Goal: Information Seeking & Learning: Learn about a topic

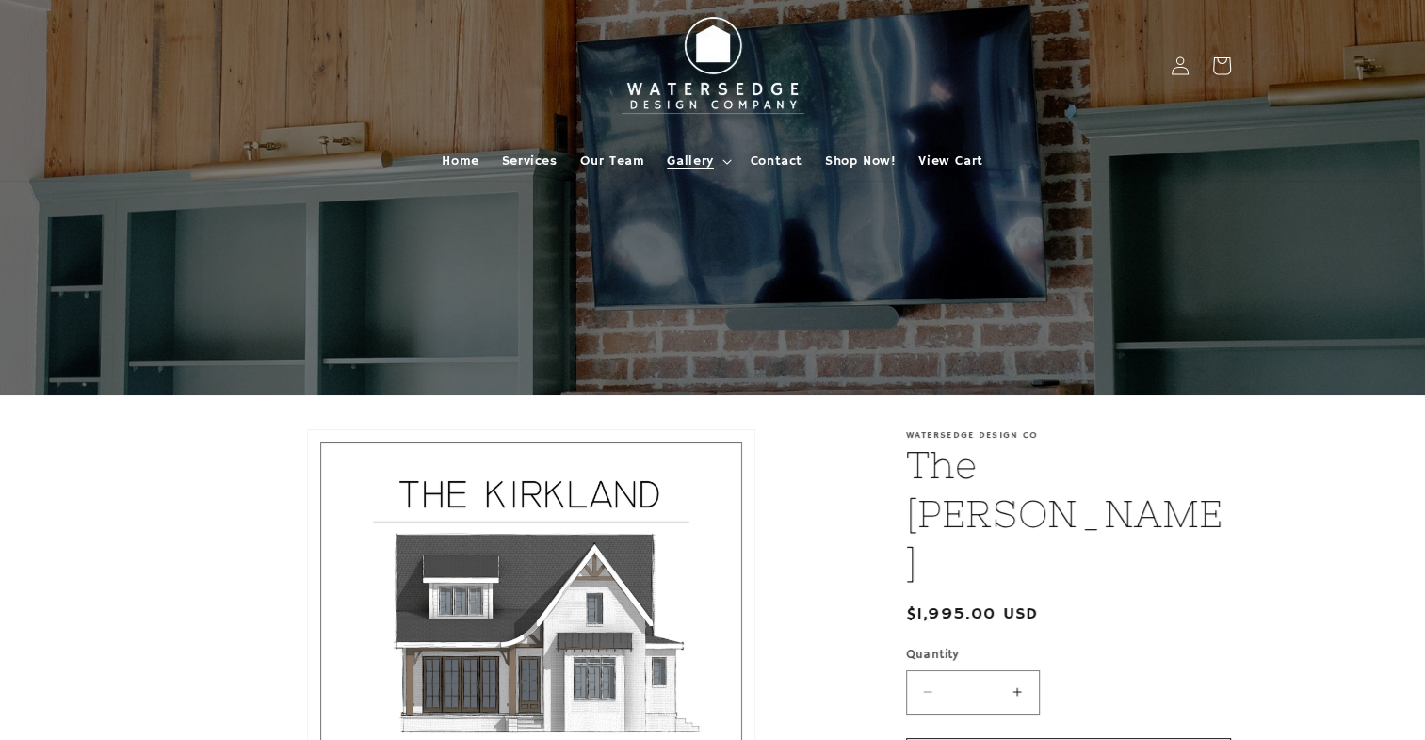
click at [707, 160] on span "Gallery" at bounding box center [690, 161] width 46 height 17
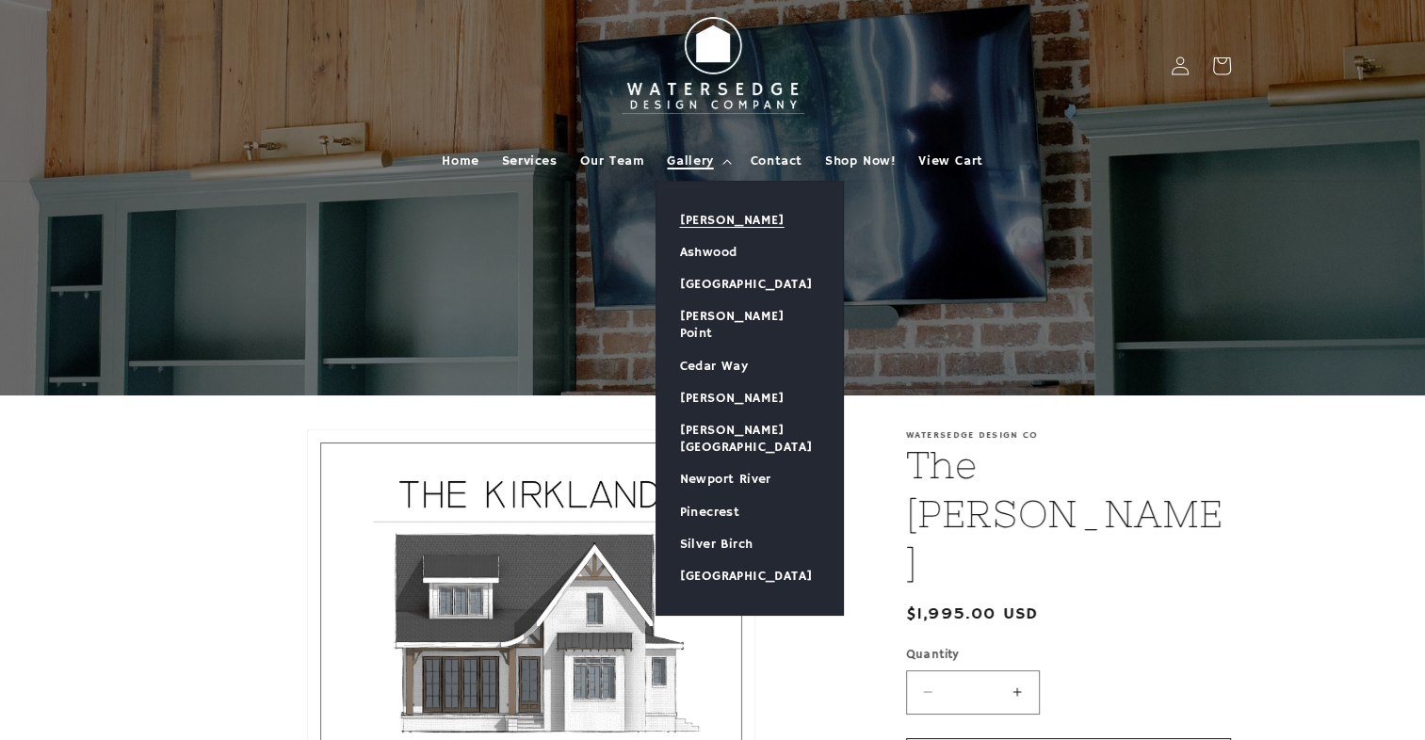
click at [700, 220] on link "[PERSON_NAME]" at bounding box center [749, 220] width 186 height 32
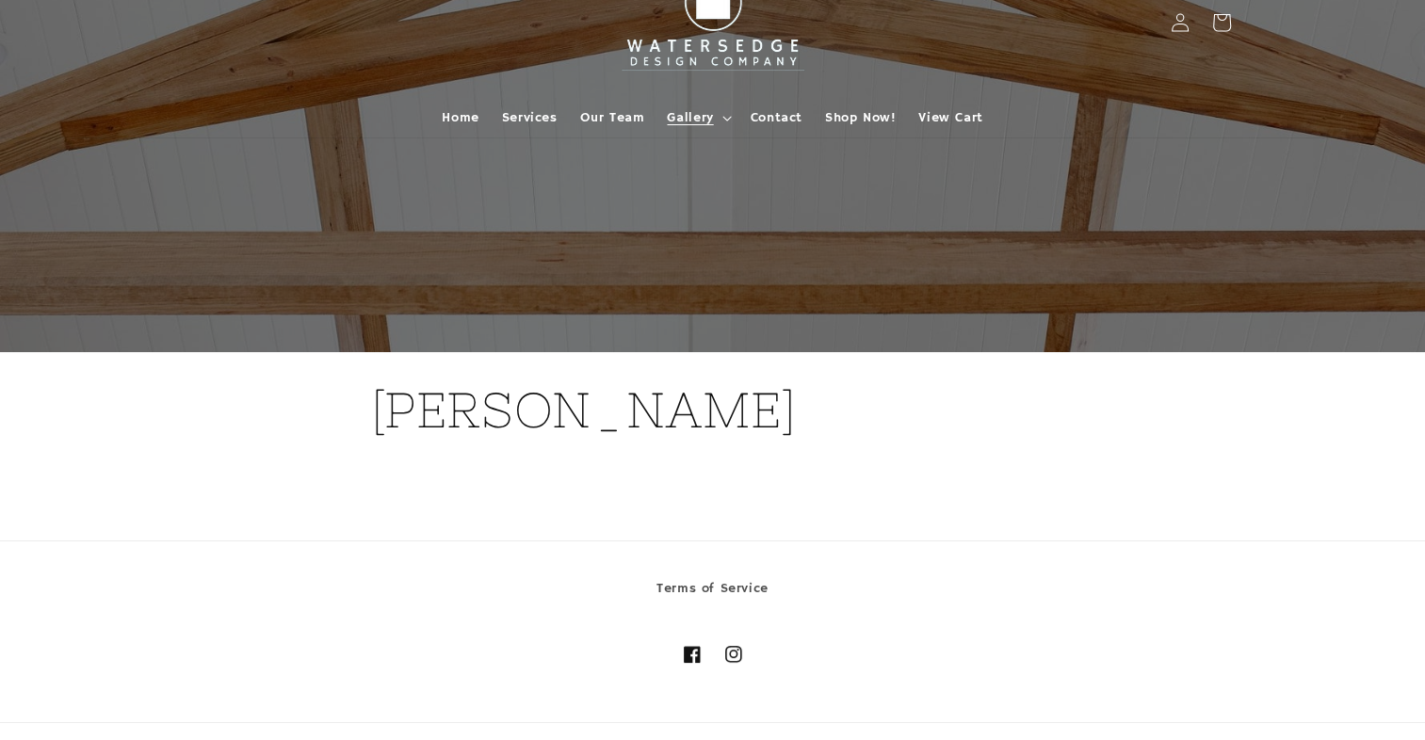
scroll to position [15, 0]
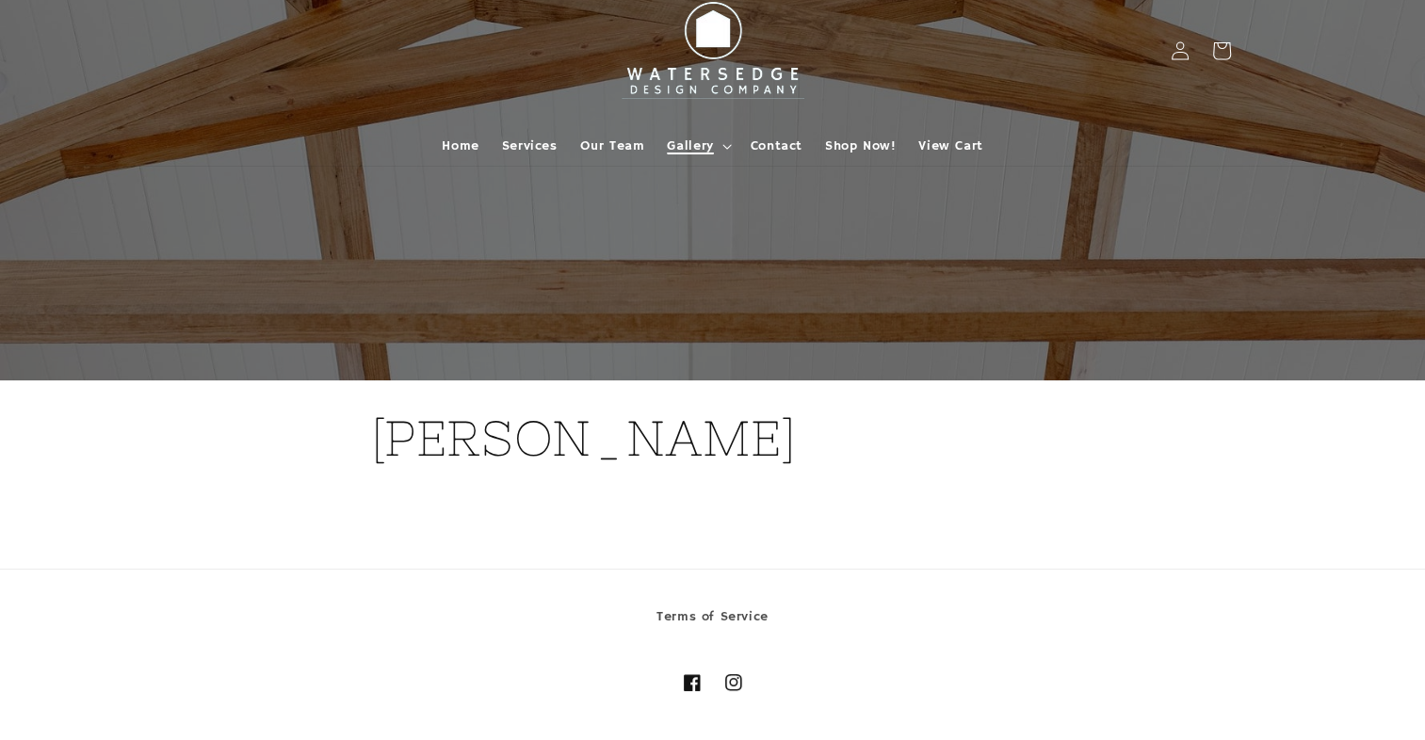
click at [700, 141] on span "Gallery" at bounding box center [690, 145] width 46 height 17
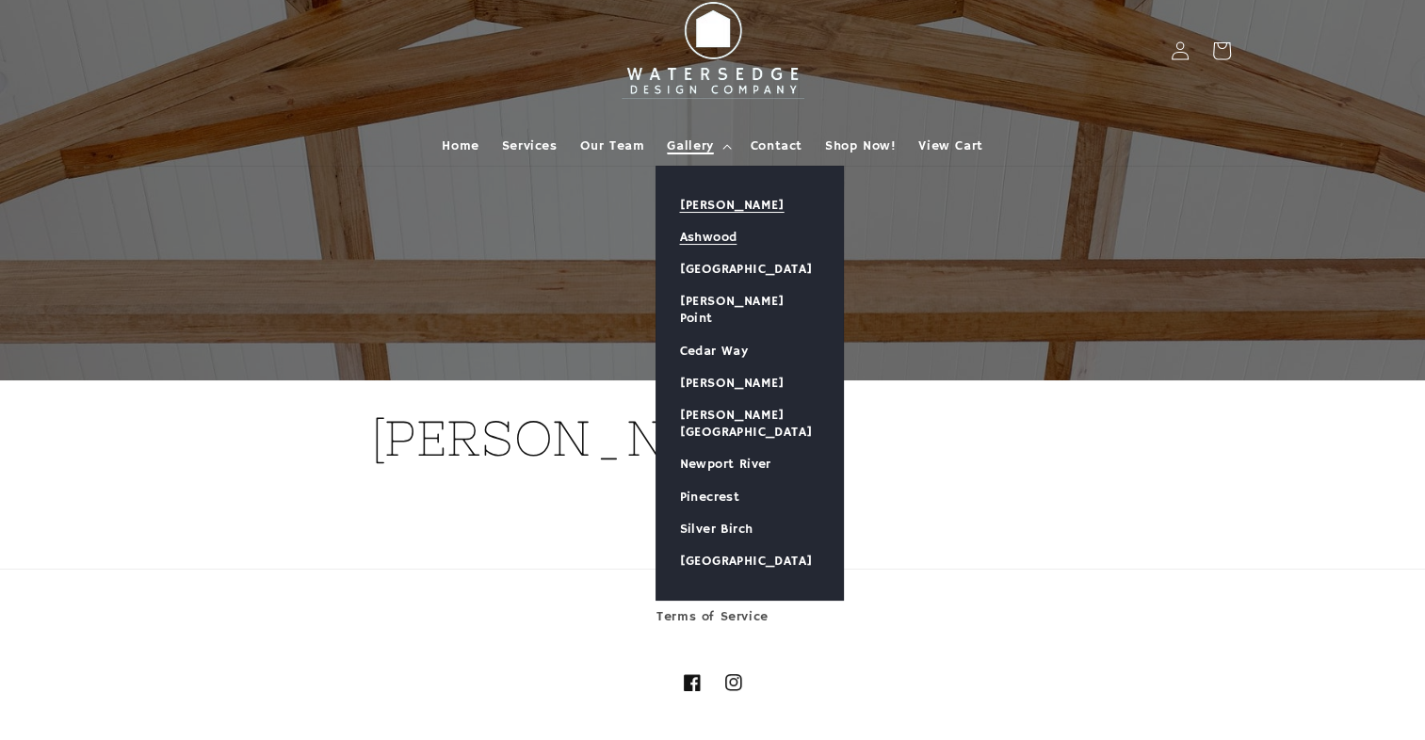
click at [692, 228] on link "Ashwood" at bounding box center [749, 237] width 186 height 32
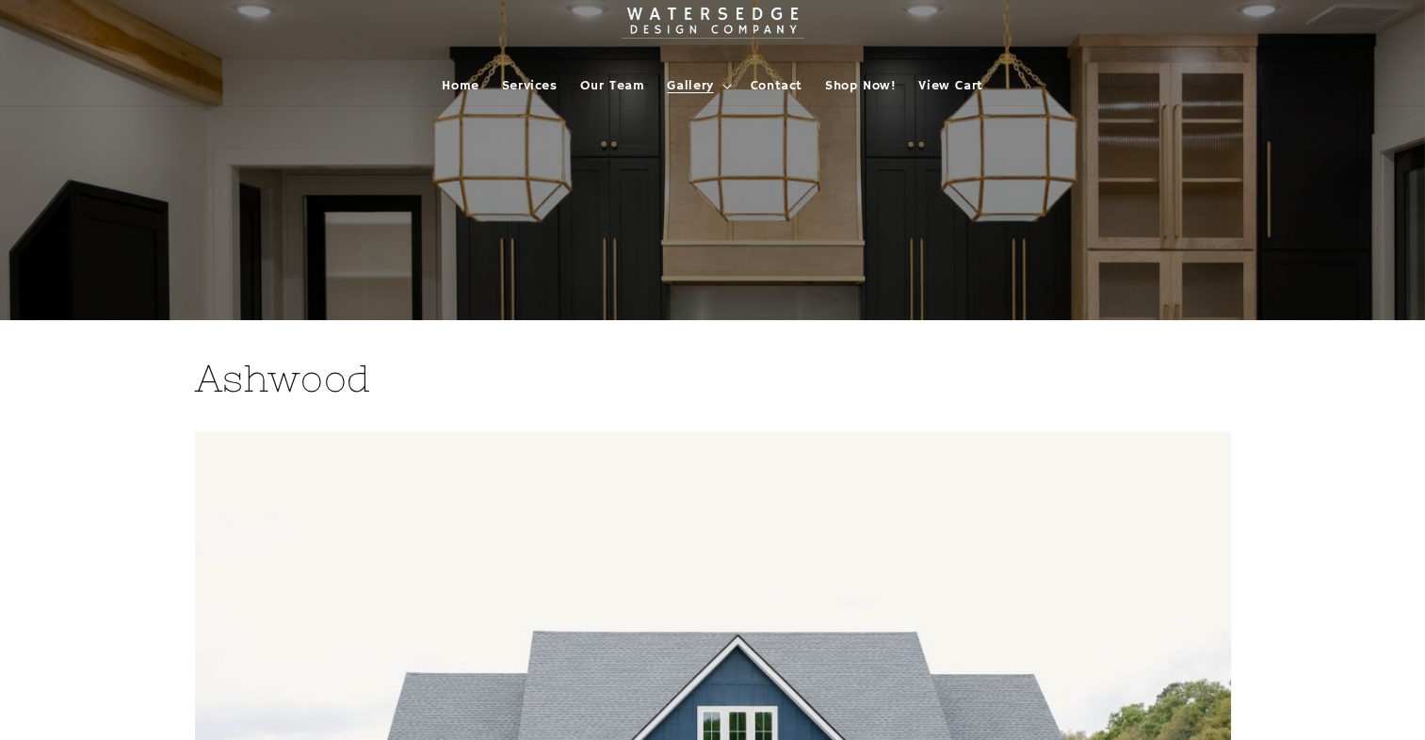
scroll to position [51, 0]
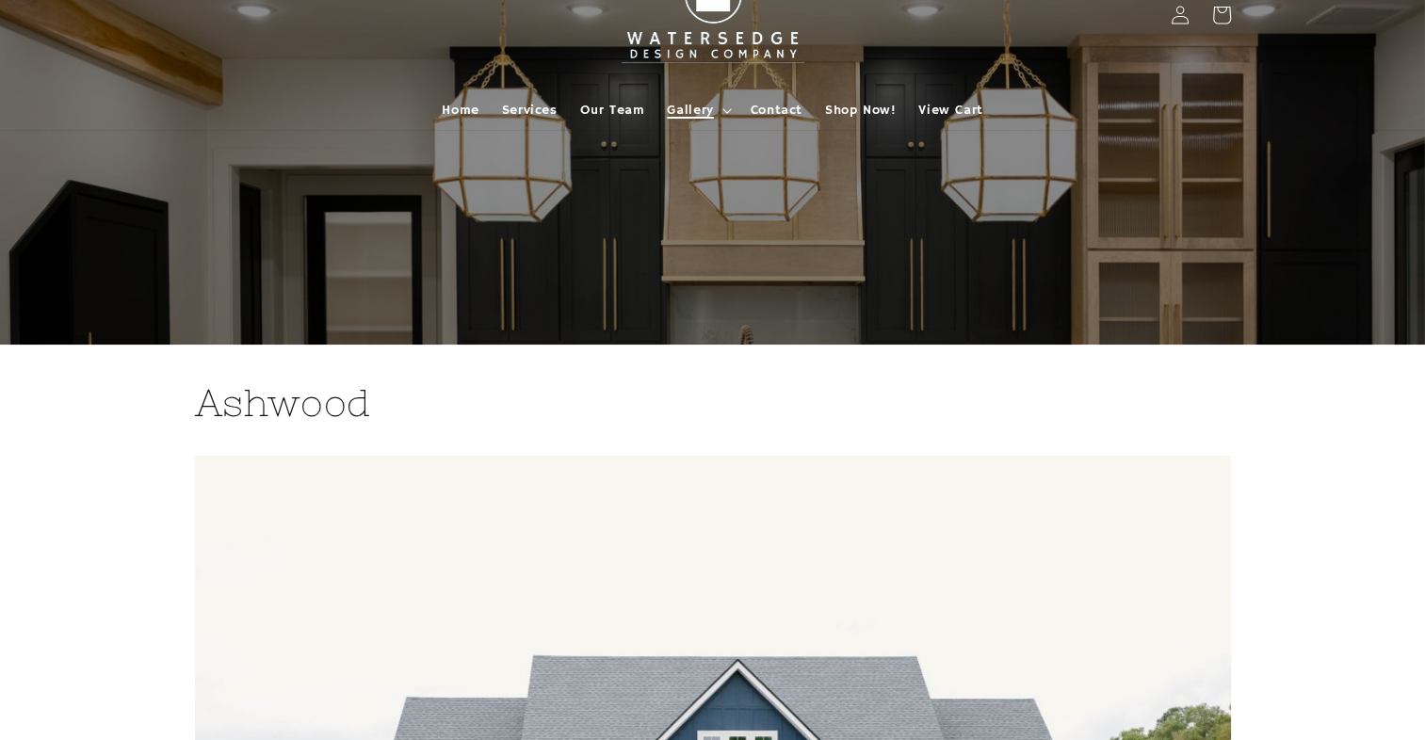
click at [698, 107] on span "Gallery" at bounding box center [690, 110] width 46 height 17
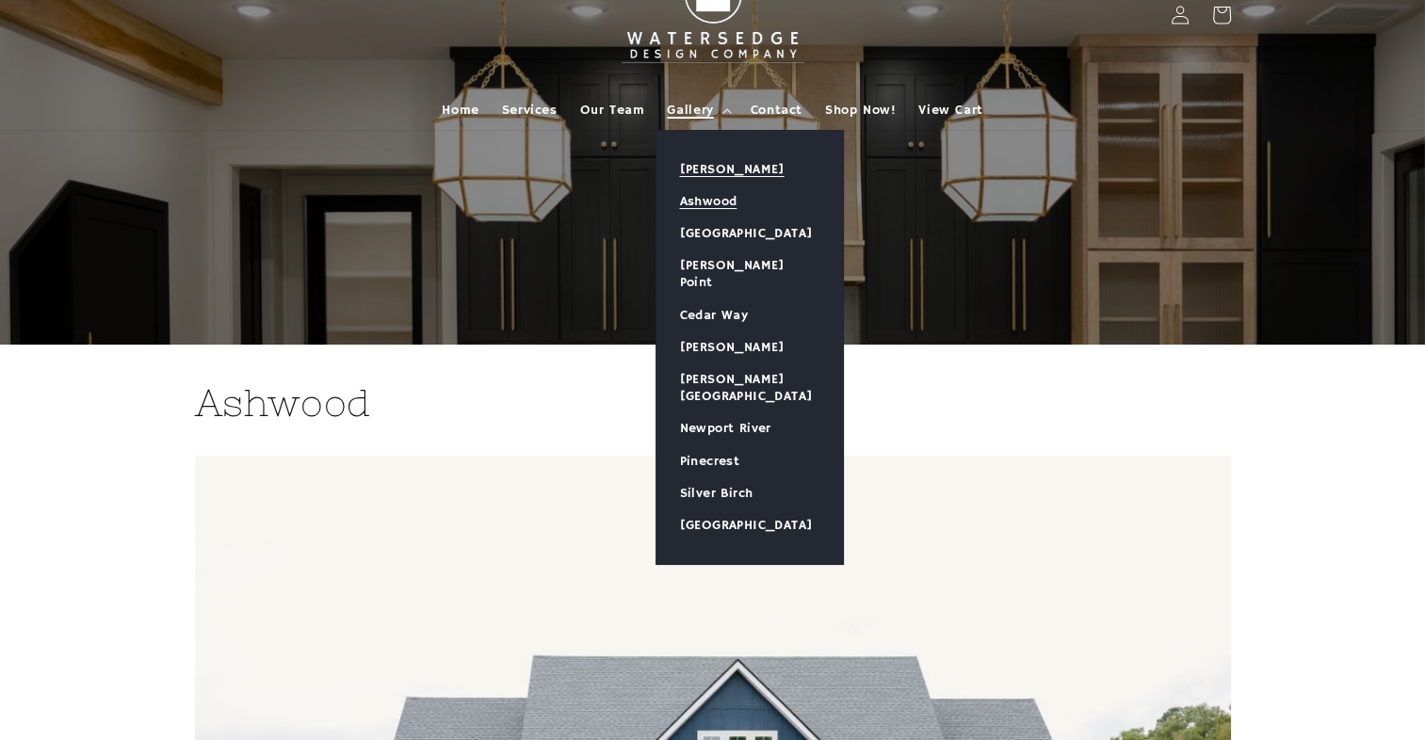
click at [704, 170] on link "[PERSON_NAME]" at bounding box center [749, 169] width 186 height 32
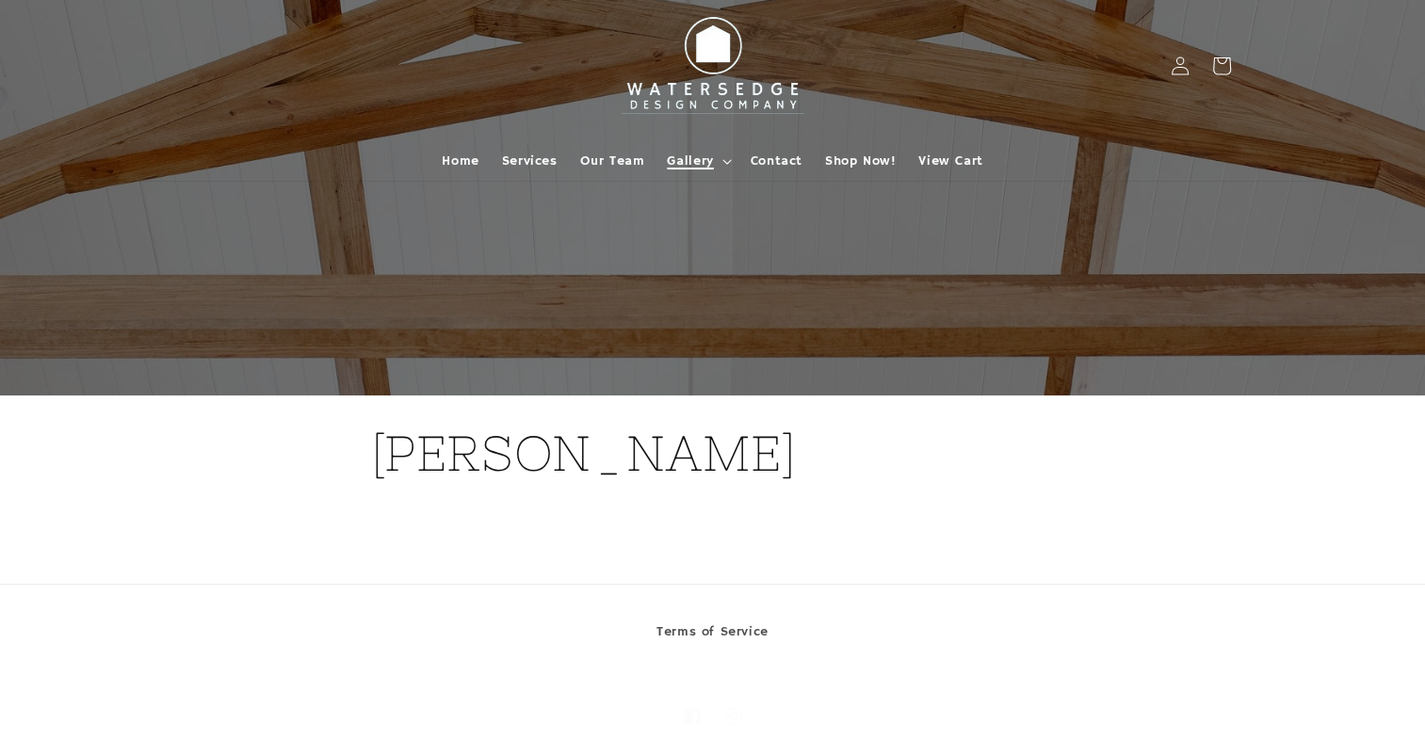
click at [722, 159] on icon at bounding box center [726, 162] width 9 height 6
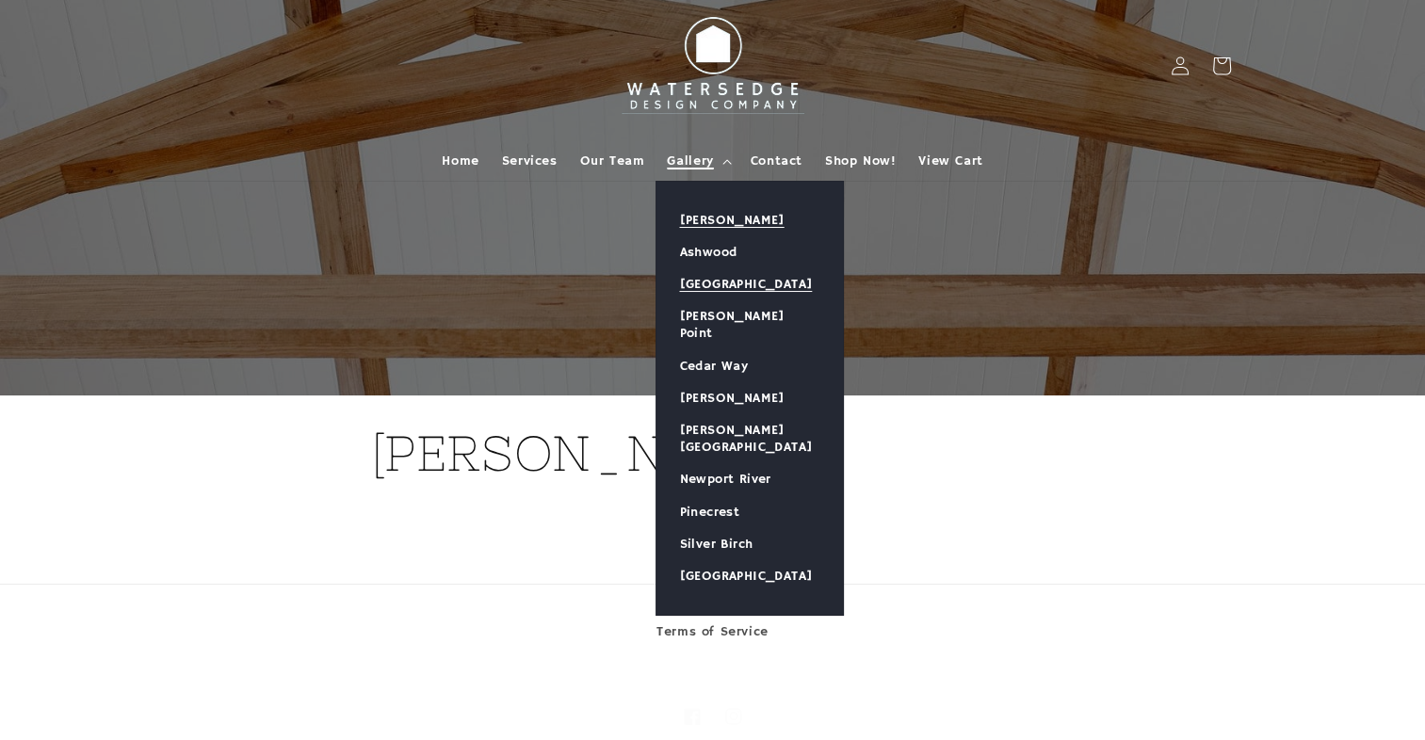
click at [727, 283] on link "[GEOGRAPHIC_DATA]" at bounding box center [749, 284] width 186 height 32
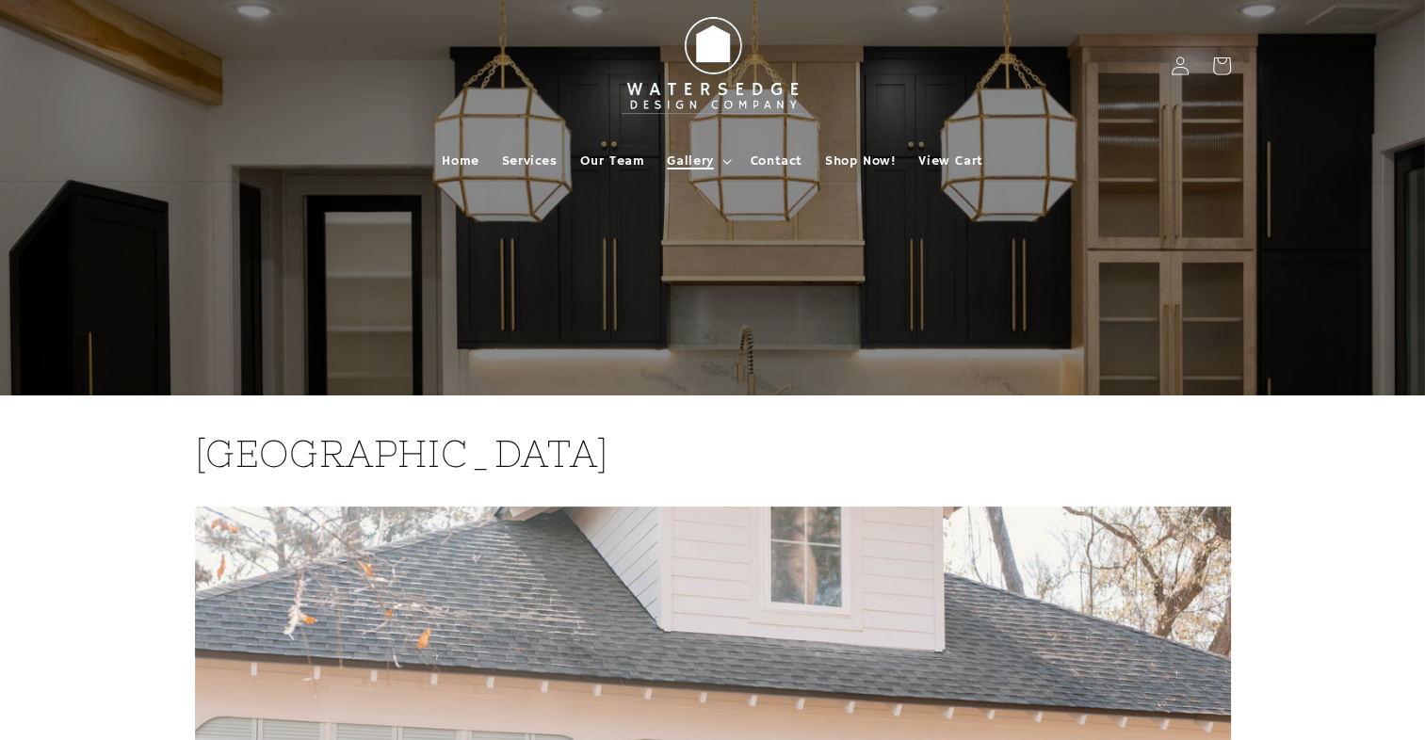
click at [693, 153] on span "Gallery" at bounding box center [690, 161] width 46 height 17
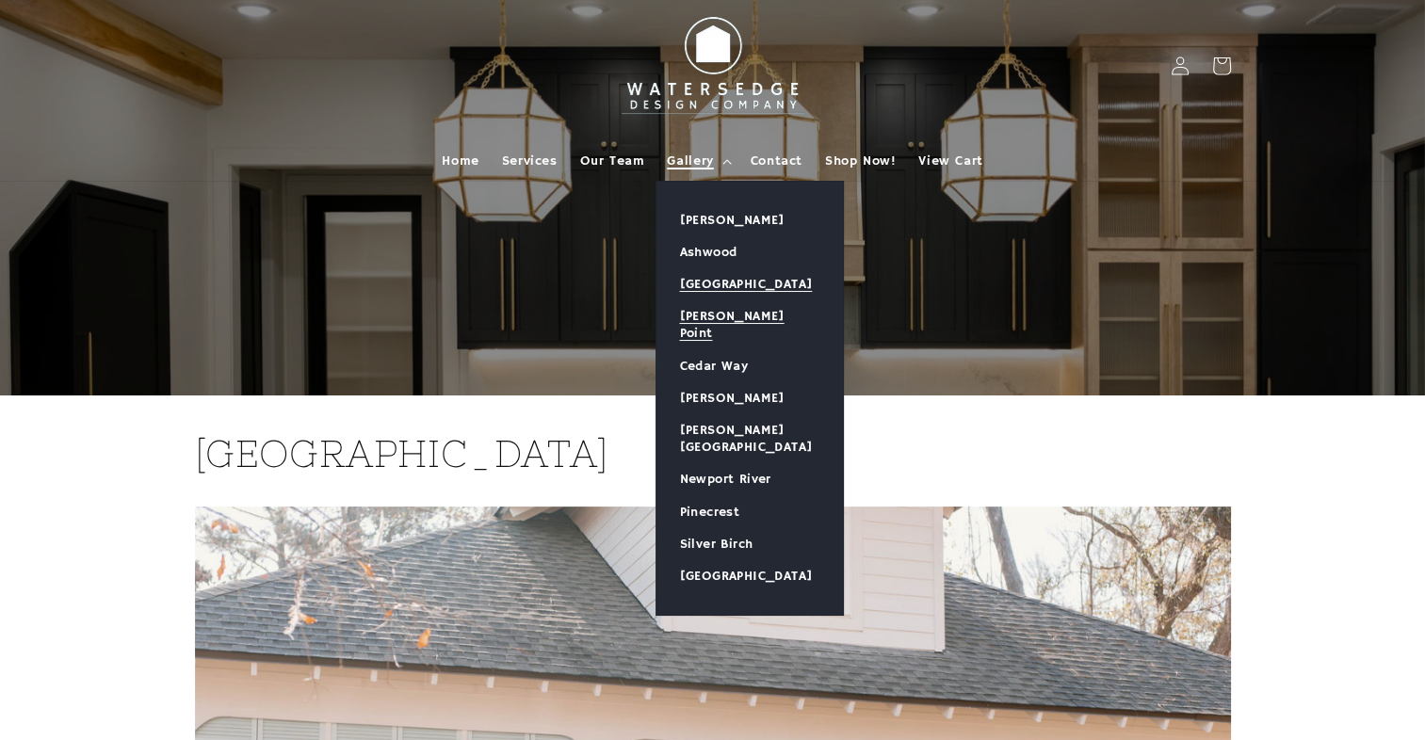
click at [722, 316] on link "[PERSON_NAME] Point" at bounding box center [749, 324] width 186 height 49
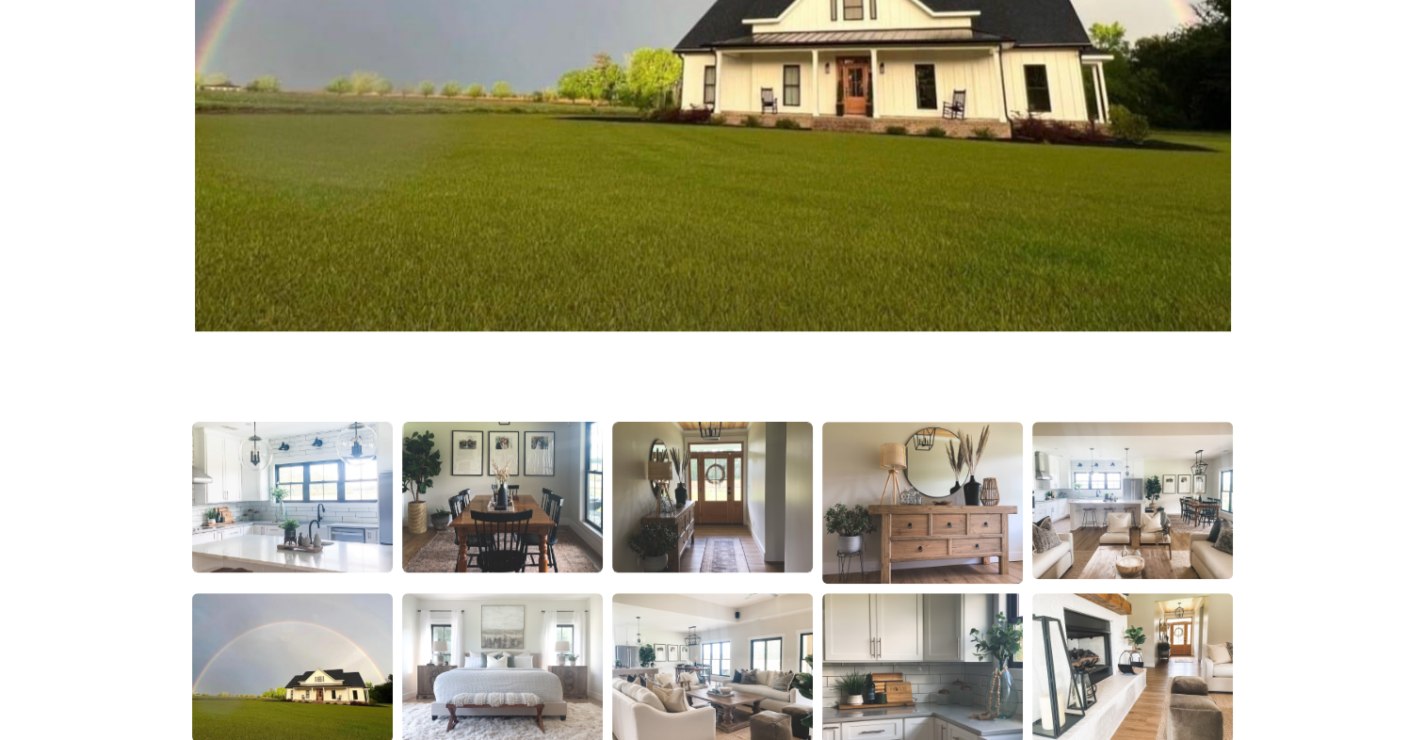
scroll to position [957, 0]
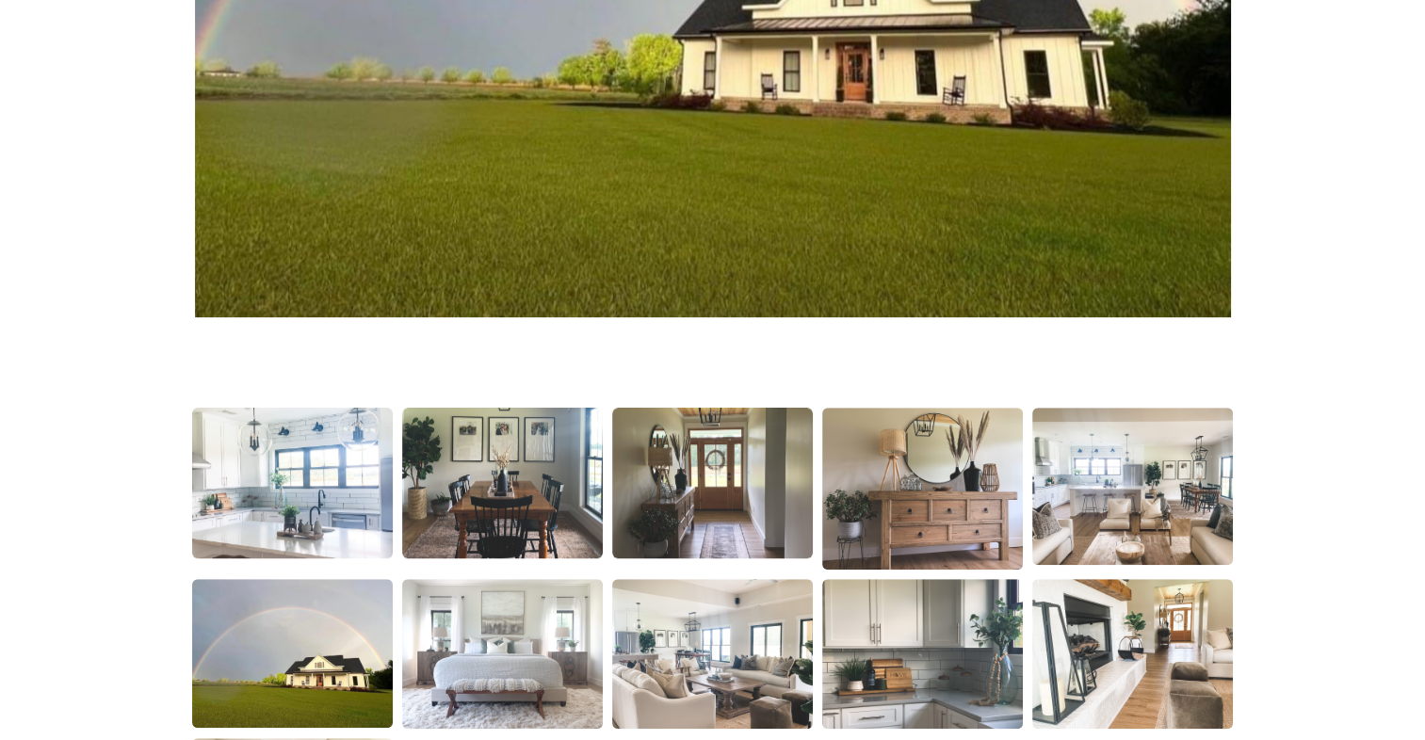
click at [244, 526] on img at bounding box center [292, 483] width 204 height 153
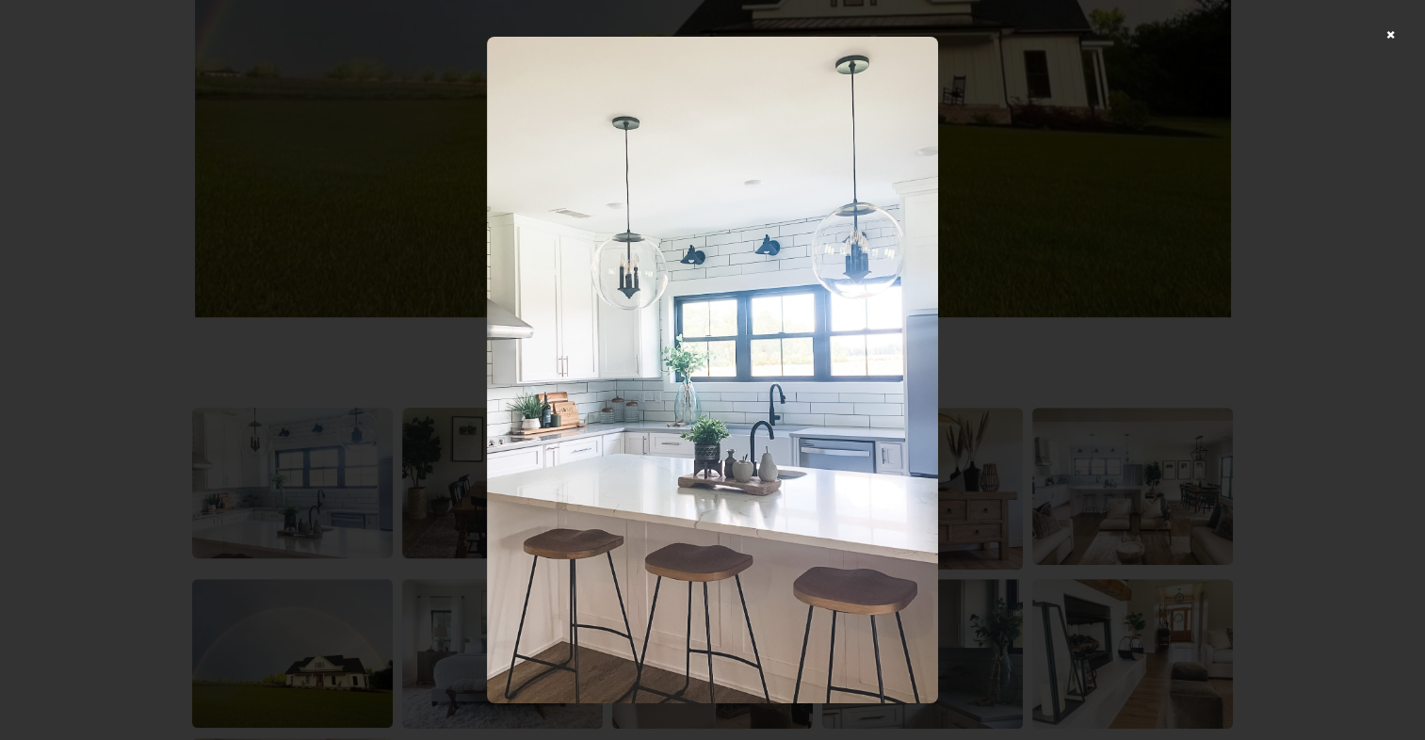
click at [930, 399] on img at bounding box center [713, 370] width 452 height 666
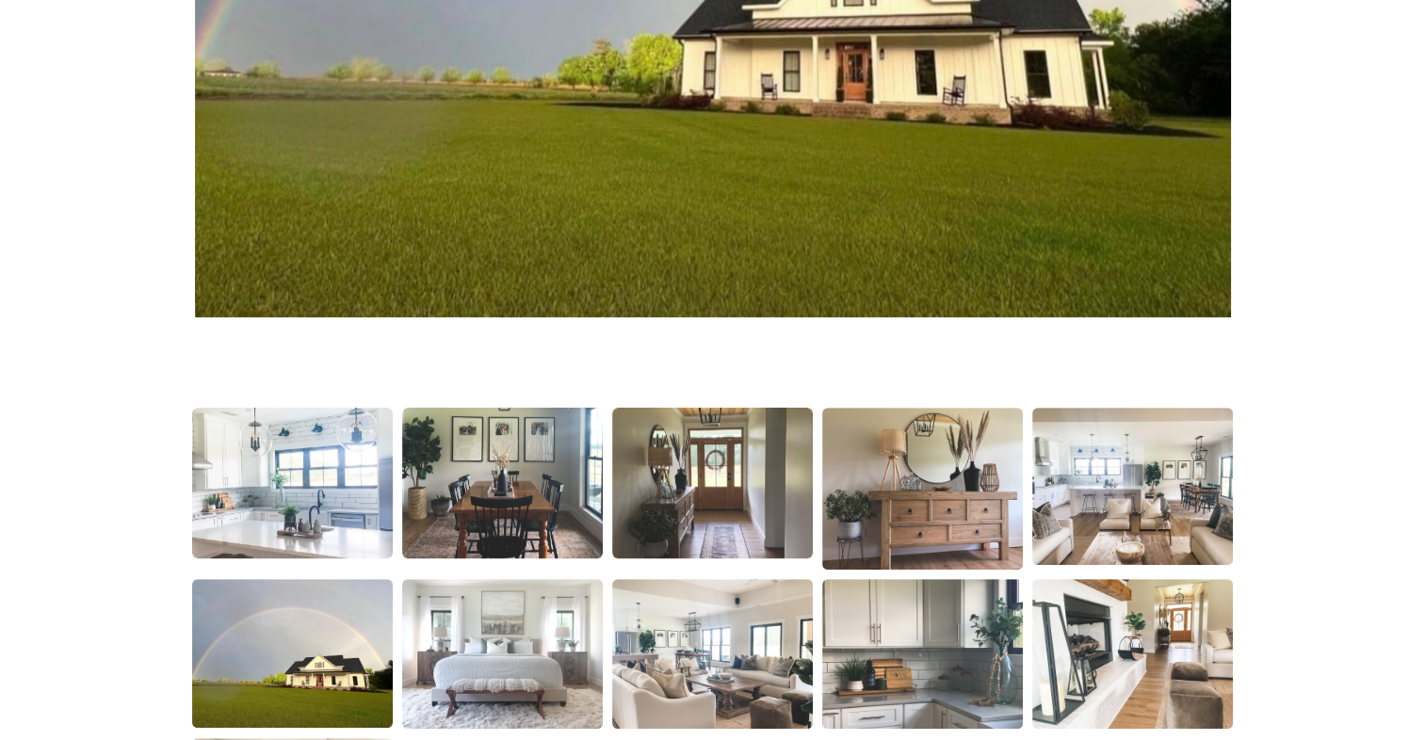
click at [425, 563] on div at bounding box center [712, 635] width 1078 height 493
click at [454, 514] on img at bounding box center [502, 483] width 204 height 153
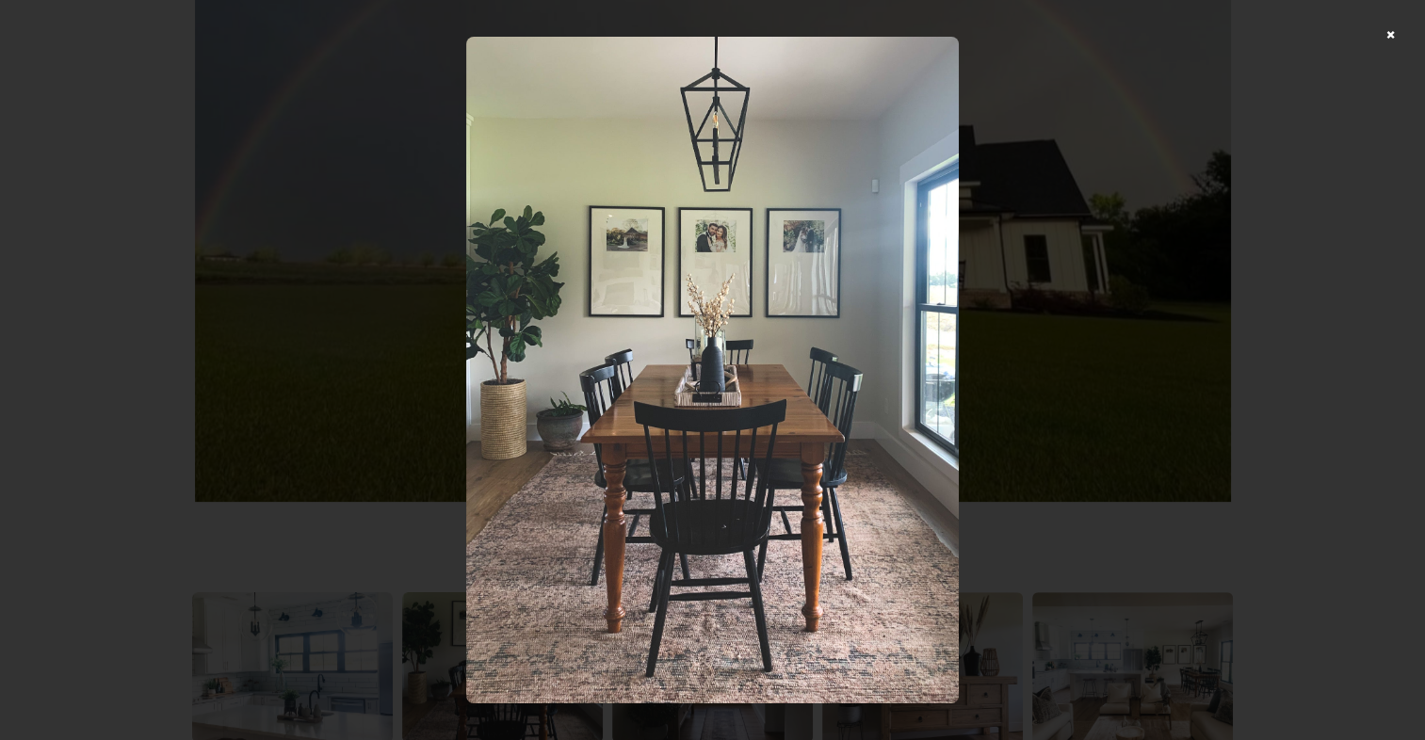
scroll to position [769, 0]
click at [531, 396] on img at bounding box center [712, 370] width 493 height 666
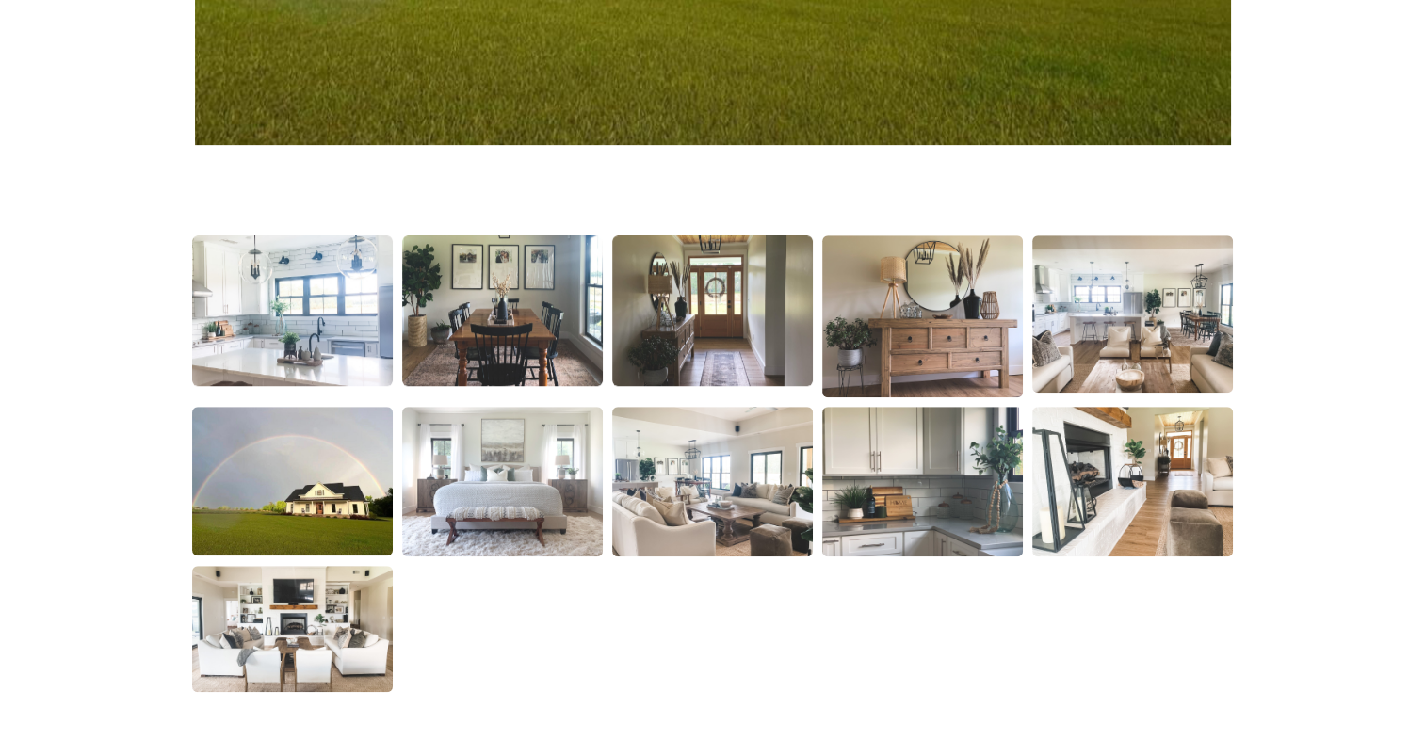
scroll to position [1131, 0]
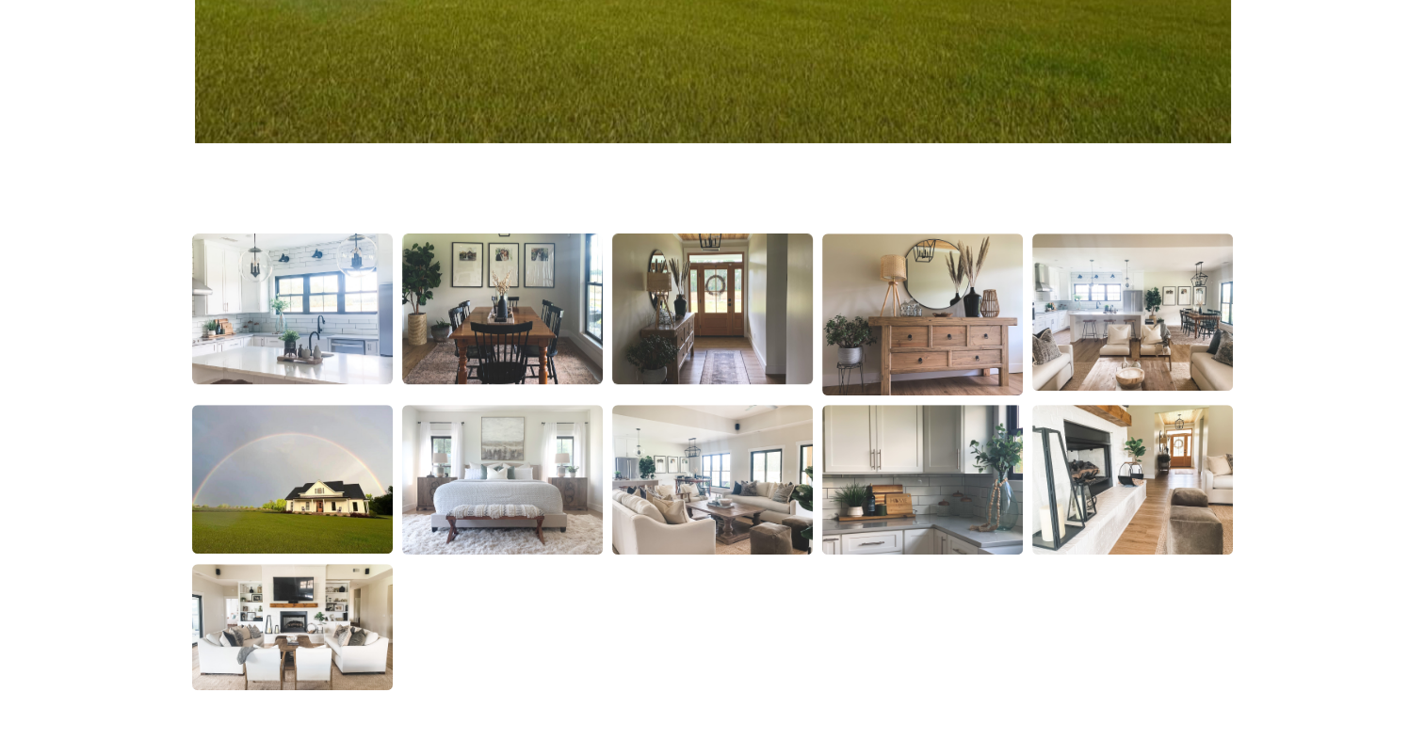
click at [716, 325] on img at bounding box center [712, 309] width 204 height 153
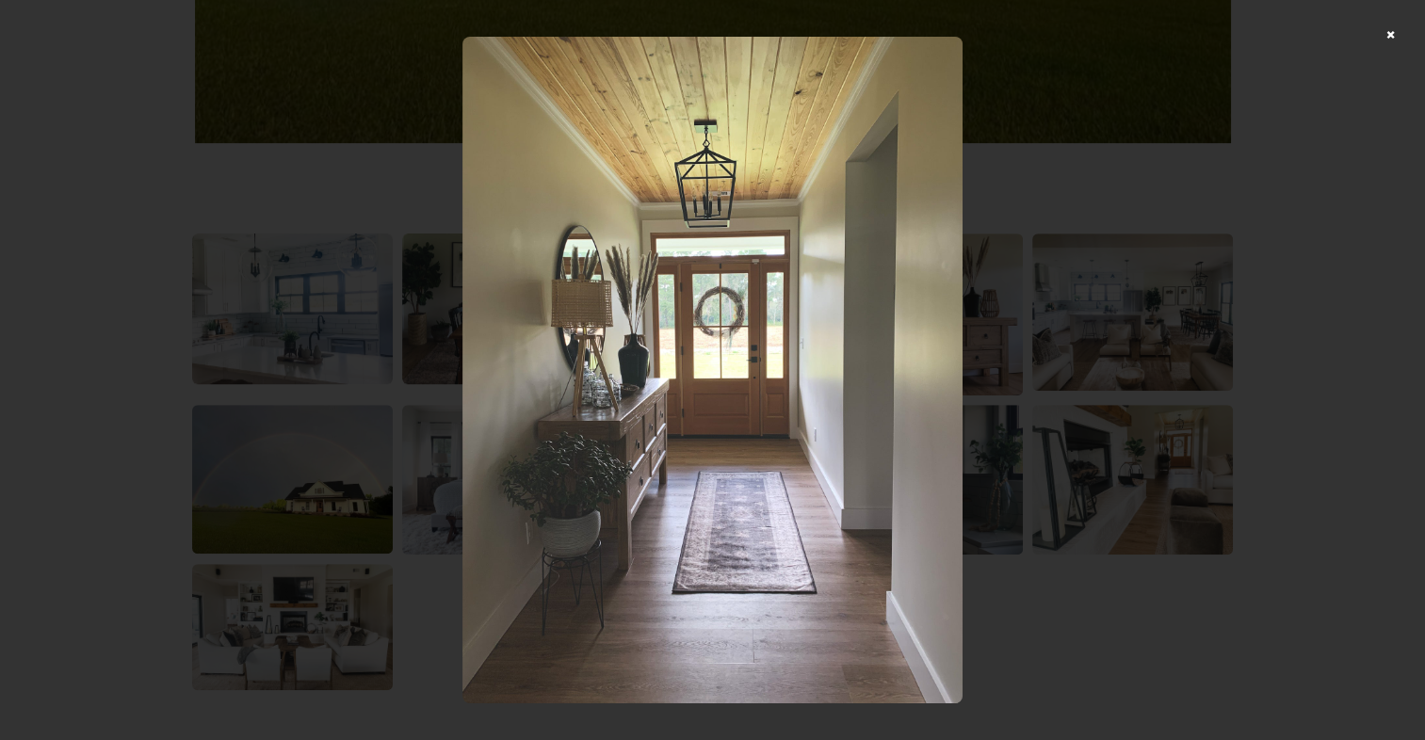
click at [1397, 35] on div at bounding box center [712, 370] width 1425 height 740
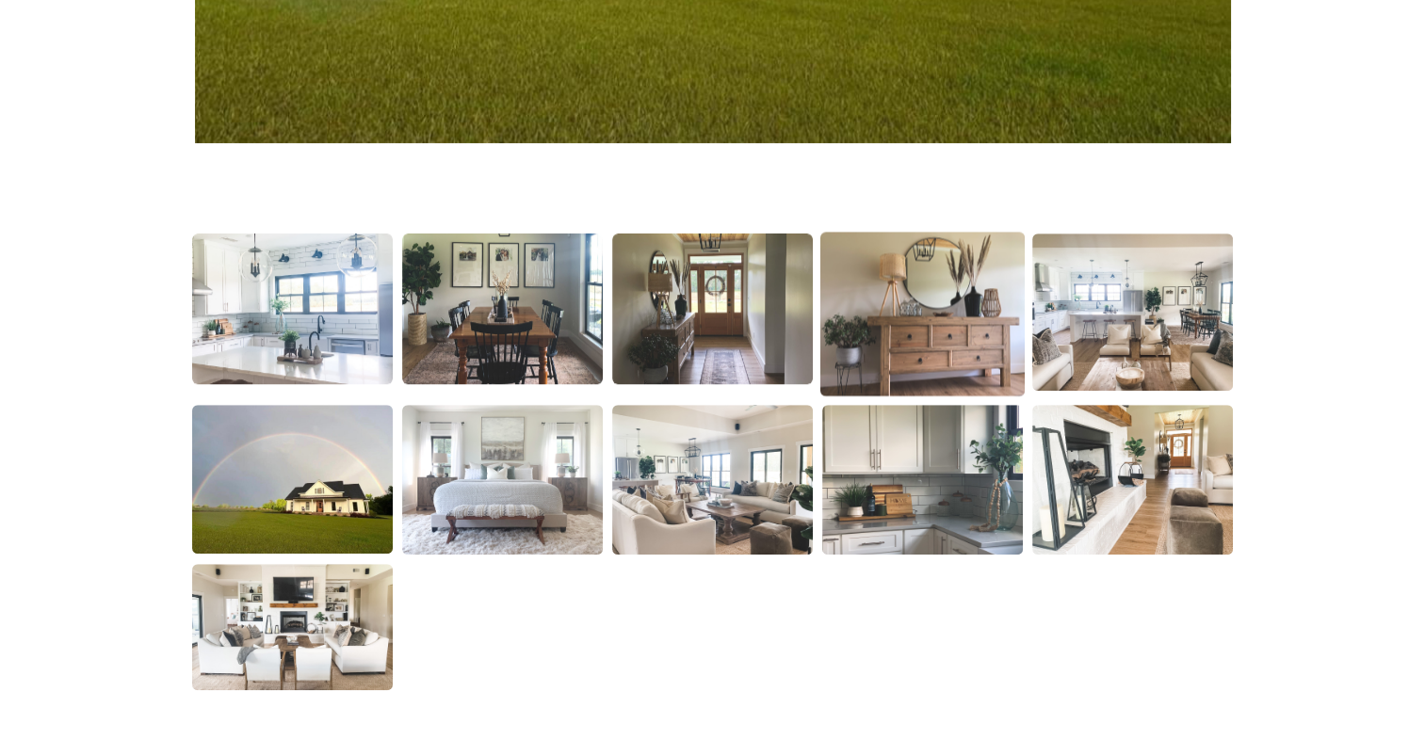
click at [916, 319] on img at bounding box center [922, 315] width 204 height 165
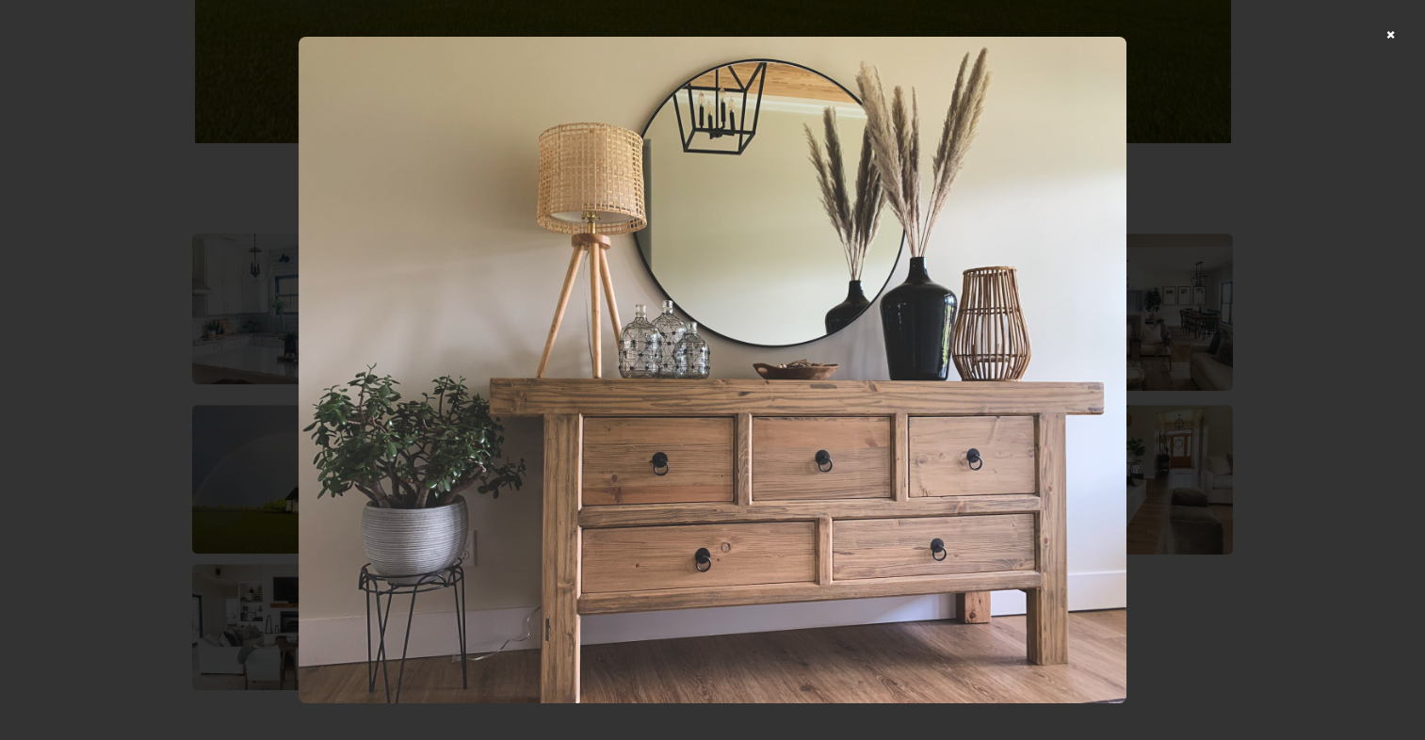
click at [1401, 35] on div at bounding box center [712, 370] width 1425 height 740
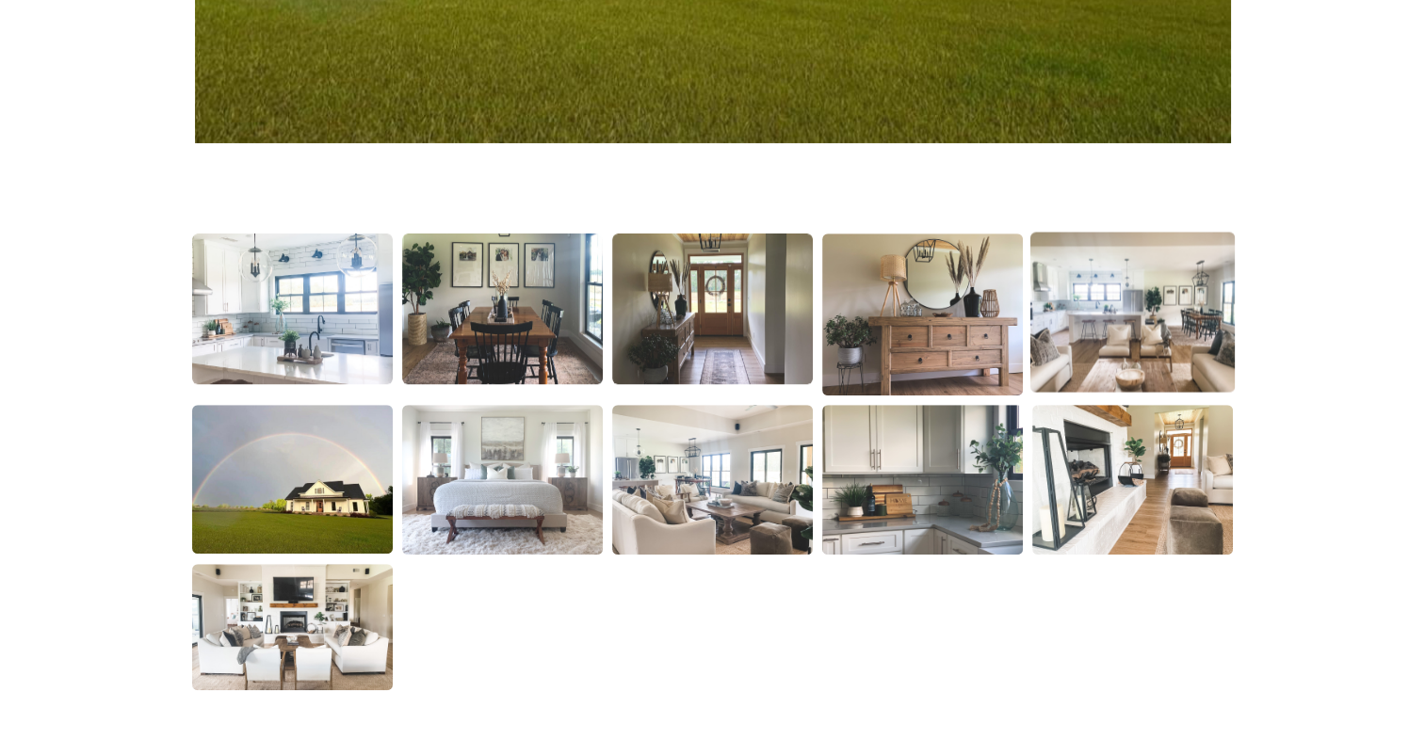
click at [1173, 346] on img at bounding box center [1132, 313] width 204 height 160
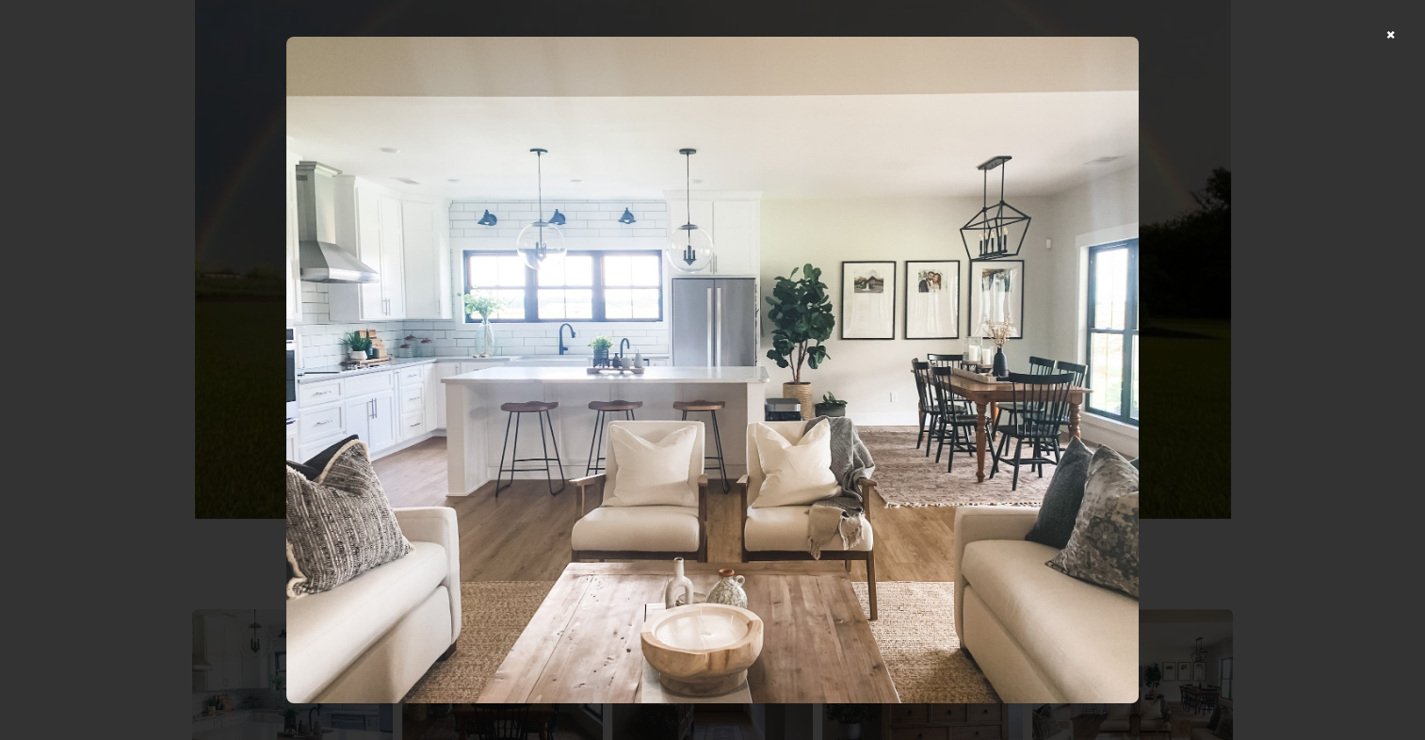
scroll to position [749, 0]
click at [1401, 34] on div at bounding box center [712, 370] width 1425 height 740
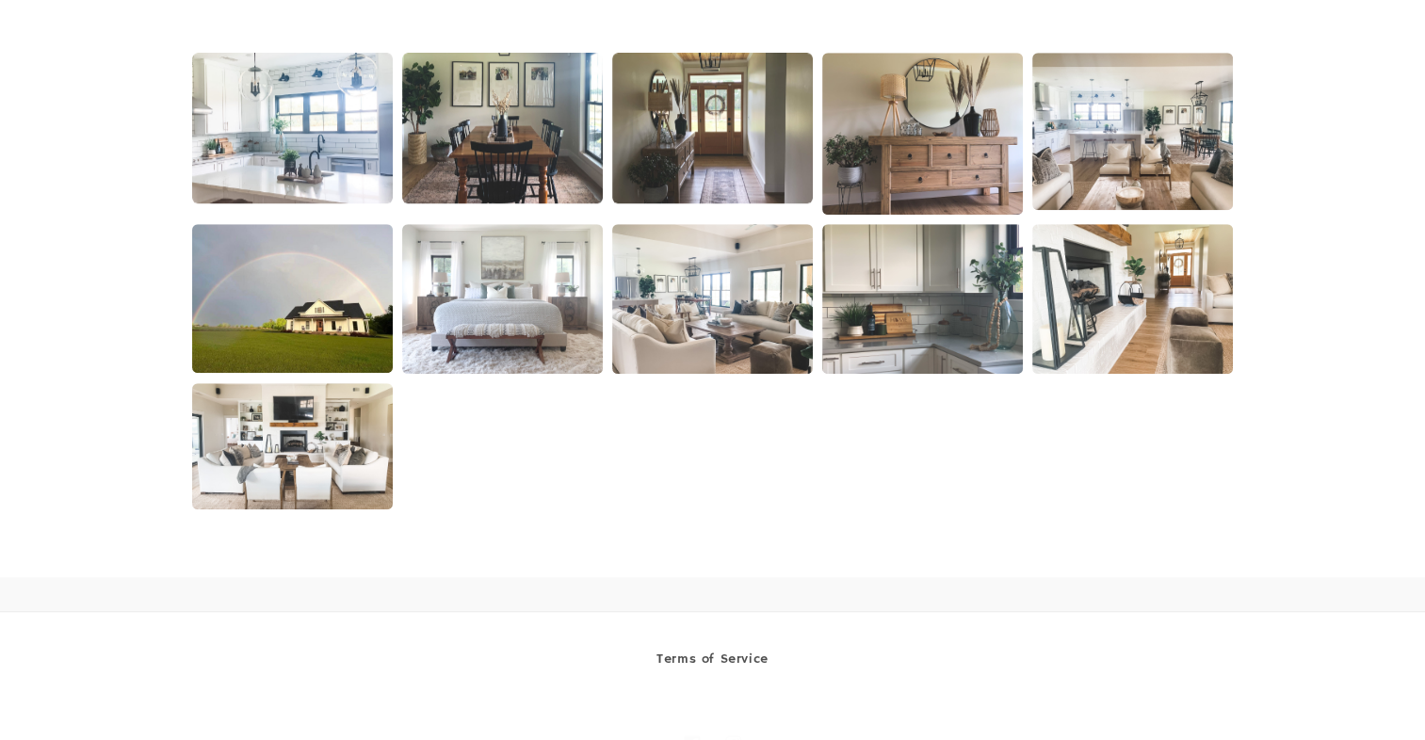
scroll to position [1319, 0]
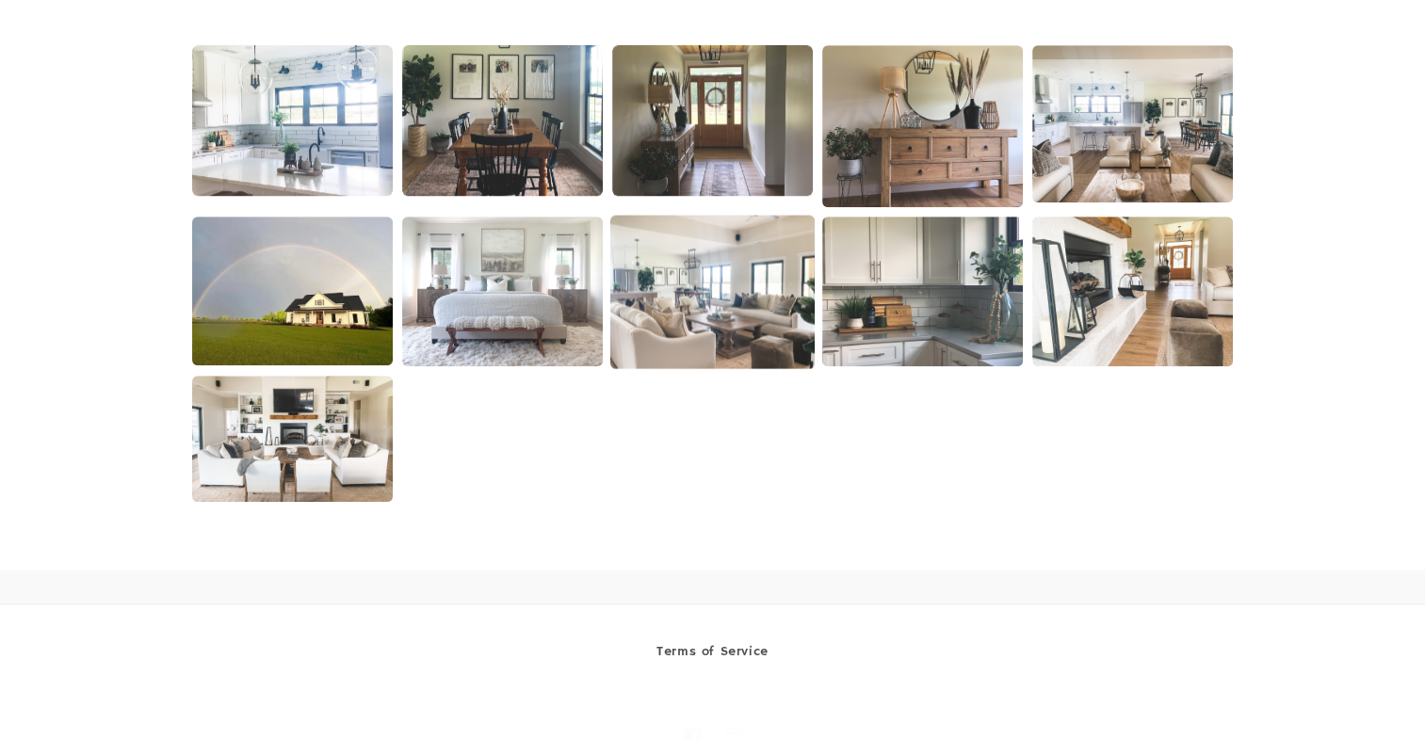
click at [683, 315] on img at bounding box center [712, 291] width 204 height 153
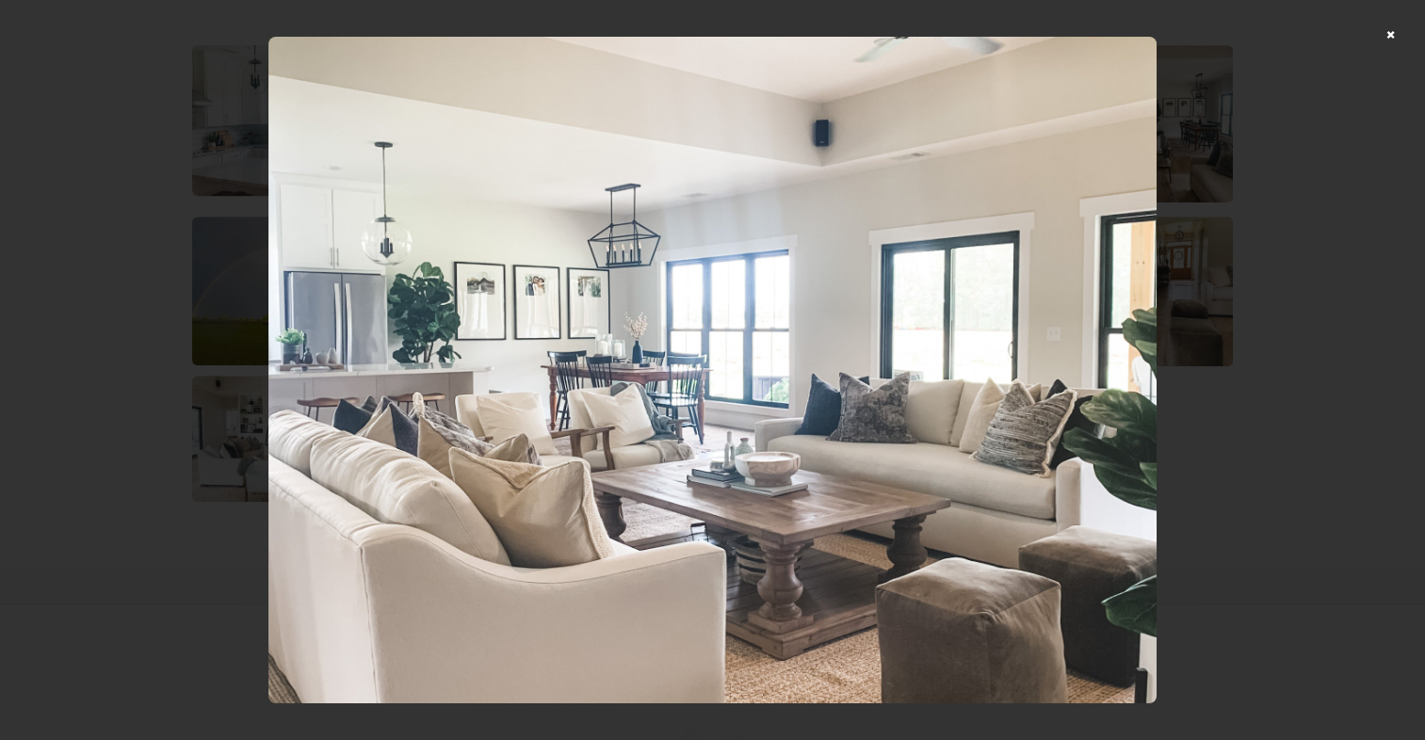
click at [1400, 33] on div at bounding box center [712, 370] width 1425 height 740
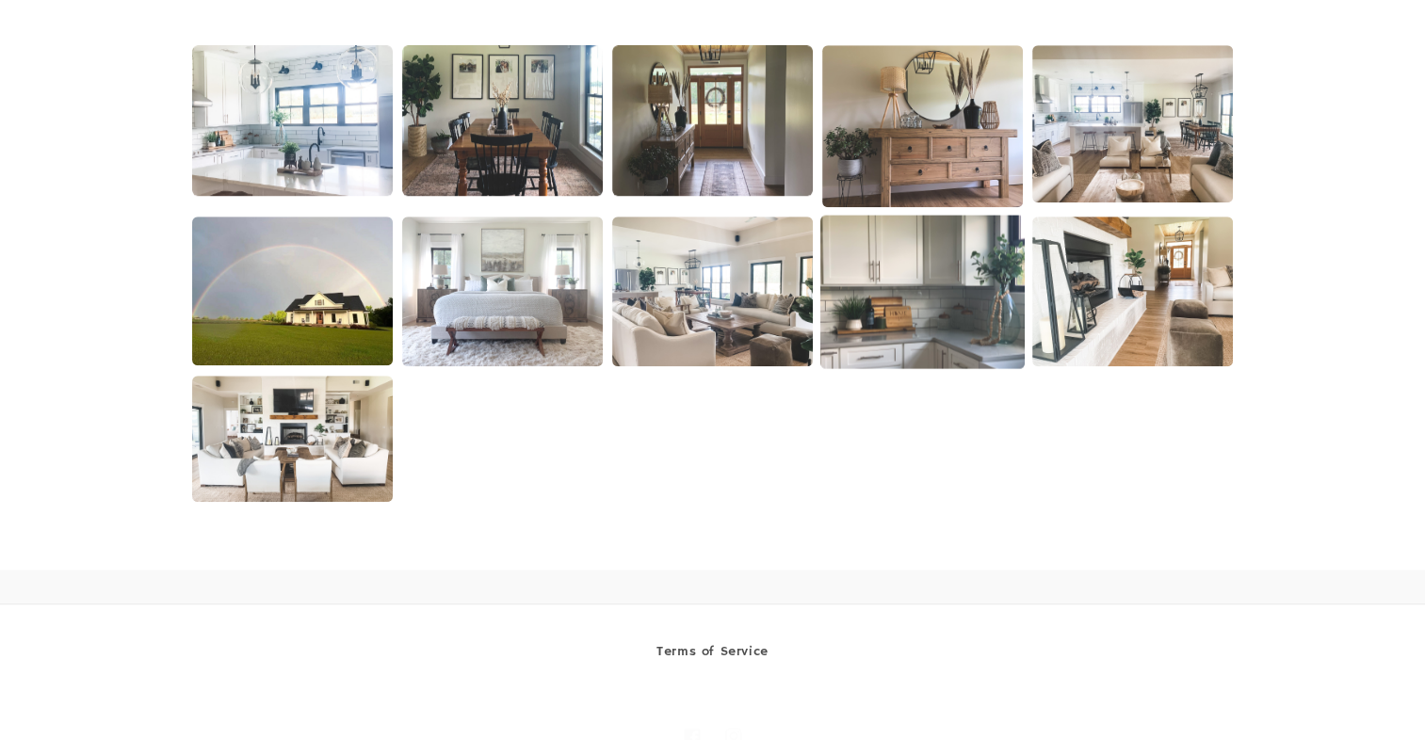
click at [919, 294] on img at bounding box center [922, 291] width 204 height 153
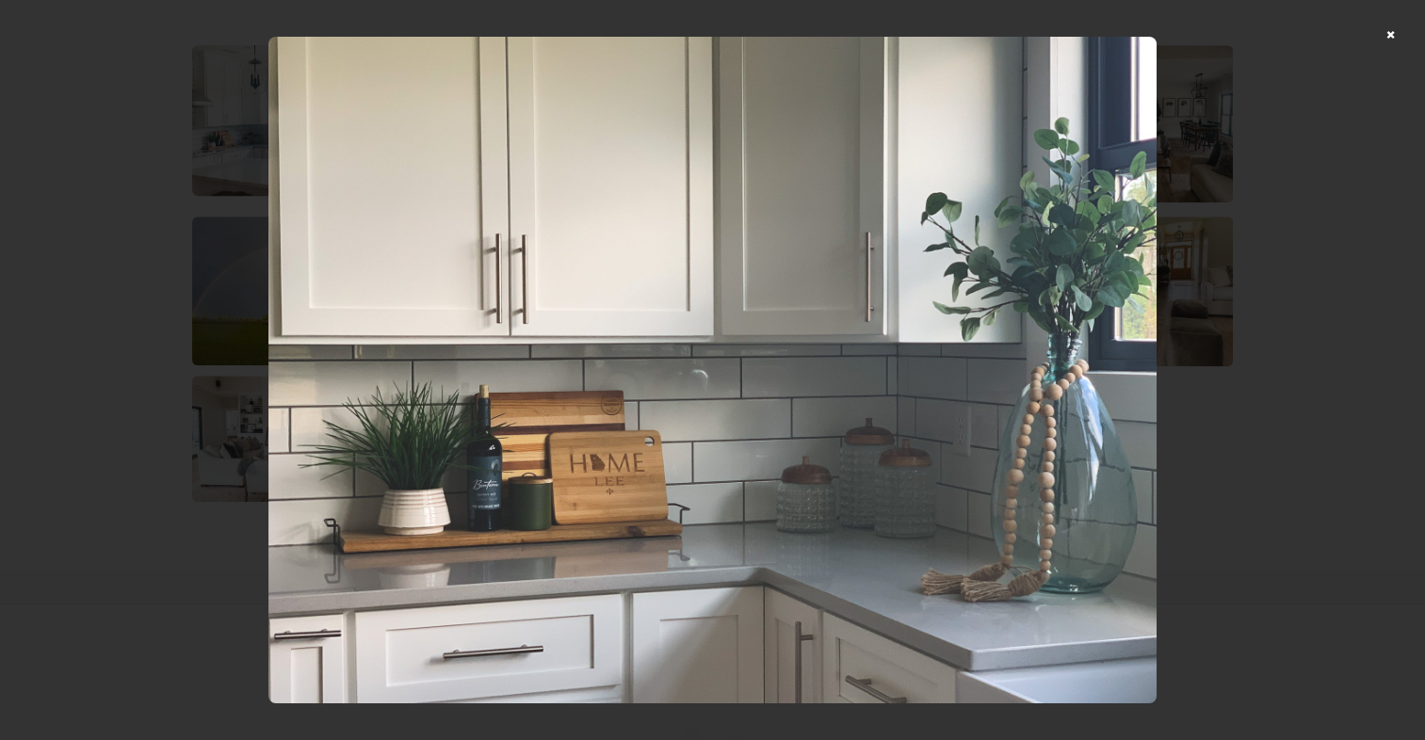
click at [1402, 35] on div at bounding box center [712, 370] width 1425 height 740
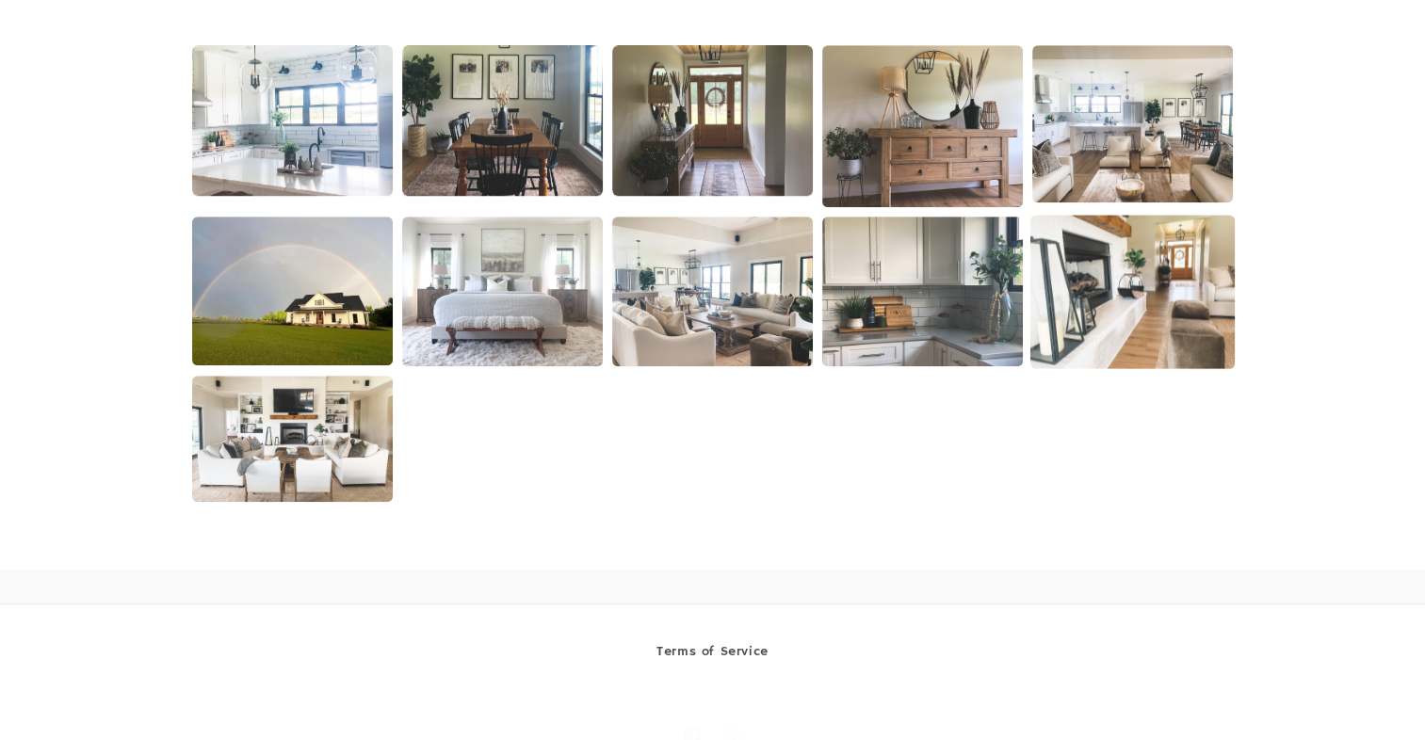
click at [1130, 321] on img at bounding box center [1132, 291] width 204 height 153
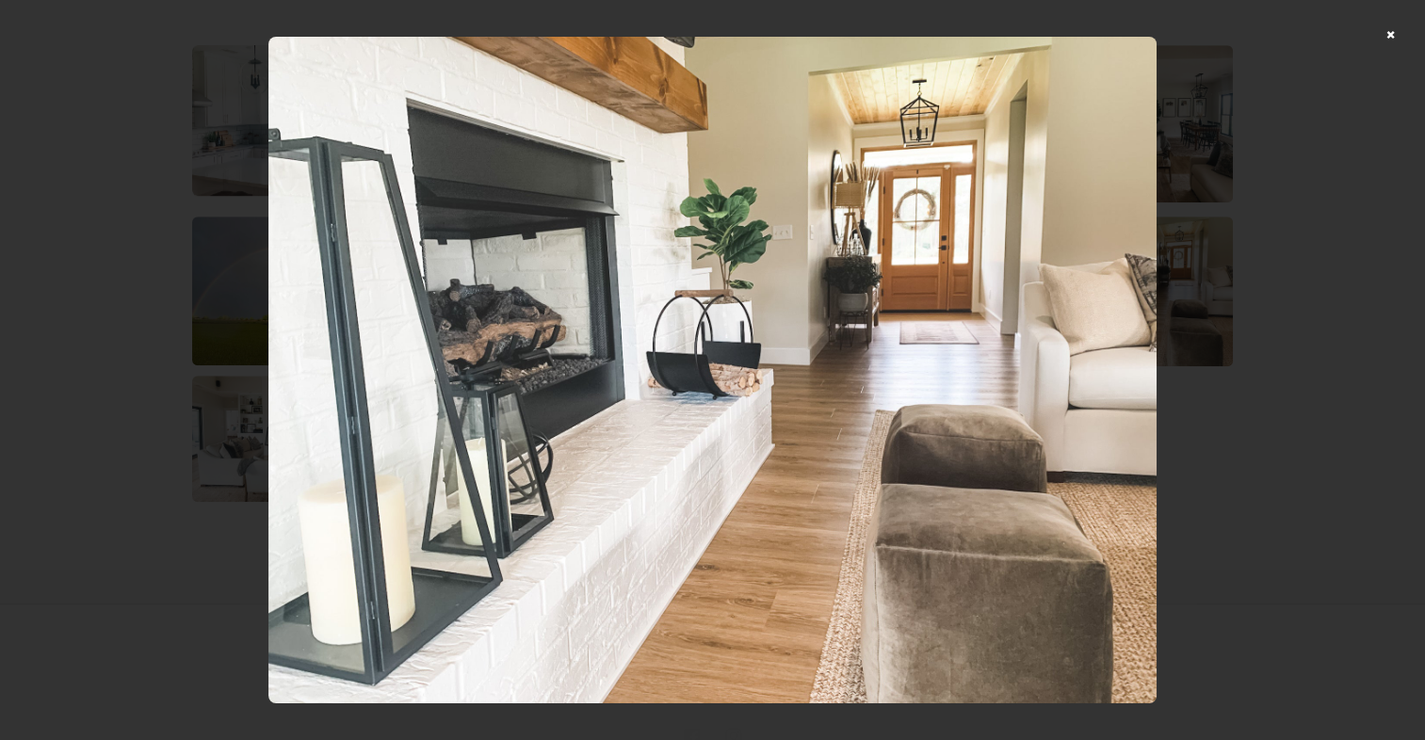
click at [1404, 28] on div at bounding box center [712, 370] width 1425 height 740
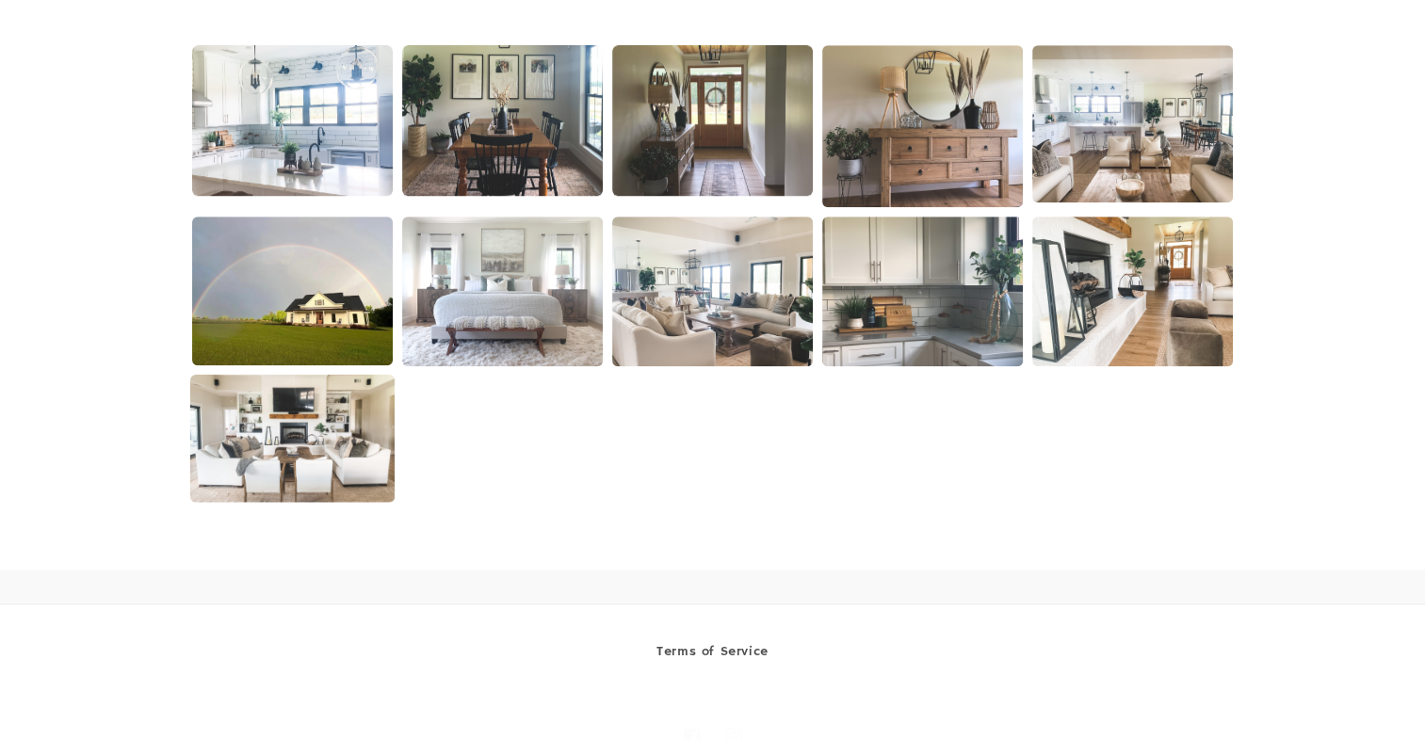
click at [271, 435] on img at bounding box center [292, 439] width 204 height 128
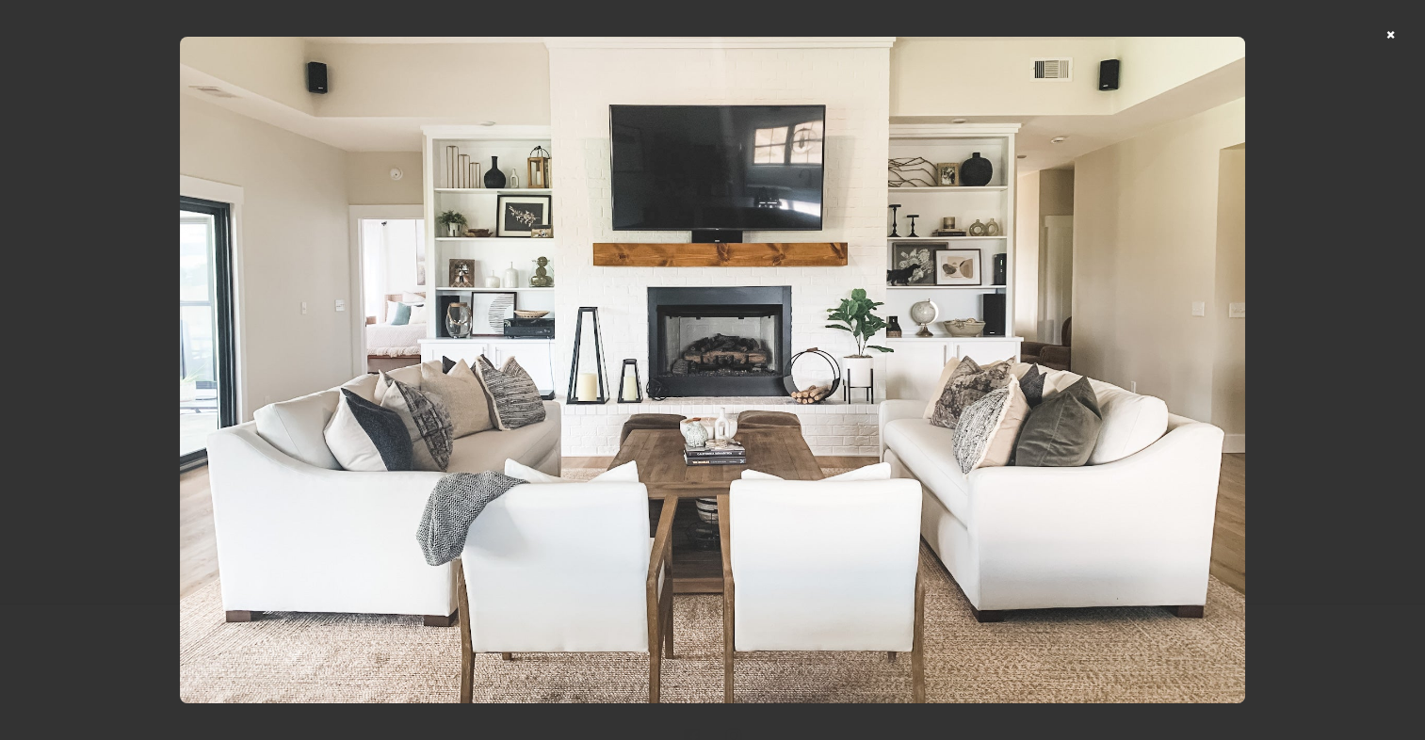
click at [1400, 35] on div at bounding box center [712, 370] width 1425 height 740
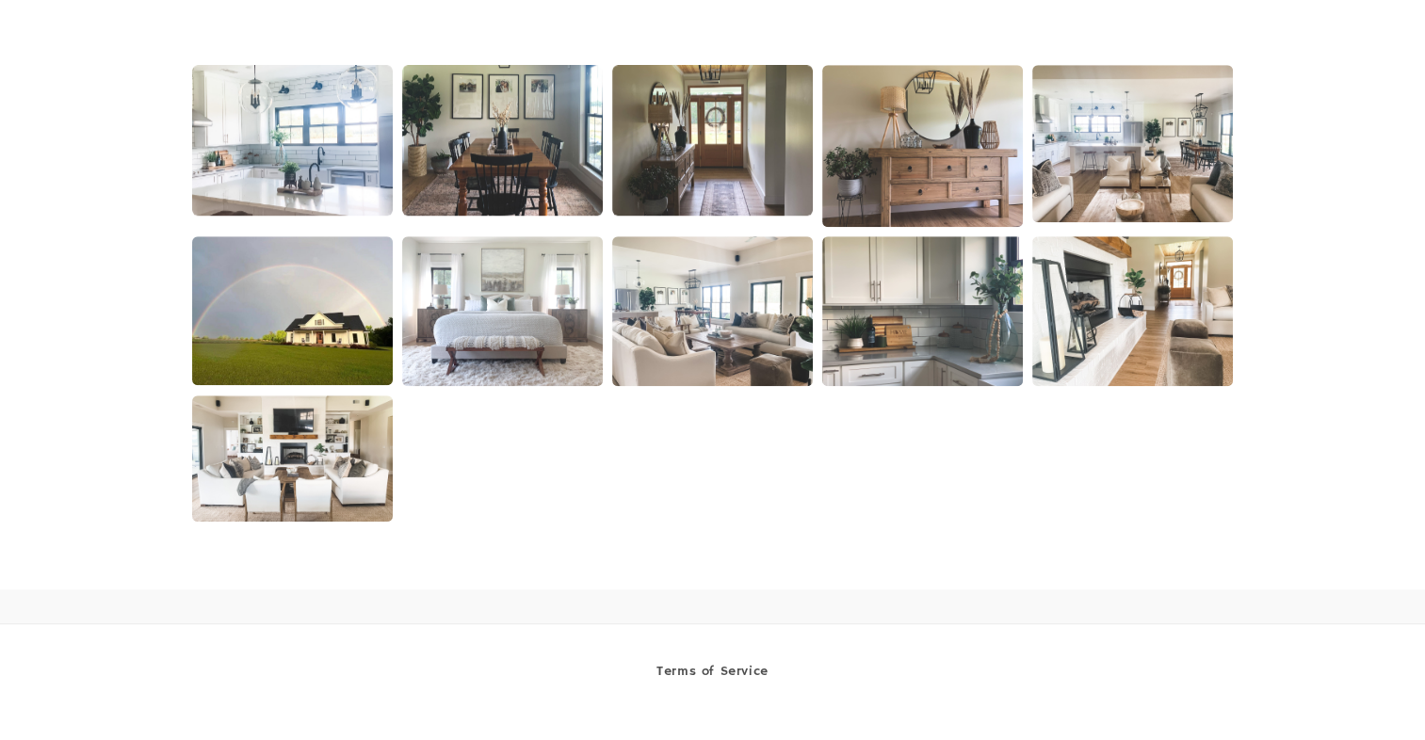
scroll to position [1301, 0]
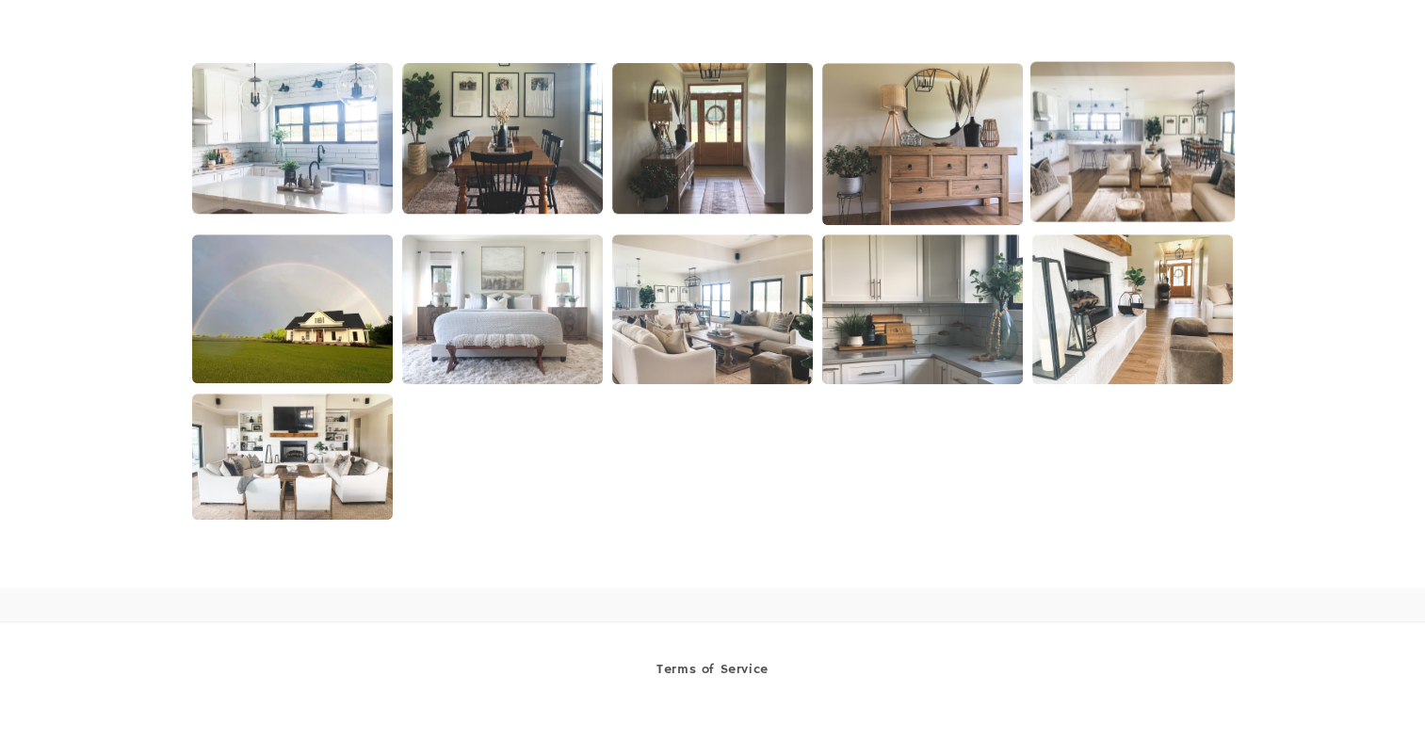
click at [1111, 168] on img at bounding box center [1132, 142] width 204 height 160
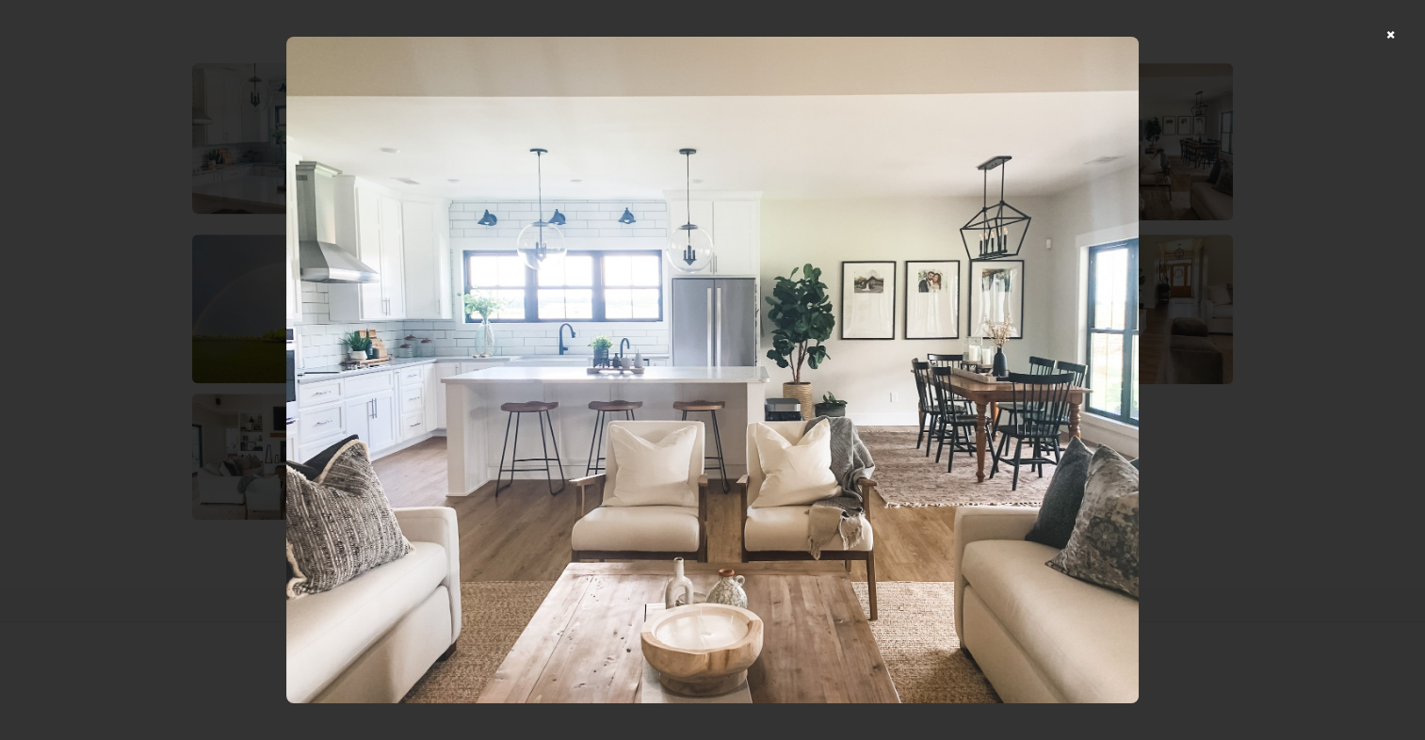
click at [516, 230] on img at bounding box center [712, 370] width 852 height 666
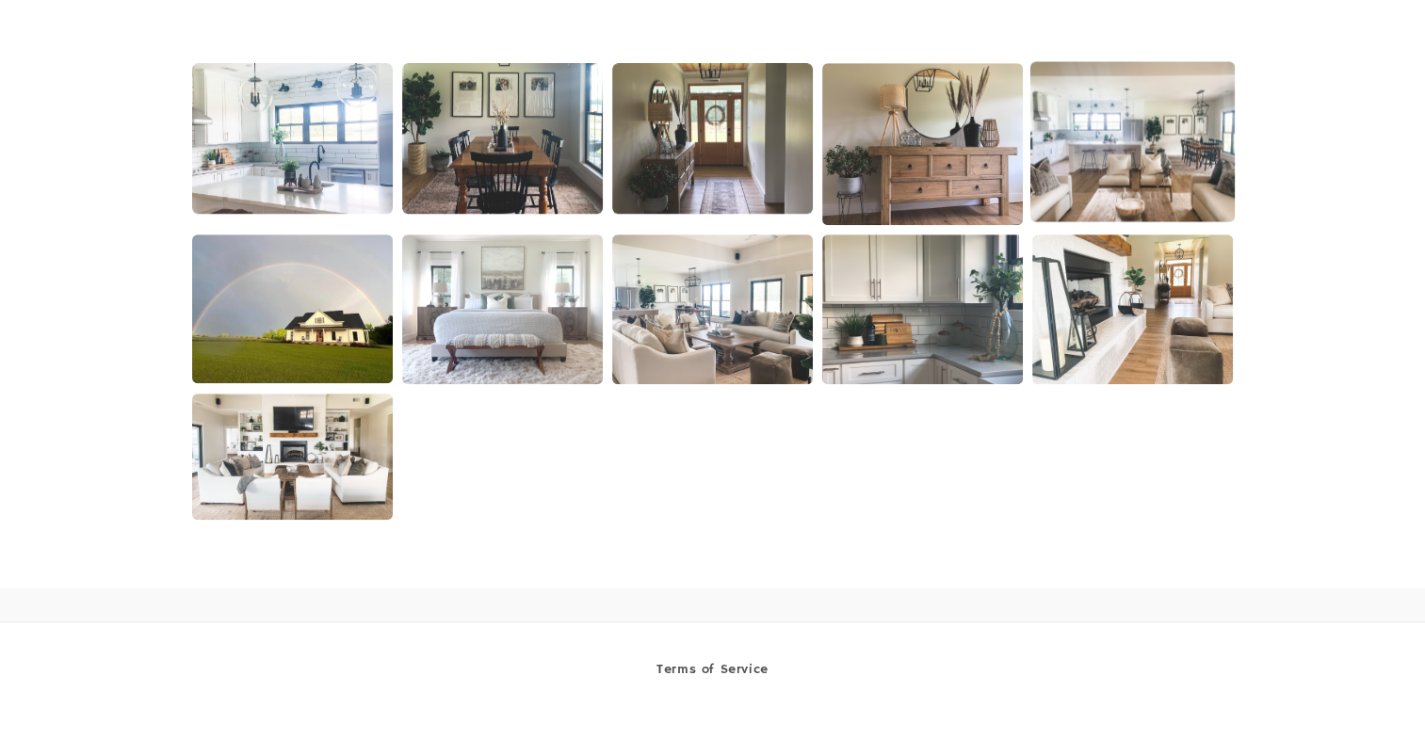
click at [1103, 126] on img at bounding box center [1132, 142] width 204 height 160
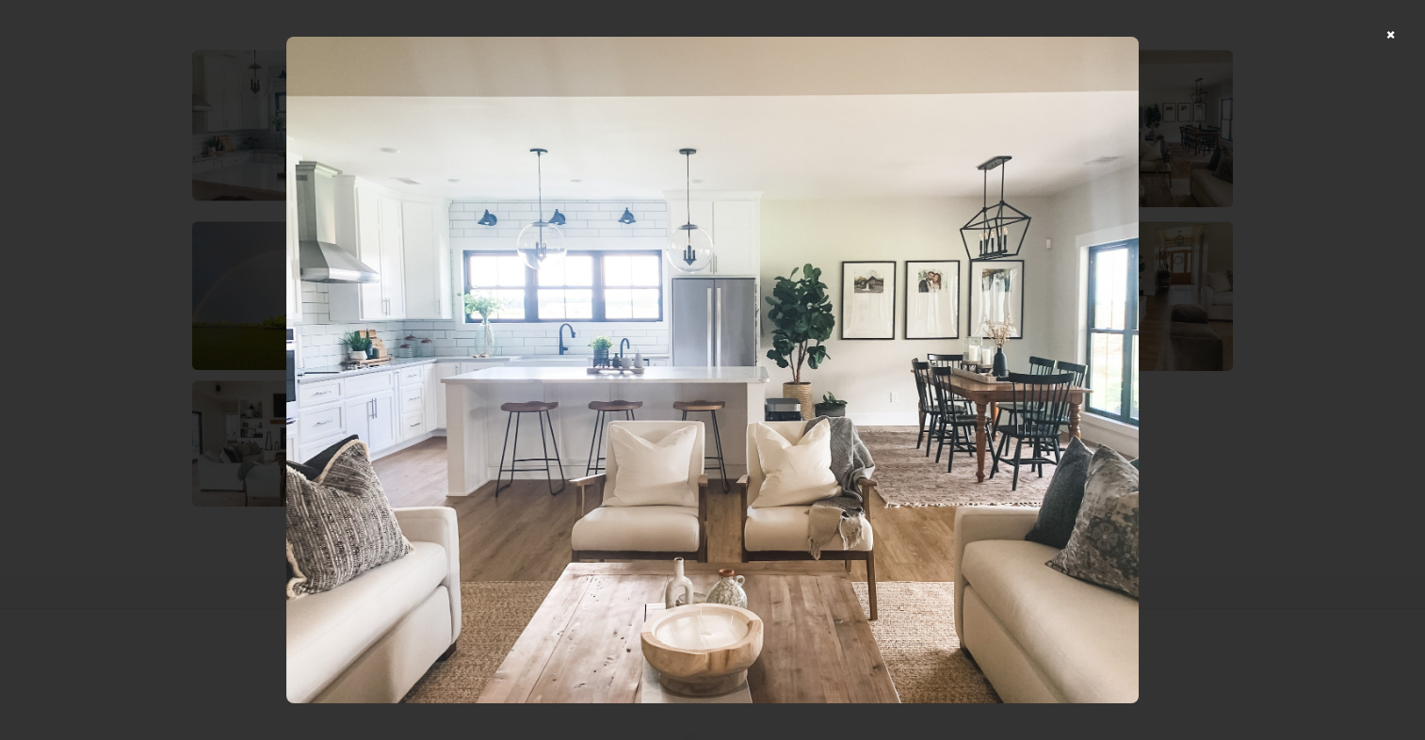
scroll to position [1461, 0]
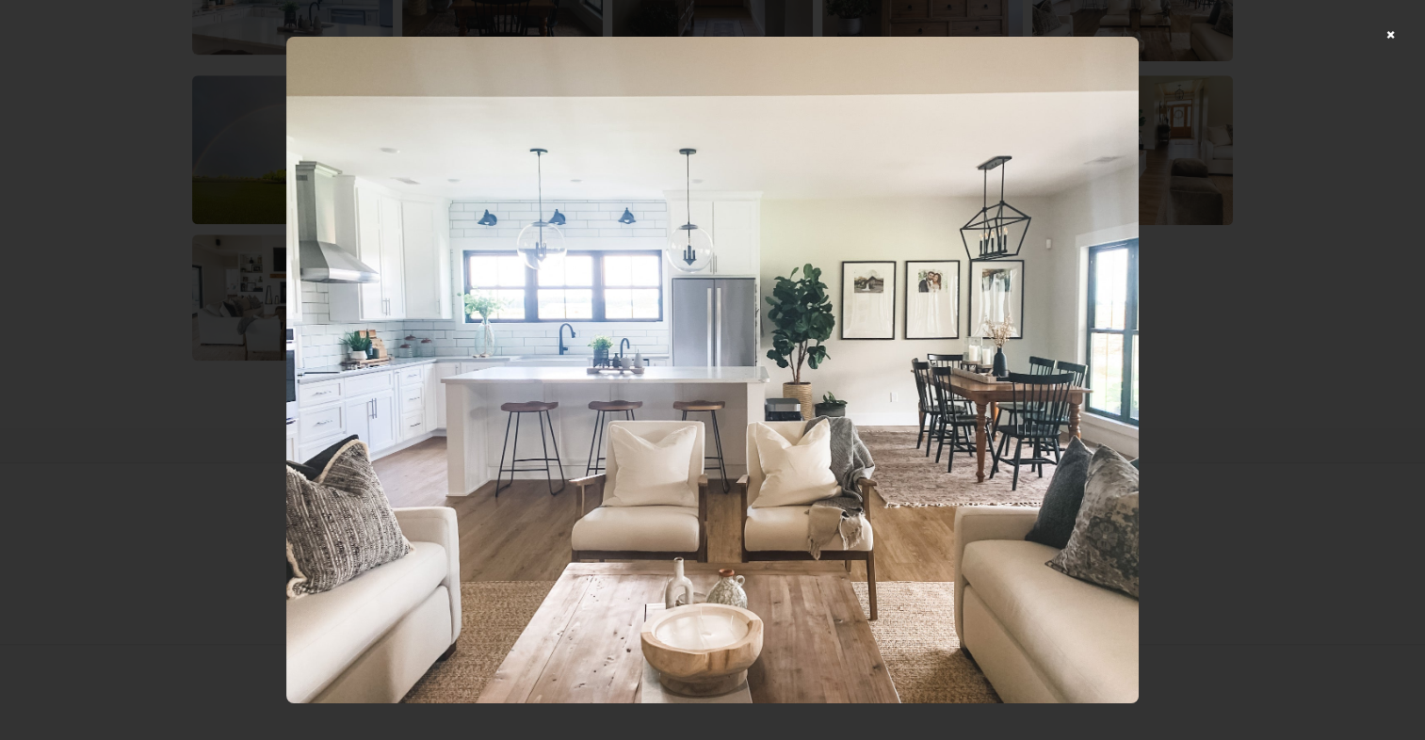
click at [1404, 32] on div at bounding box center [712, 370] width 1425 height 740
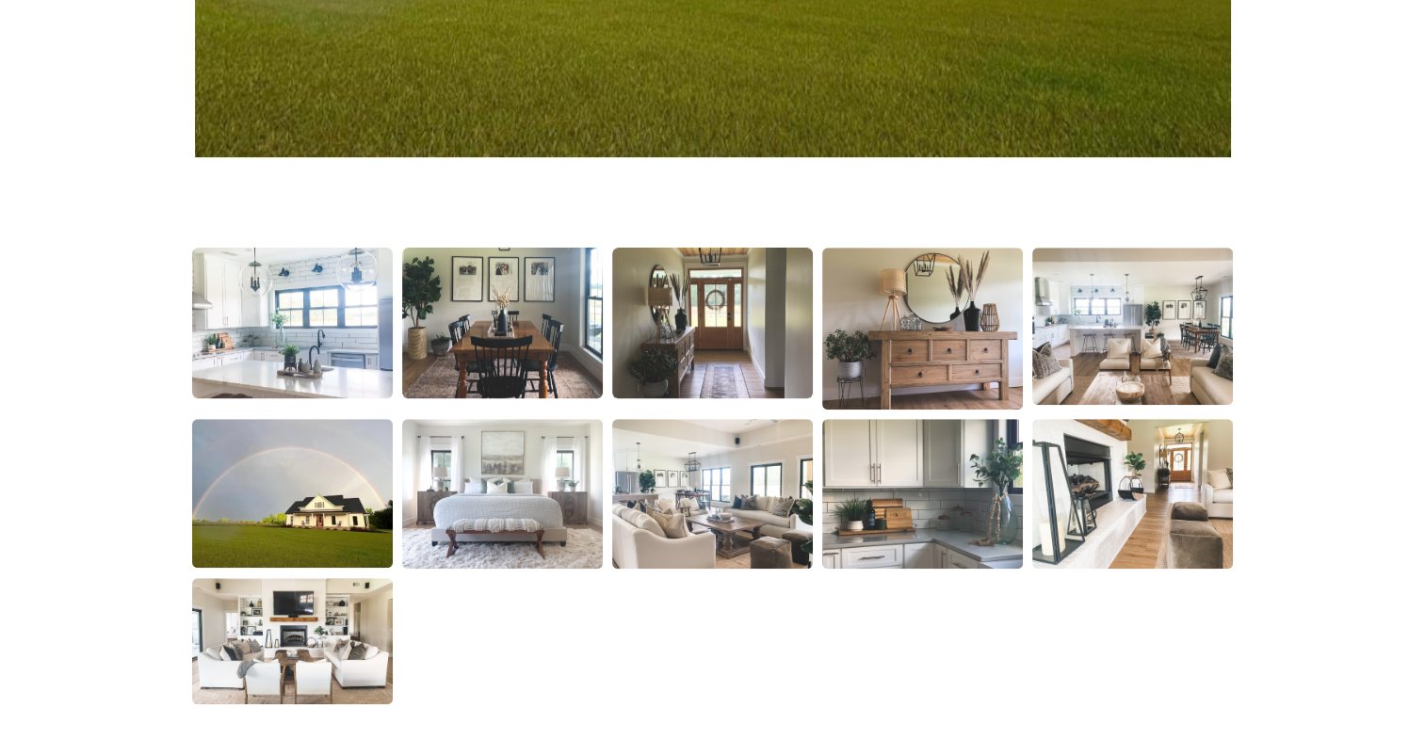
scroll to position [1115, 0]
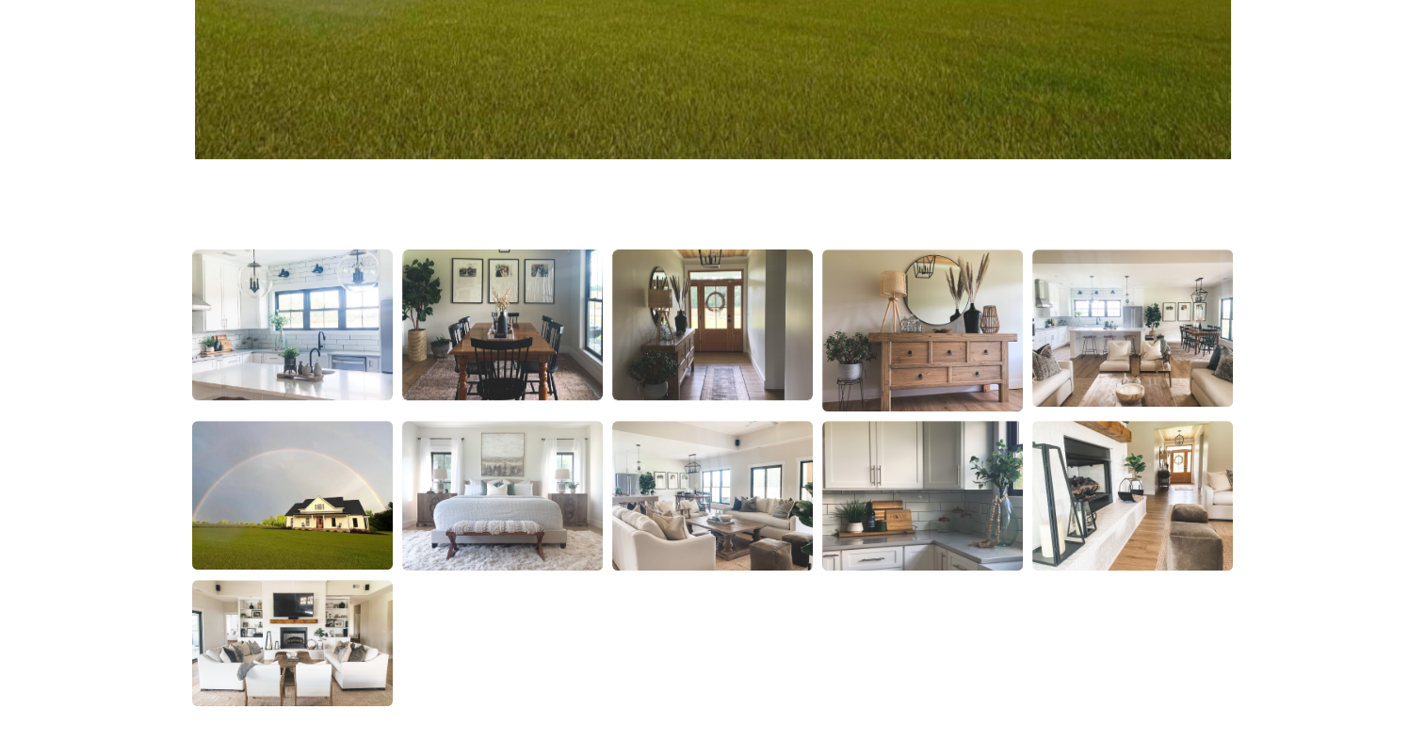
click at [267, 318] on img at bounding box center [292, 325] width 204 height 153
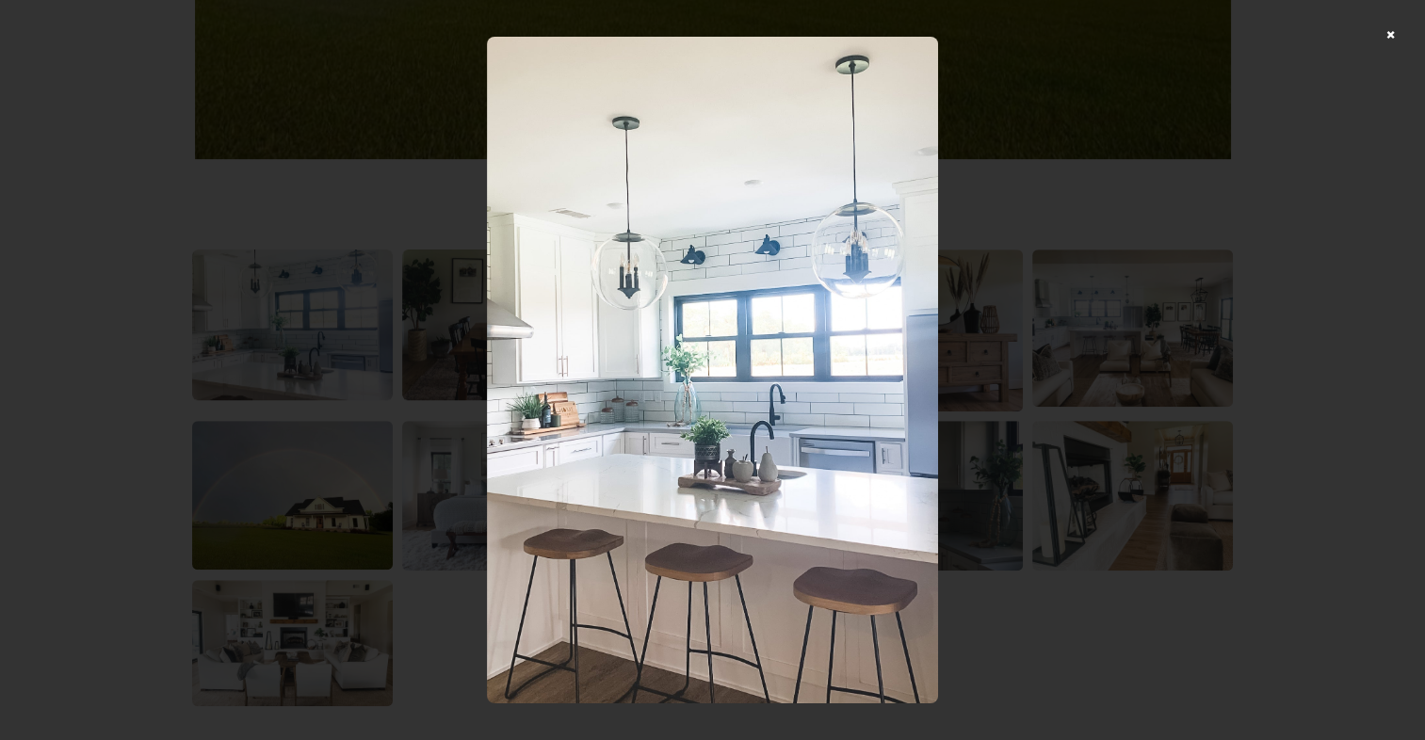
click at [1401, 32] on div at bounding box center [712, 370] width 1425 height 740
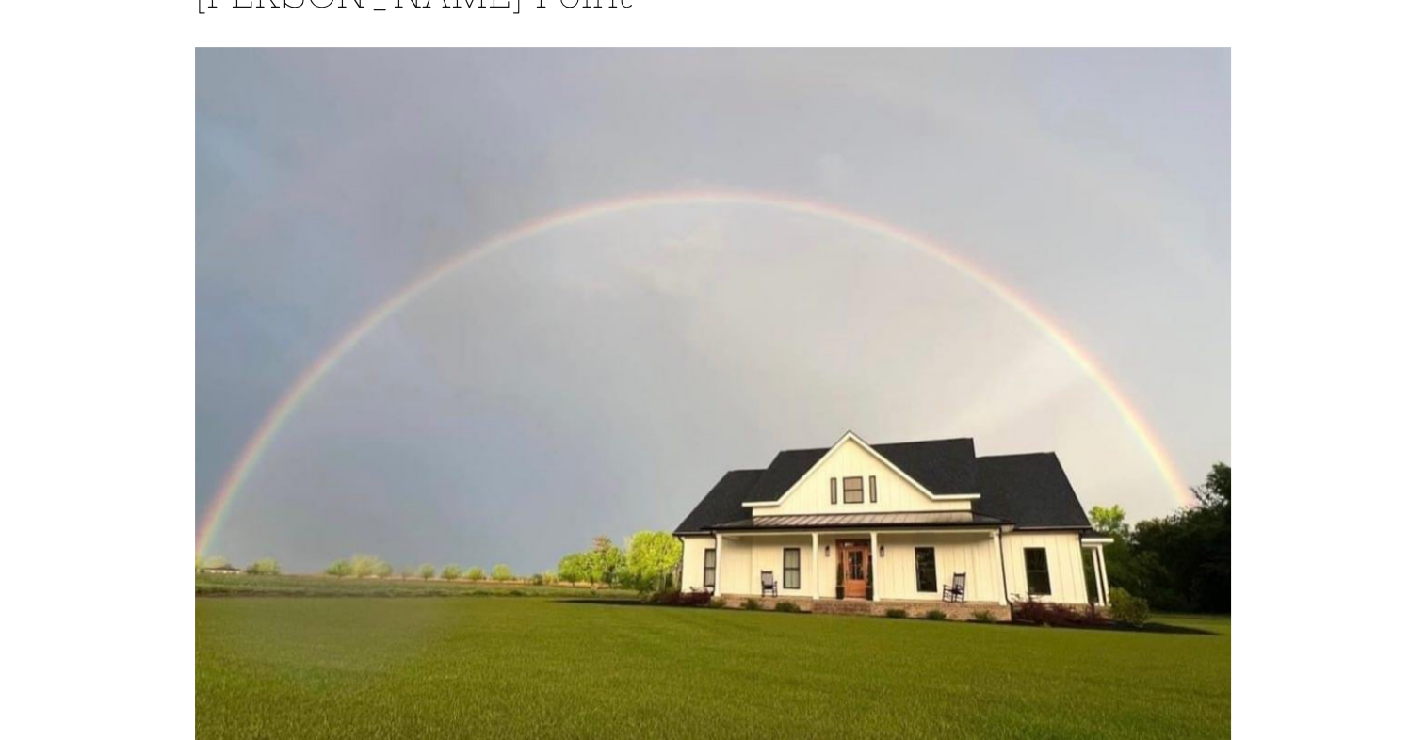
scroll to position [0, 0]
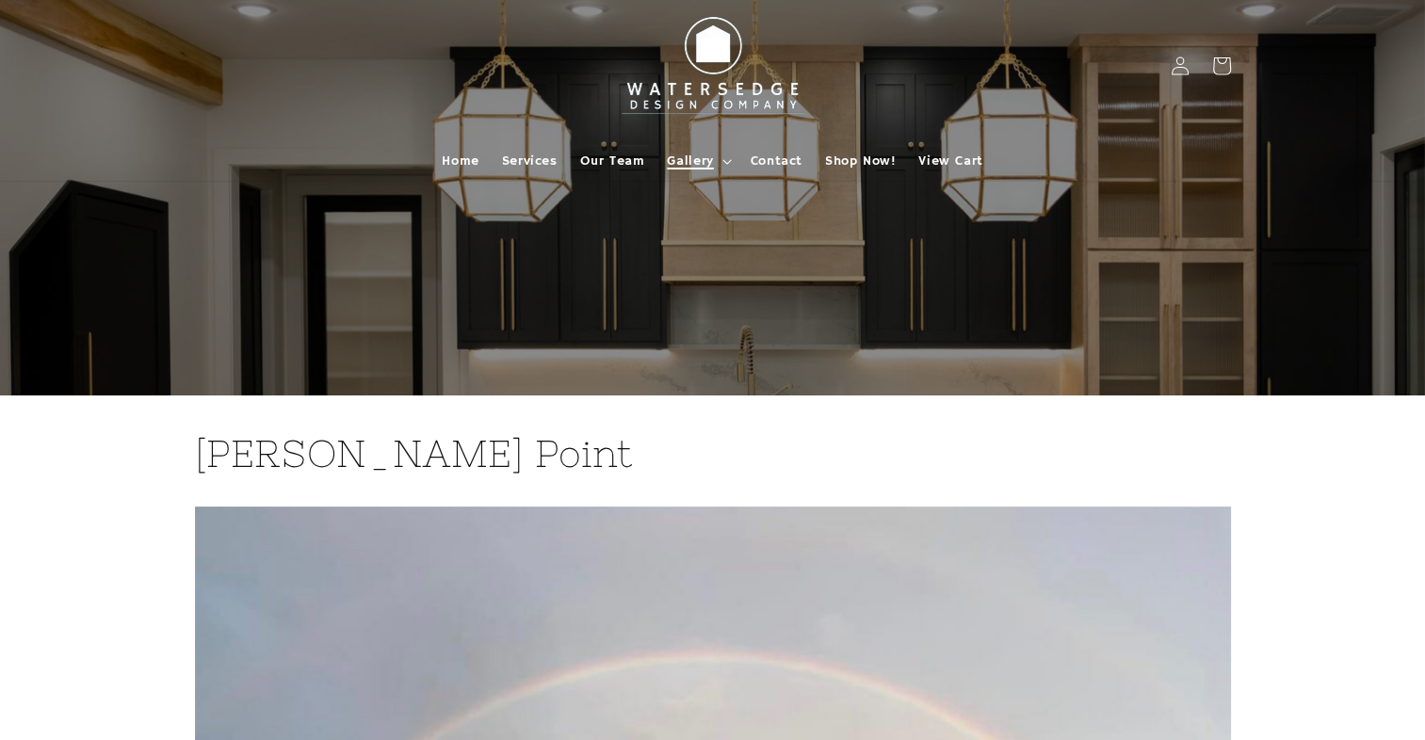
click at [697, 167] on span "Gallery" at bounding box center [690, 161] width 46 height 17
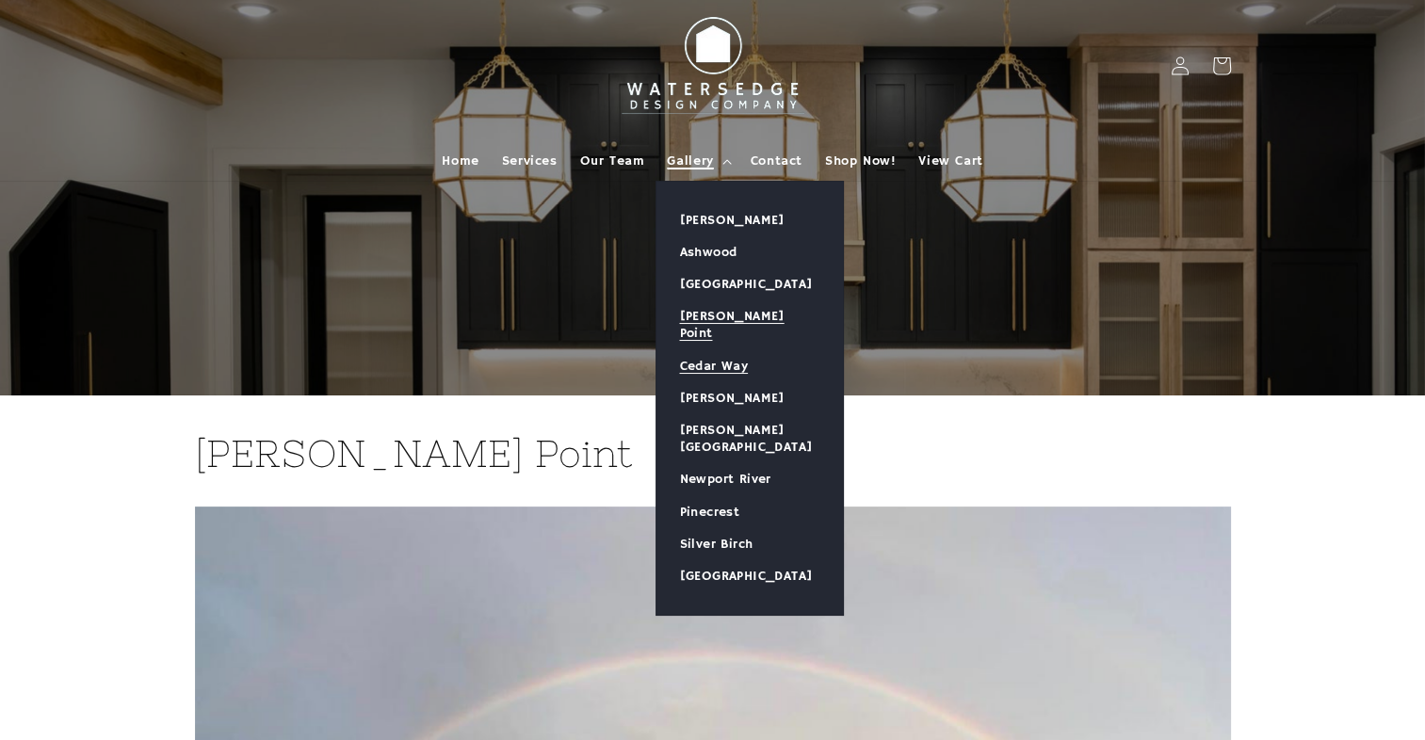
click at [727, 352] on link "Cedar Way" at bounding box center [749, 366] width 186 height 32
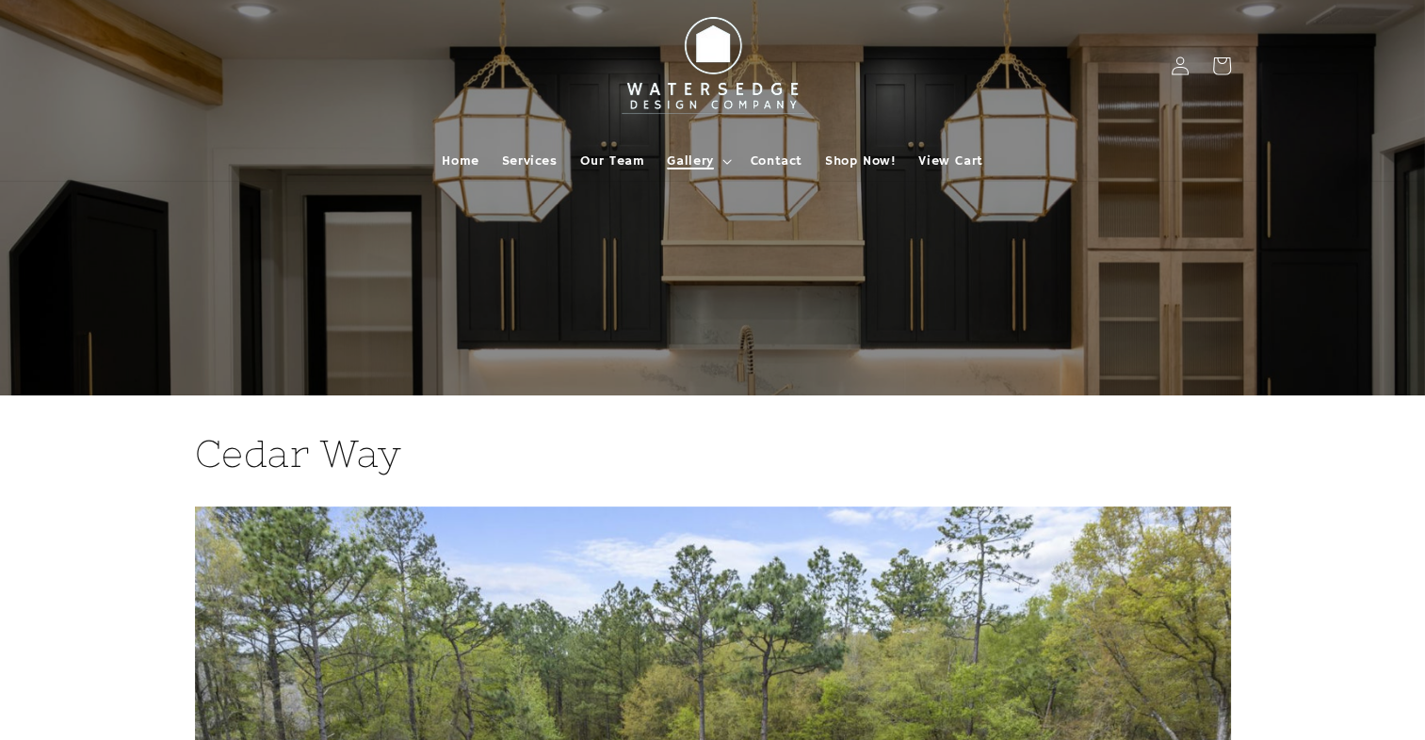
click at [721, 156] on summary "Gallery" at bounding box center [696, 161] width 83 height 40
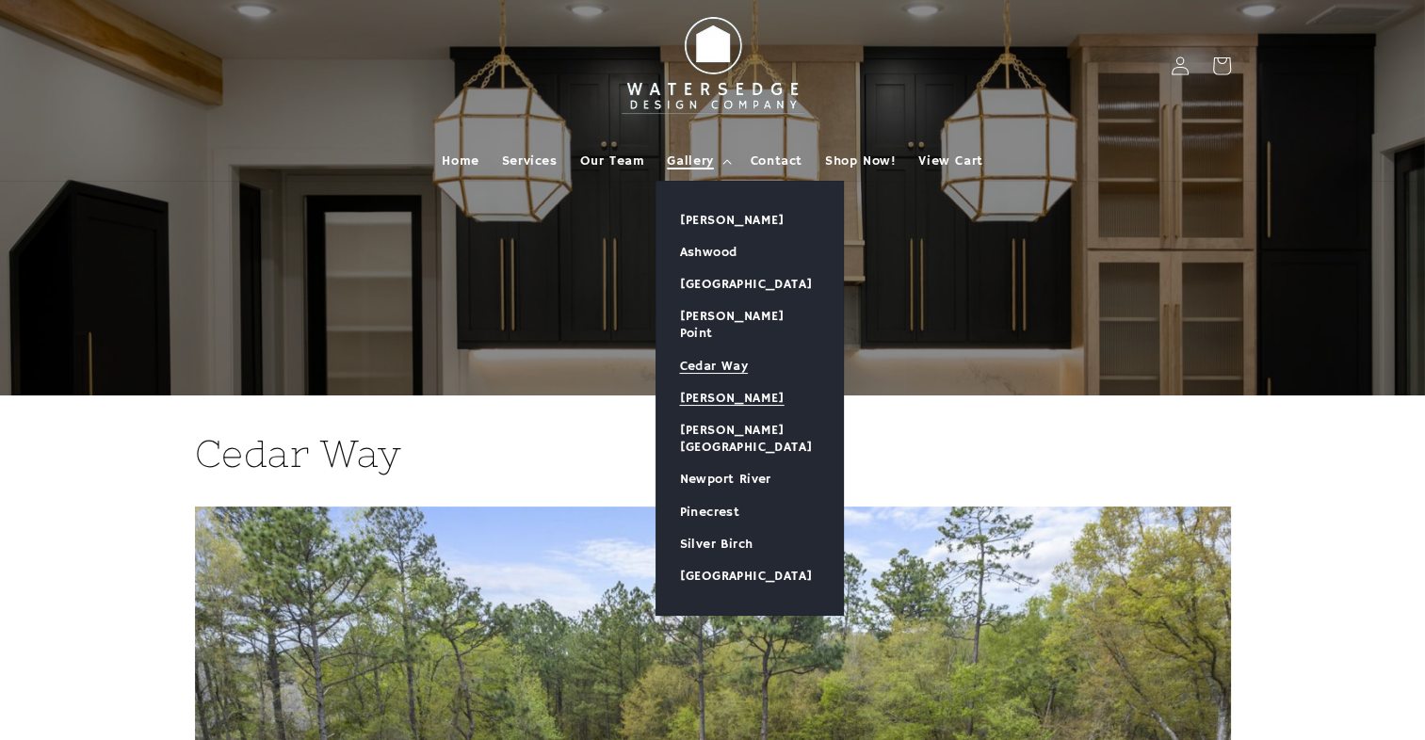
click at [707, 382] on link "[PERSON_NAME]" at bounding box center [749, 398] width 186 height 32
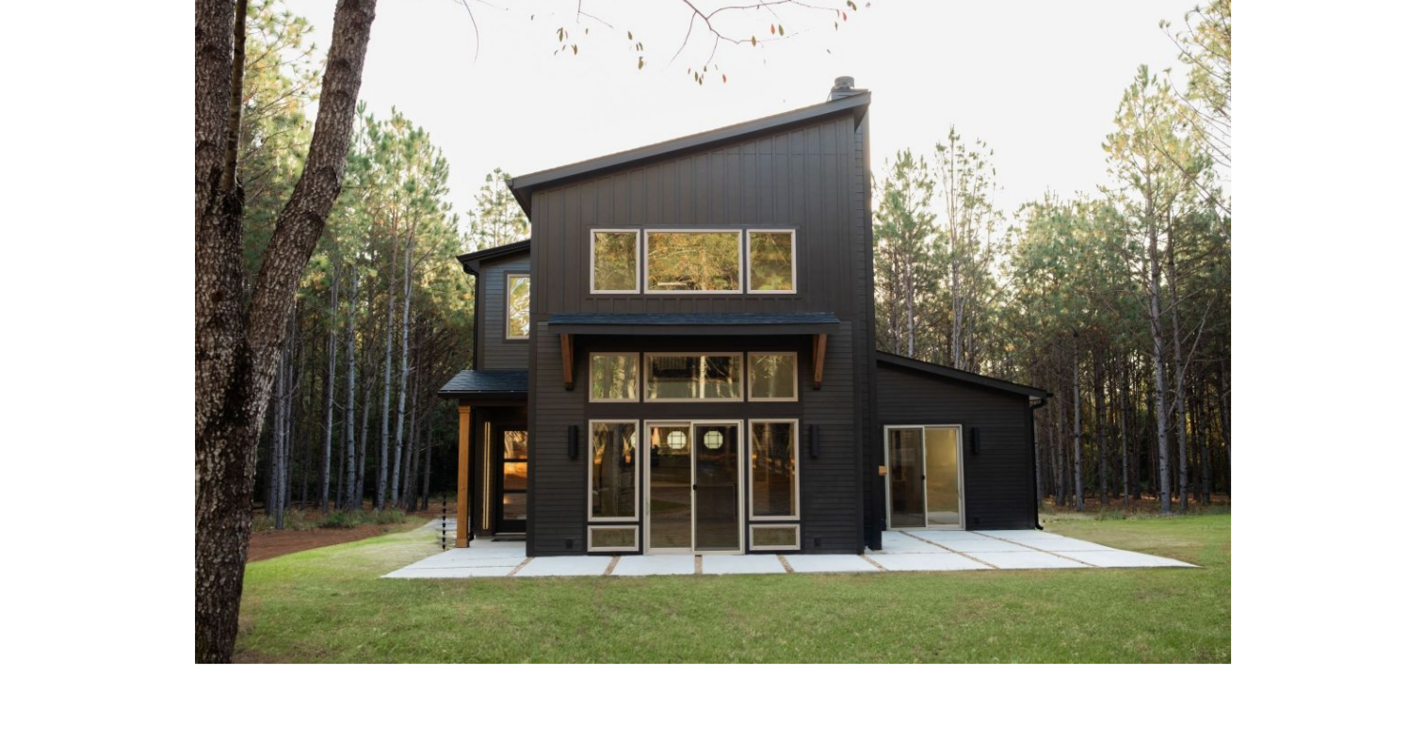
scroll to position [539, 0]
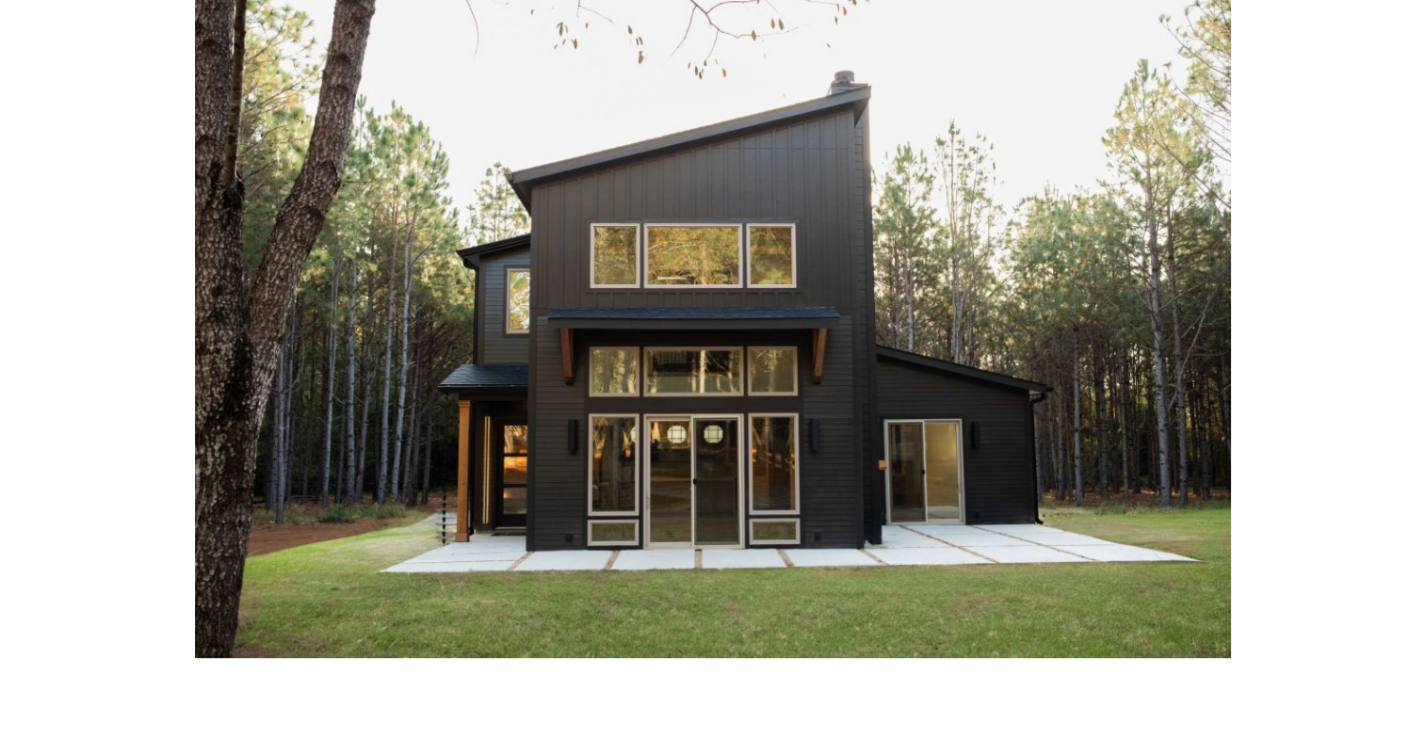
click at [505, 280] on img at bounding box center [713, 313] width 1036 height 690
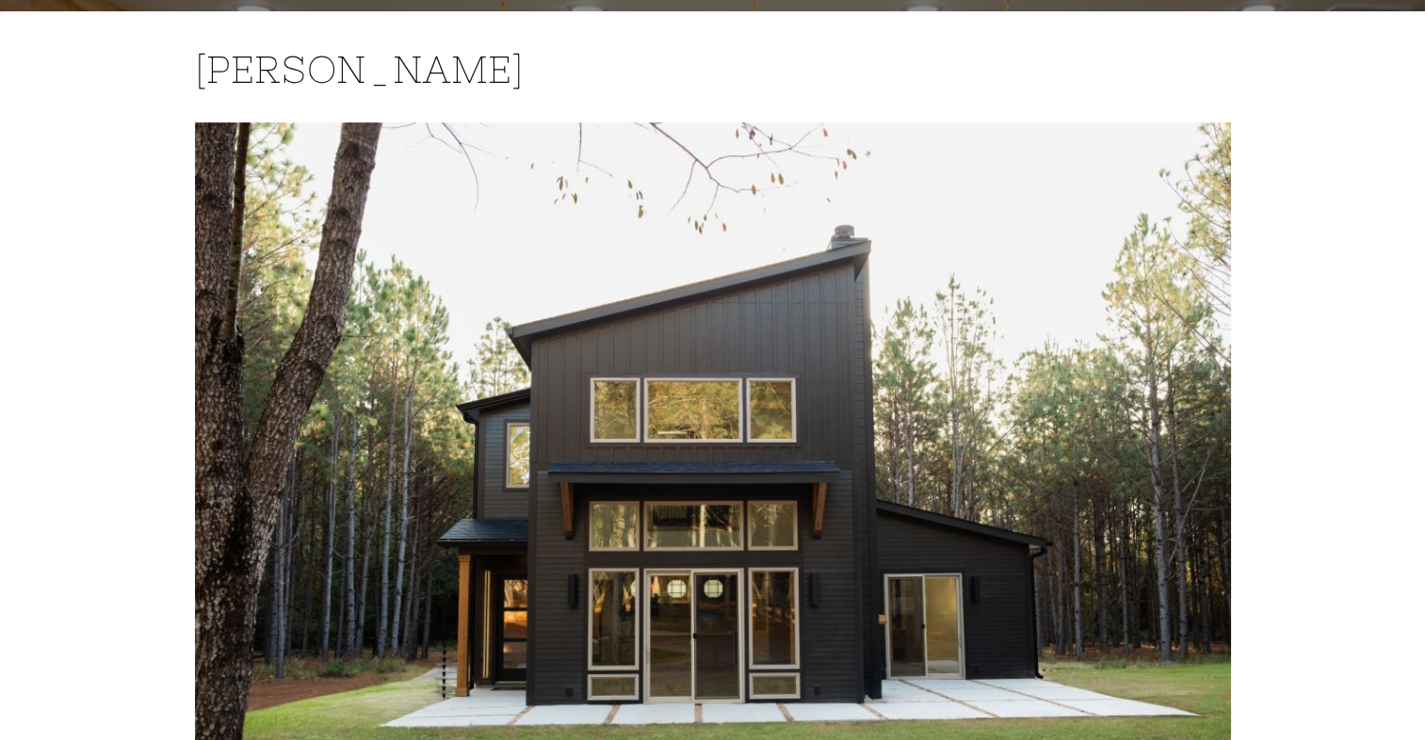
scroll to position [0, 0]
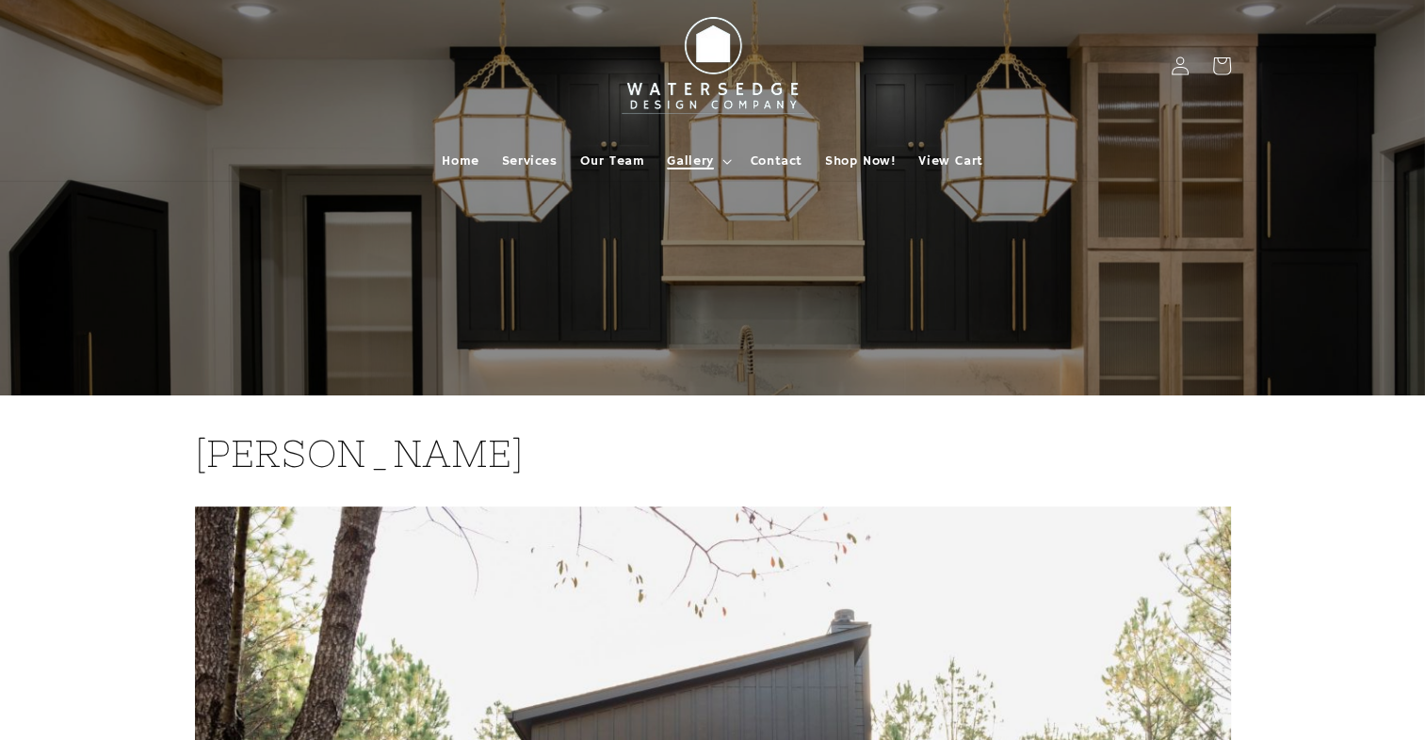
click at [689, 158] on span "Gallery" at bounding box center [690, 161] width 46 height 17
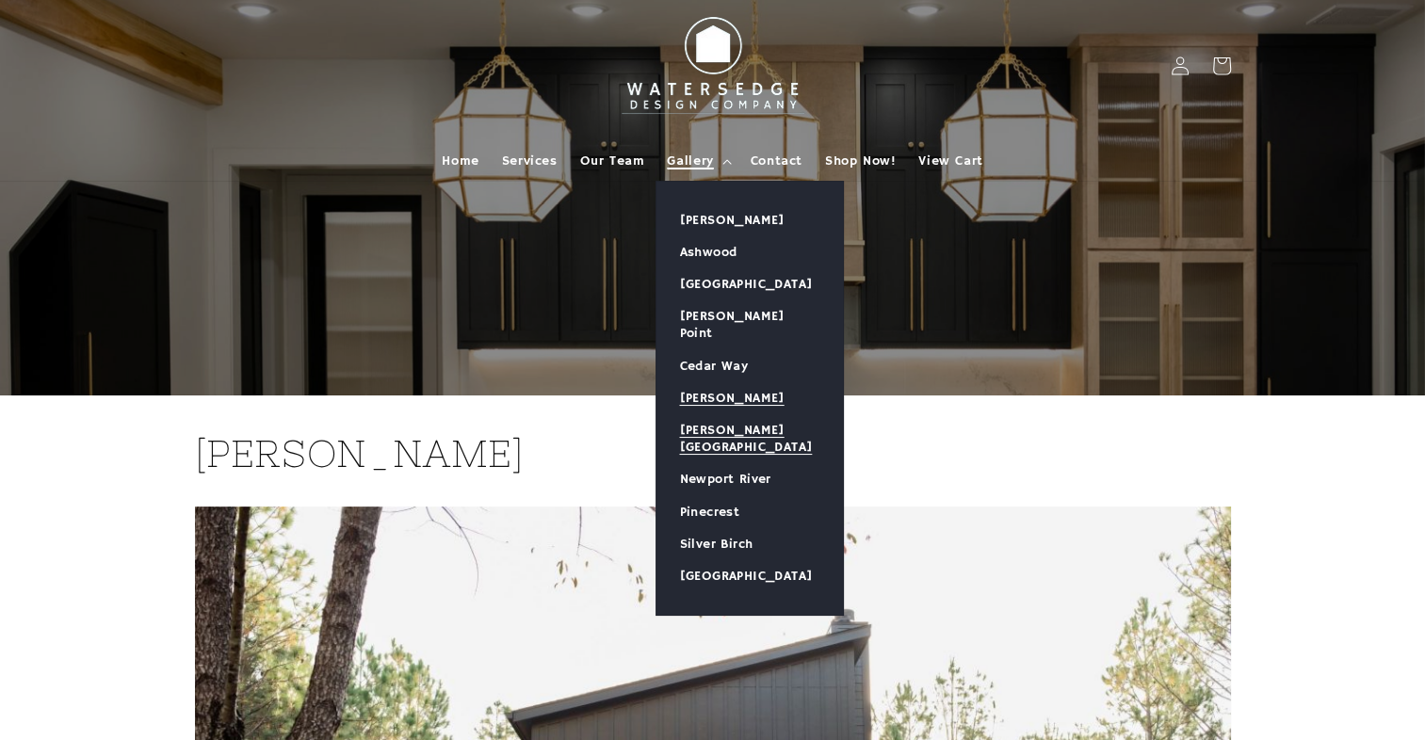
click at [725, 414] on link "[PERSON_NAME][GEOGRAPHIC_DATA]" at bounding box center [749, 438] width 186 height 49
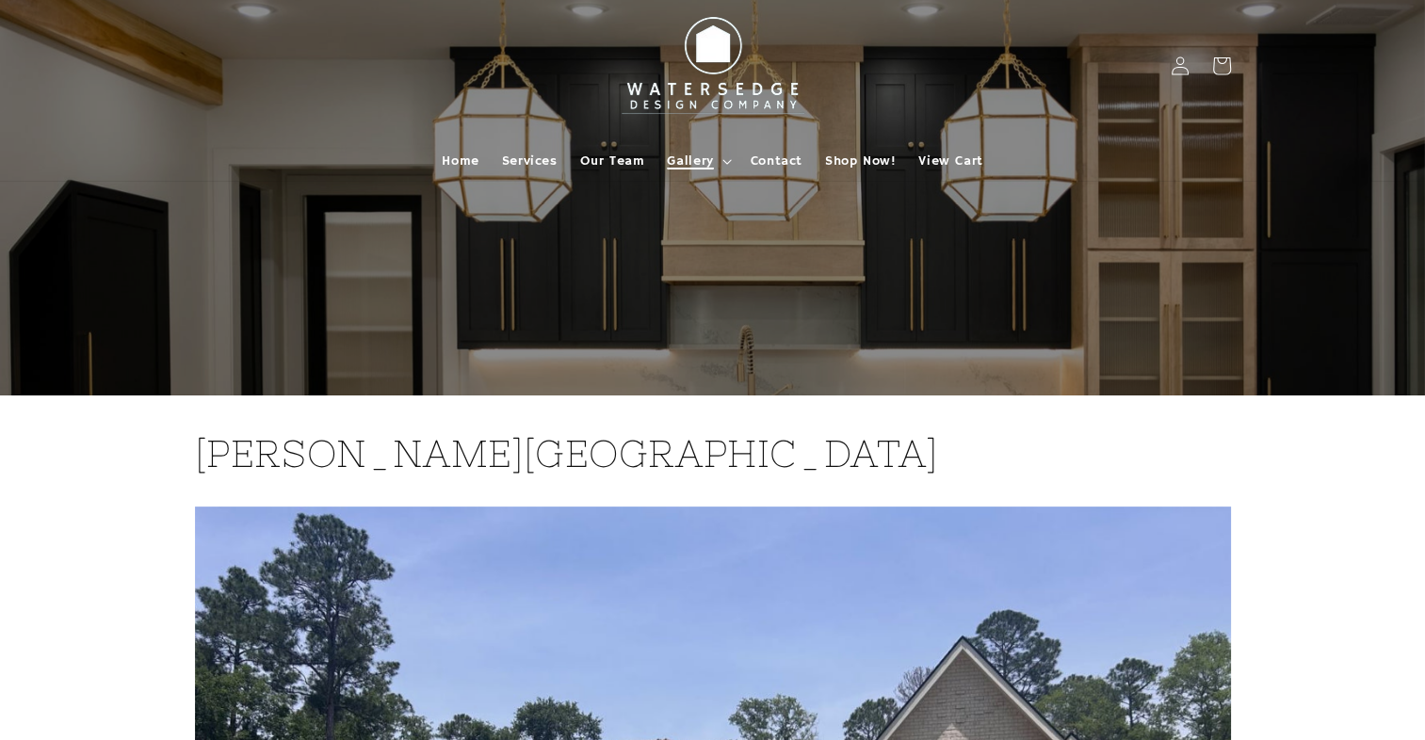
click at [711, 153] on span "Gallery" at bounding box center [690, 161] width 46 height 17
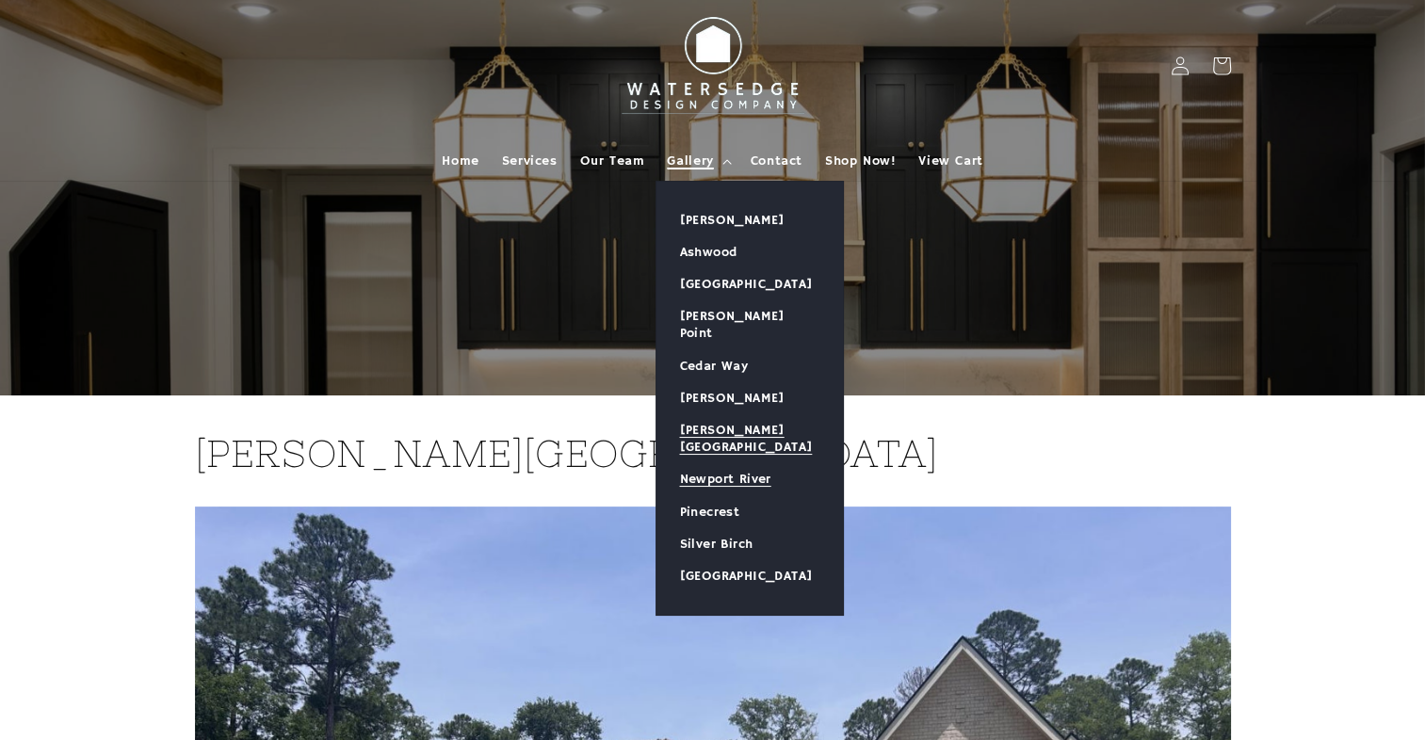
click at [714, 463] on link "Newport River" at bounding box center [749, 479] width 186 height 32
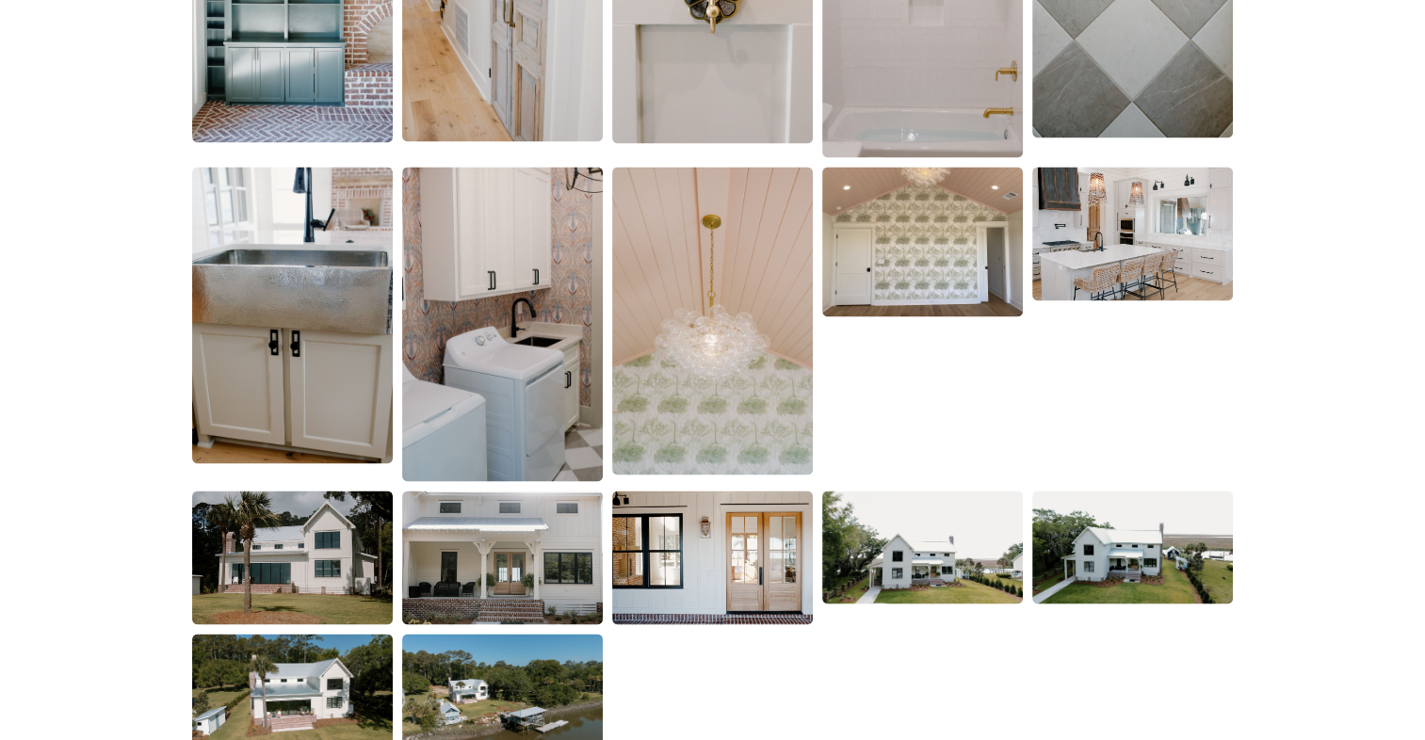
scroll to position [3315, 0]
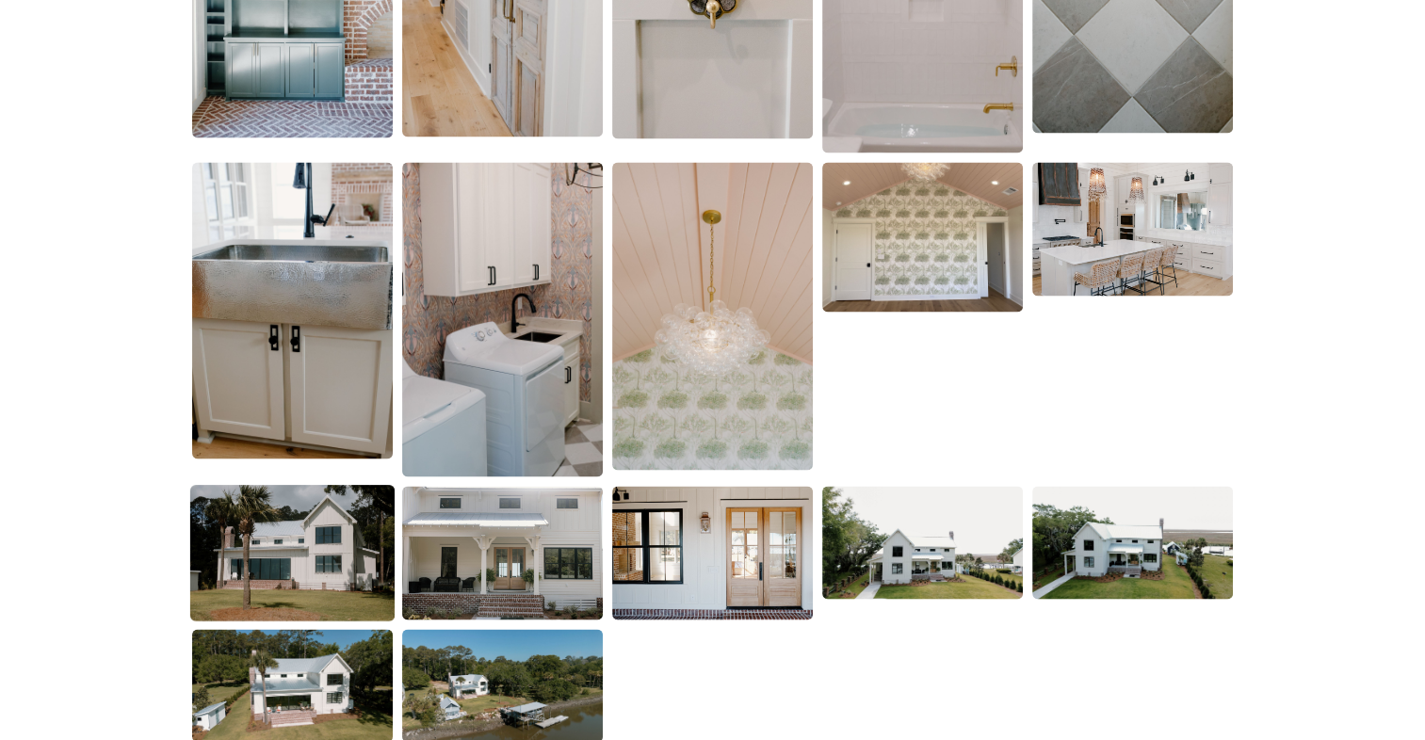
click at [292, 558] on img at bounding box center [292, 552] width 204 height 137
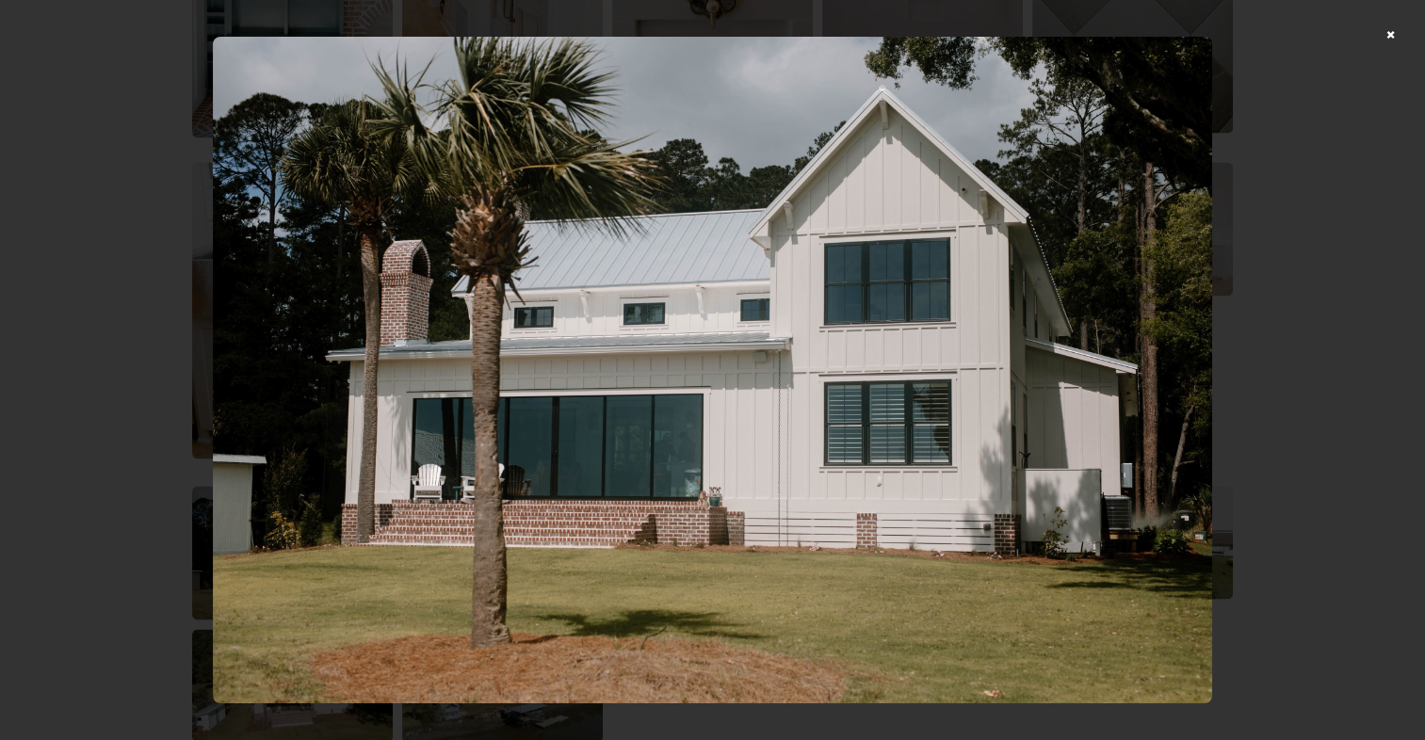
click at [870, 479] on img at bounding box center [712, 370] width 999 height 666
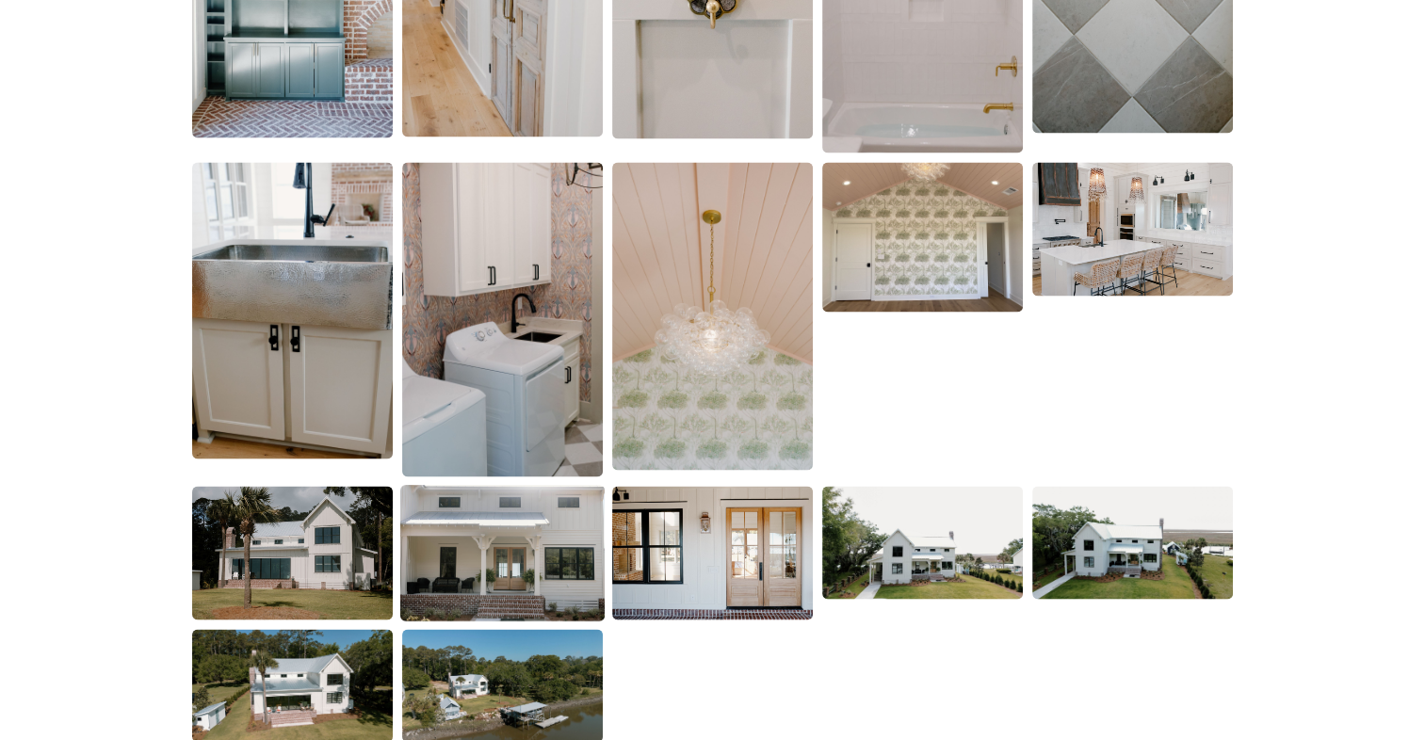
click at [497, 563] on img at bounding box center [502, 552] width 204 height 137
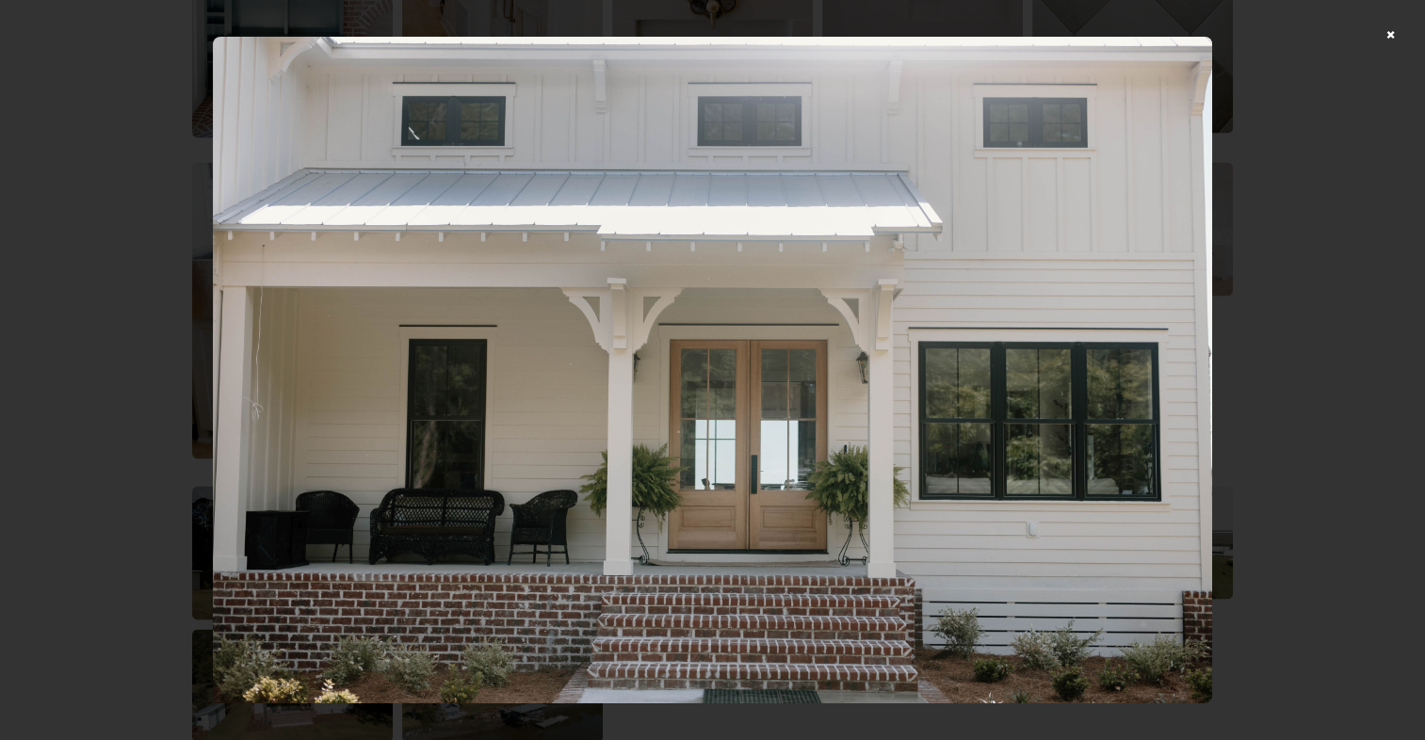
click at [739, 511] on img at bounding box center [712, 370] width 999 height 666
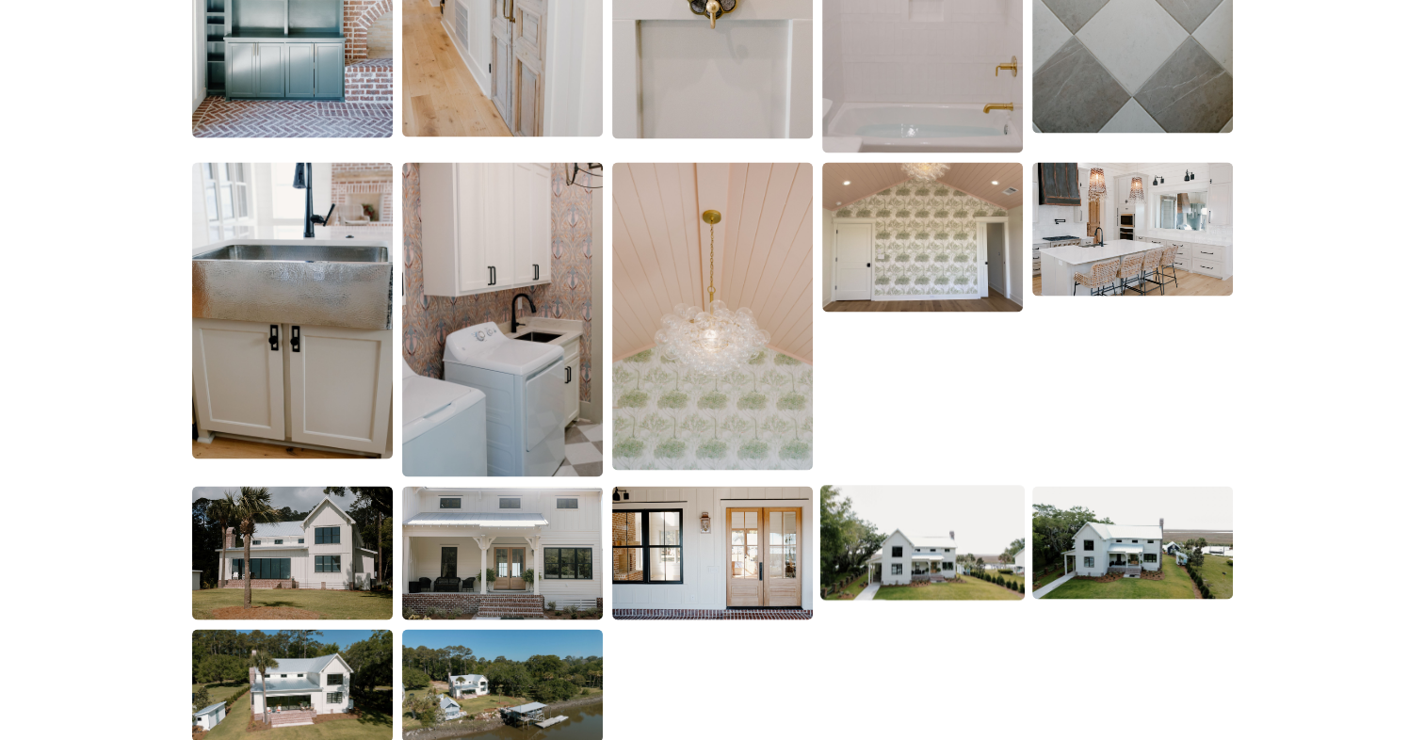
click at [881, 549] on img at bounding box center [922, 542] width 204 height 115
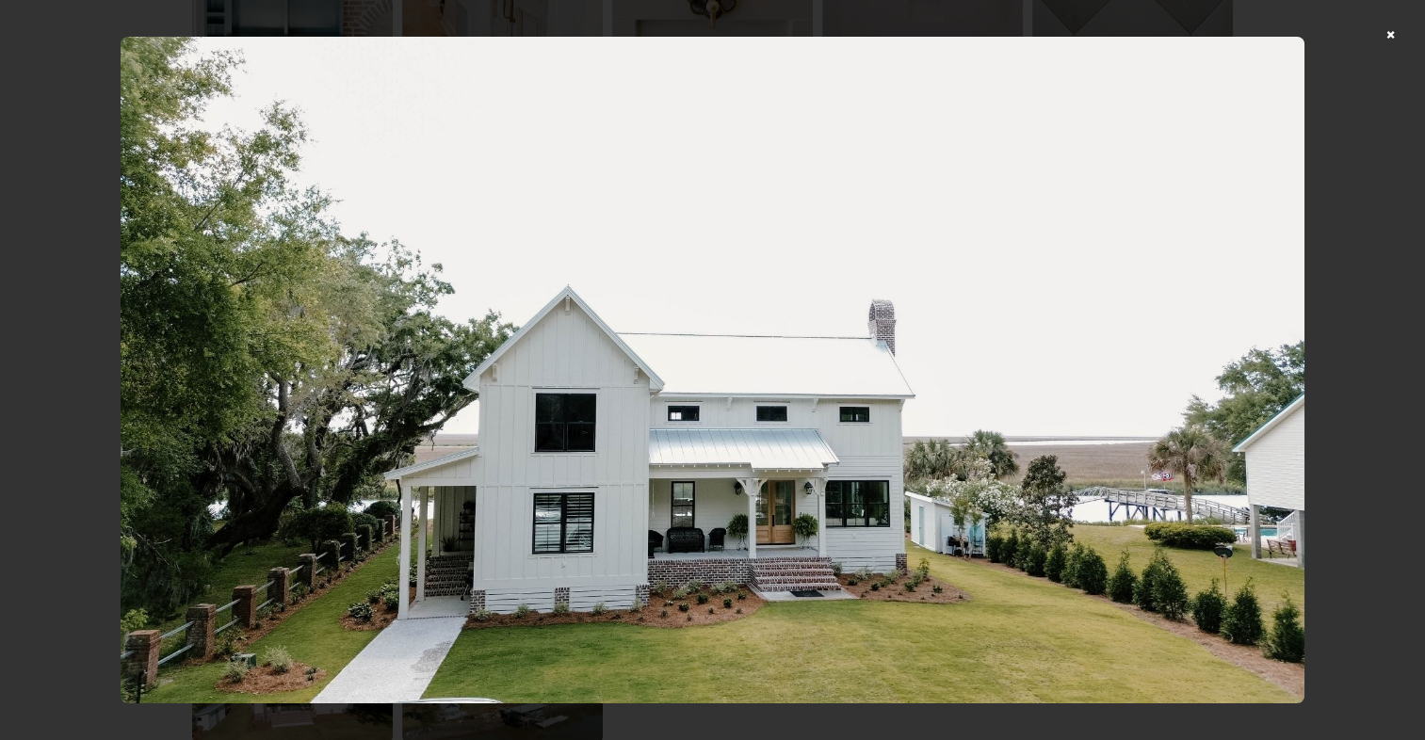
click at [881, 564] on img at bounding box center [713, 370] width 1184 height 666
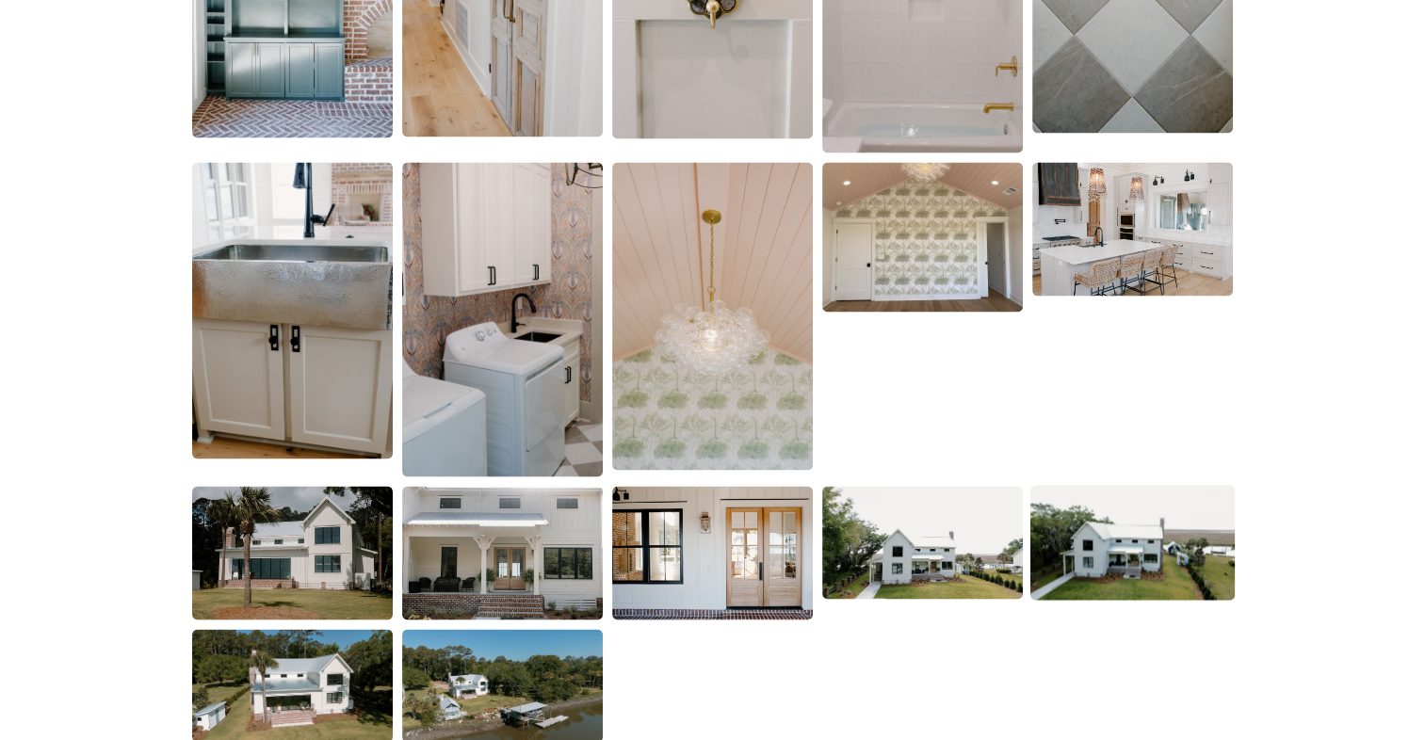
click at [1100, 573] on img at bounding box center [1132, 542] width 204 height 115
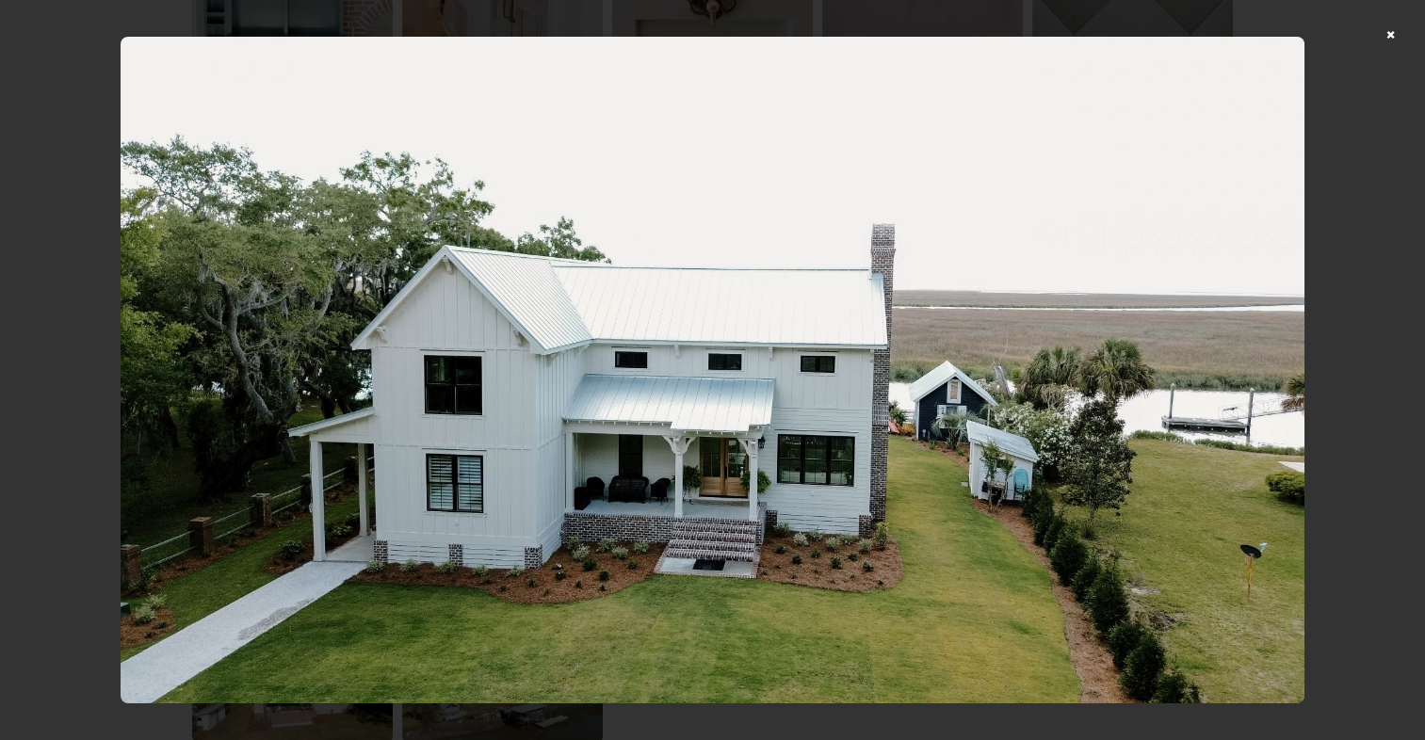
click at [898, 536] on img at bounding box center [713, 370] width 1185 height 666
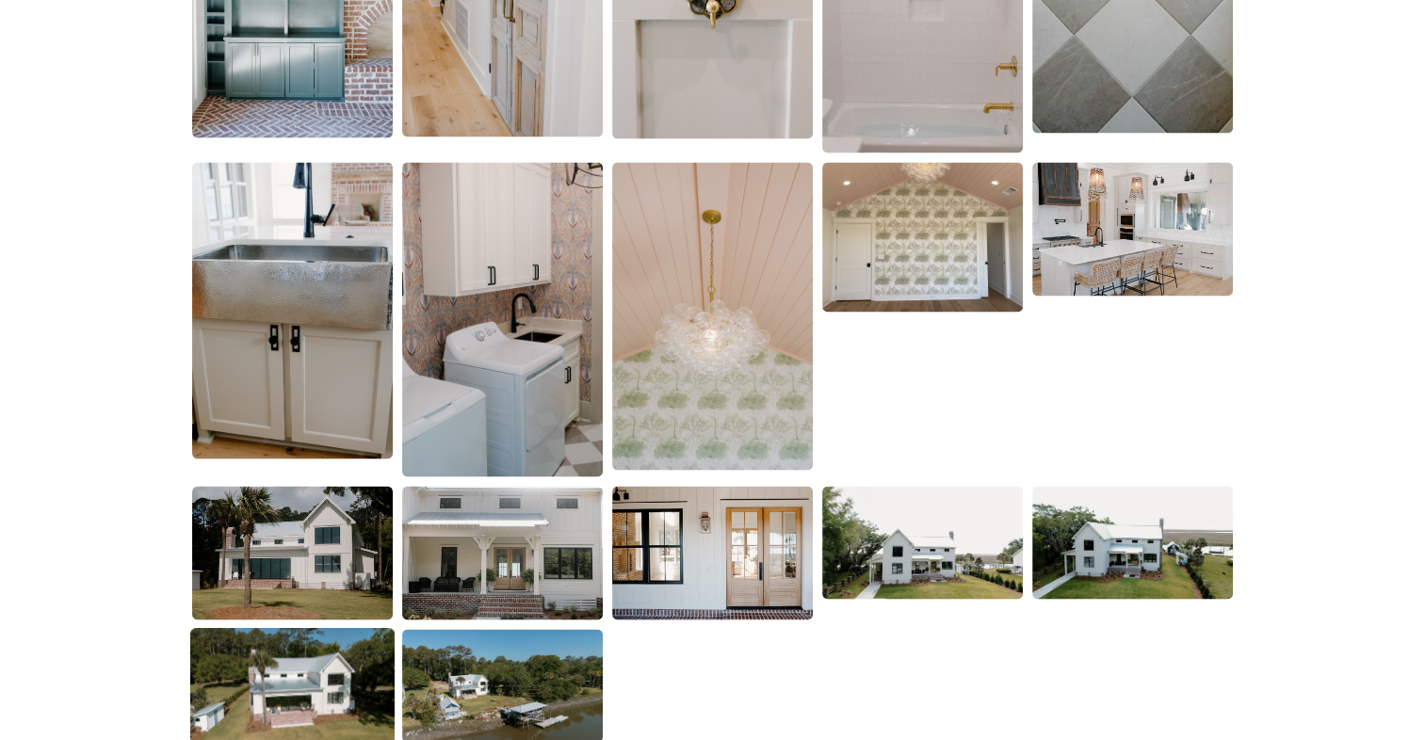
click at [315, 656] on img at bounding box center [292, 685] width 204 height 115
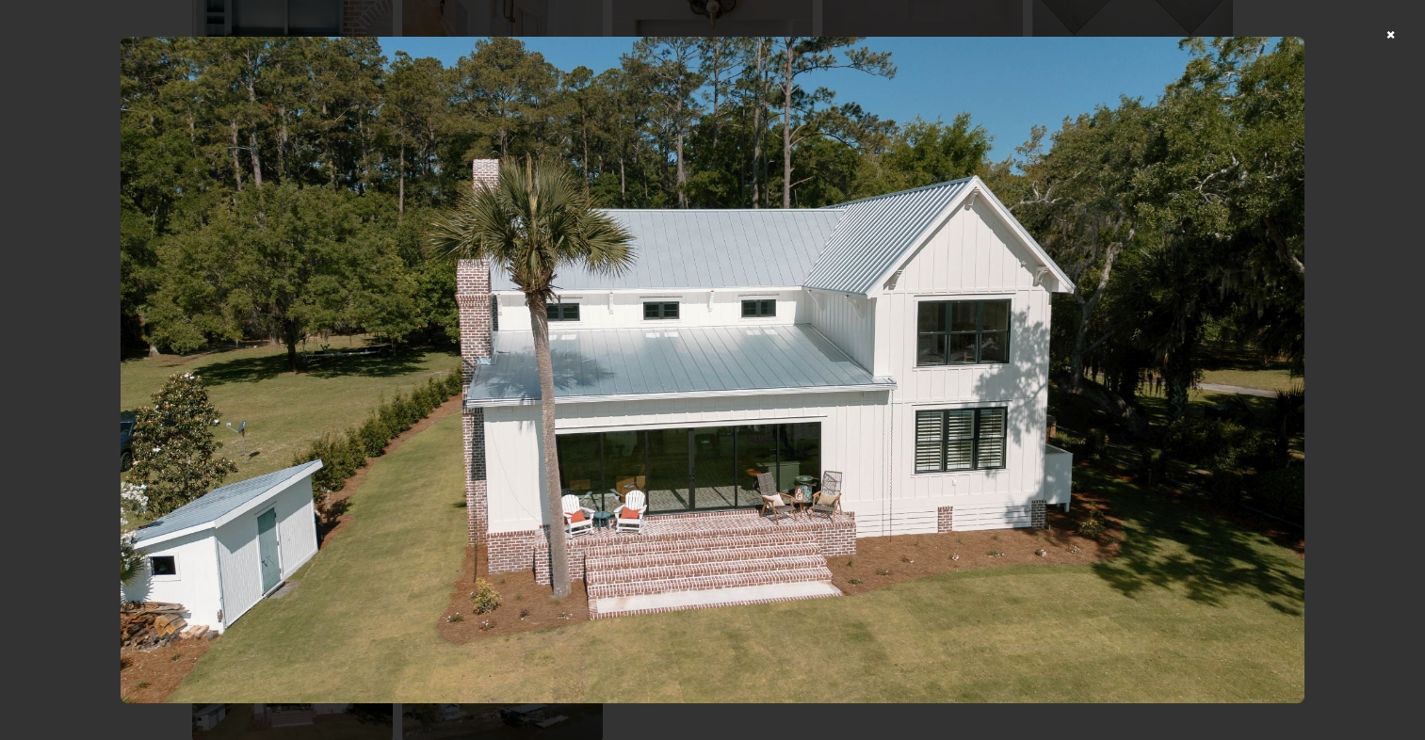
click at [852, 468] on img at bounding box center [713, 370] width 1185 height 666
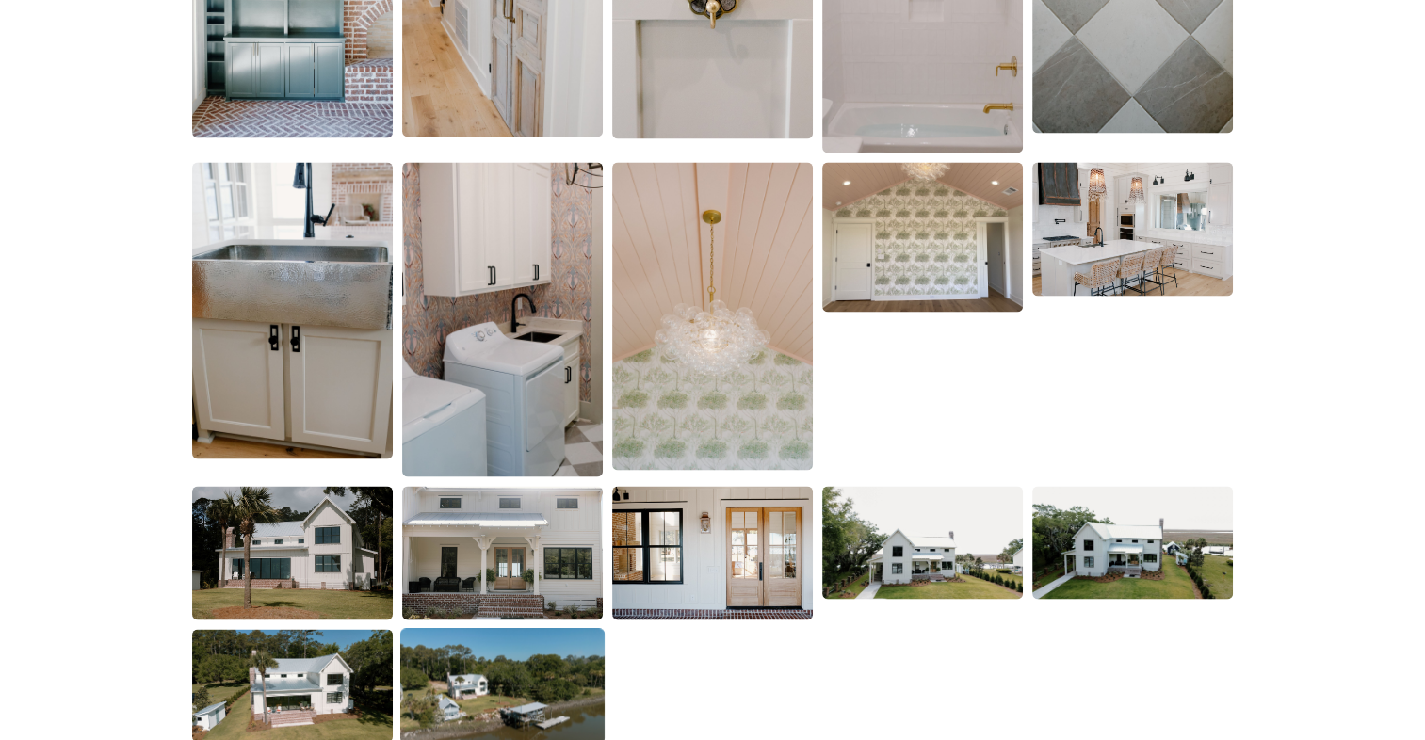
click at [516, 683] on img at bounding box center [502, 685] width 204 height 115
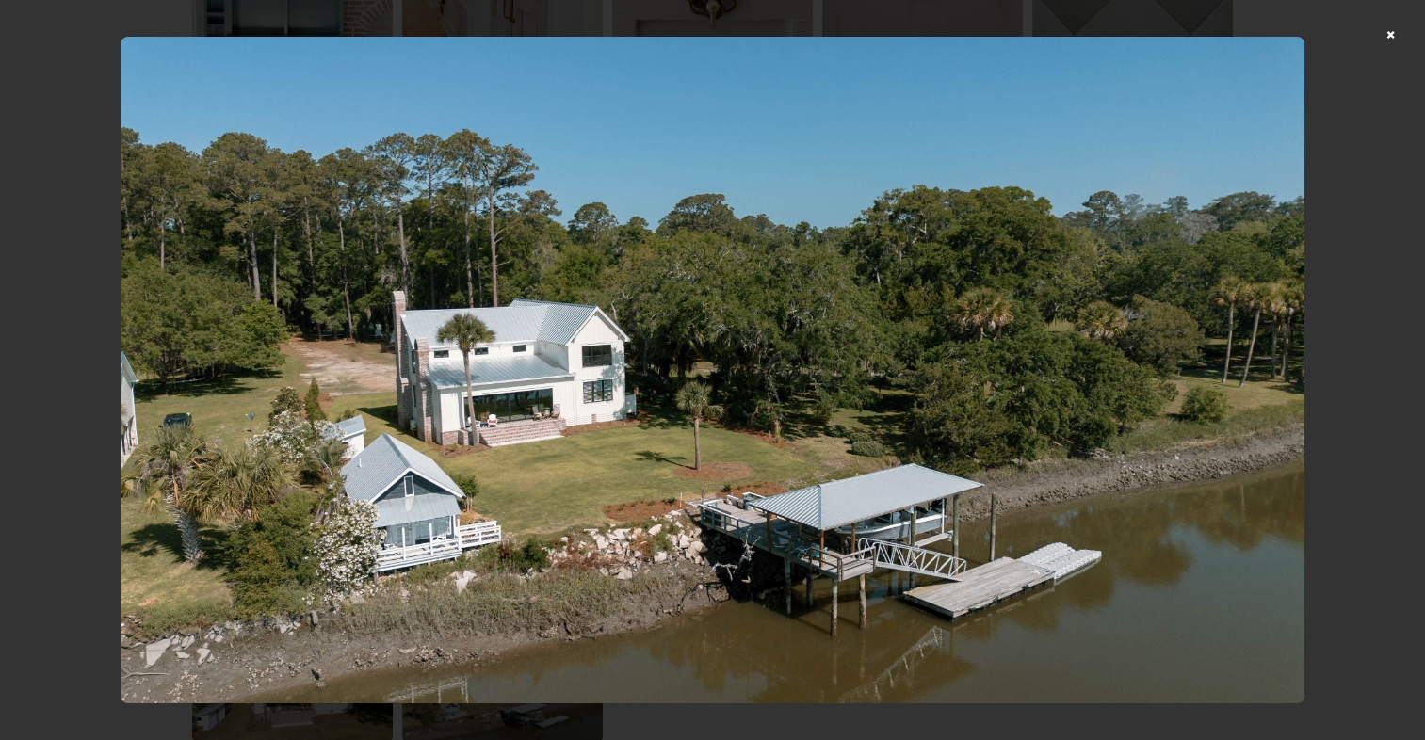
click at [1399, 34] on div at bounding box center [712, 370] width 1425 height 740
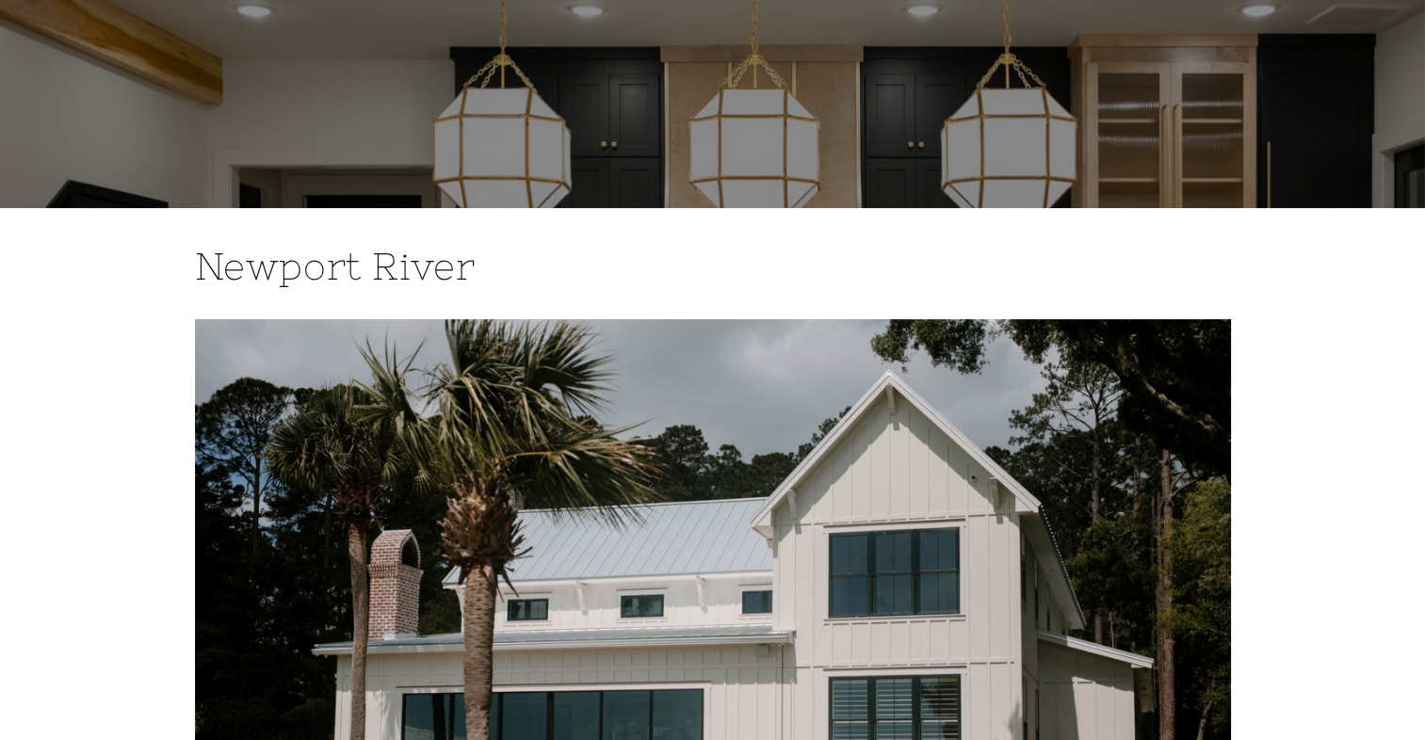
scroll to position [0, 0]
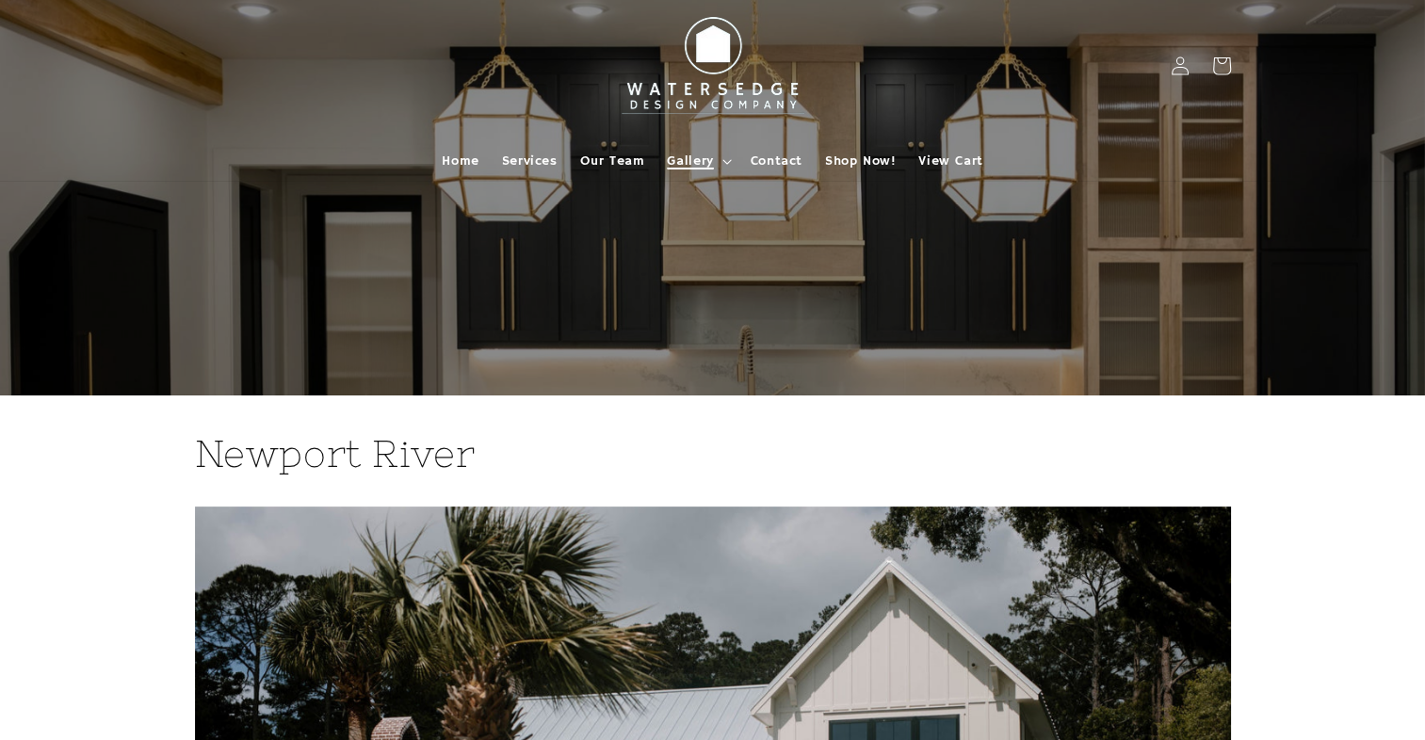
click at [717, 161] on summary "Gallery" at bounding box center [696, 161] width 83 height 40
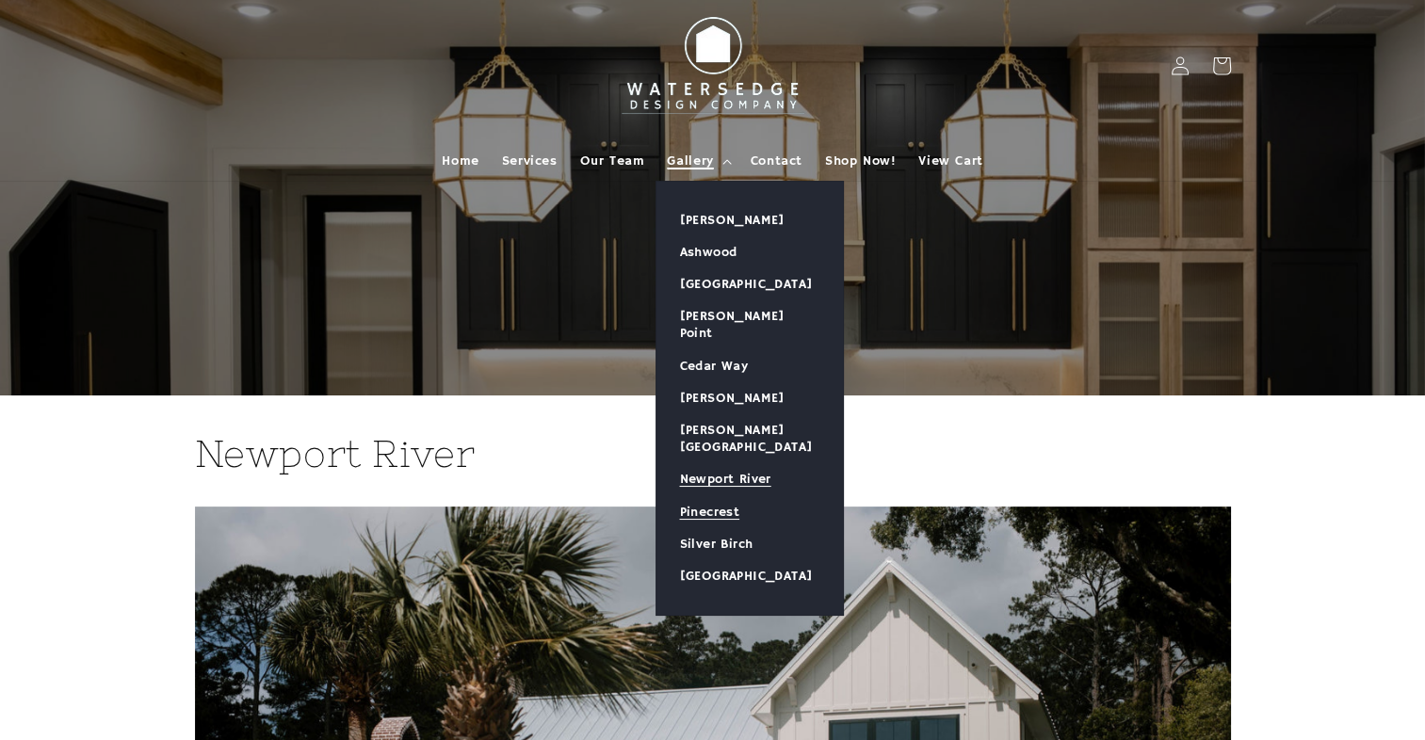
click at [731, 496] on link "Pinecrest" at bounding box center [749, 512] width 186 height 32
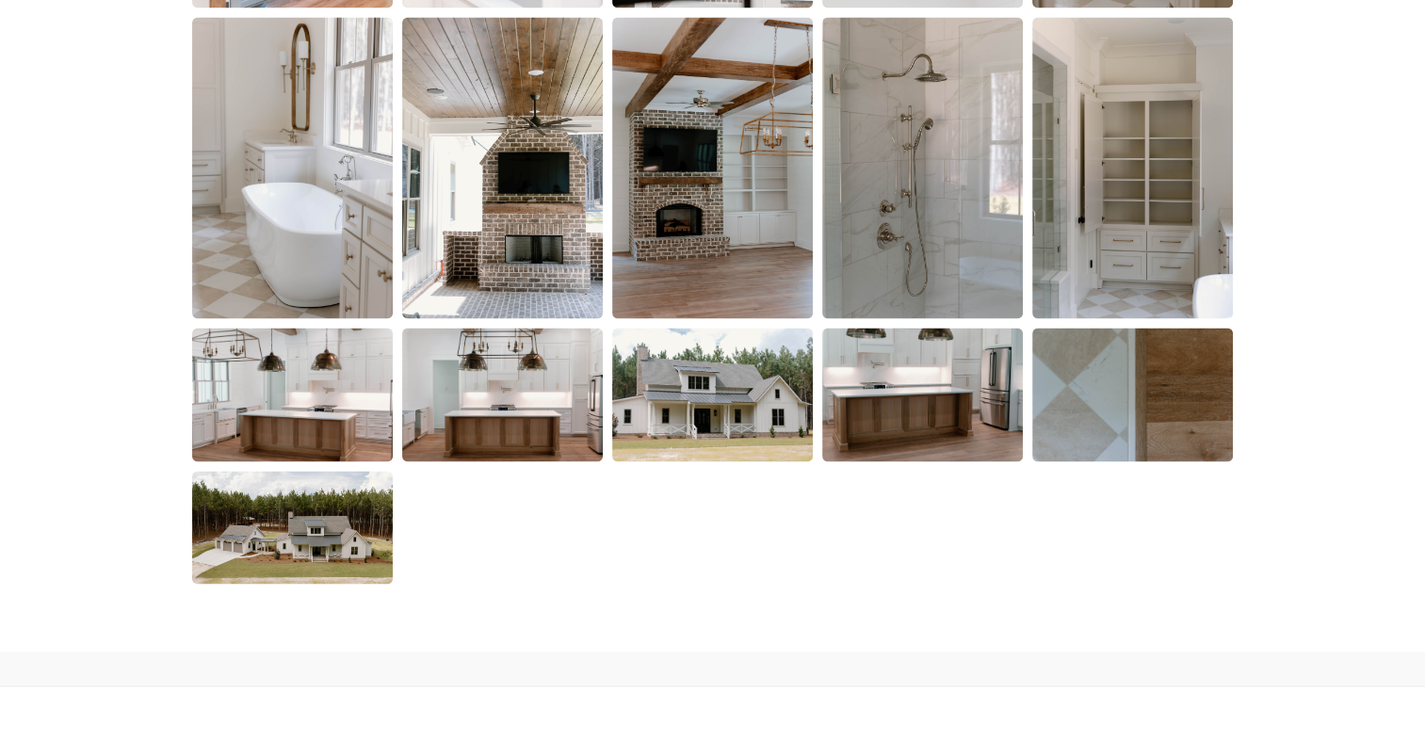
scroll to position [3141, 0]
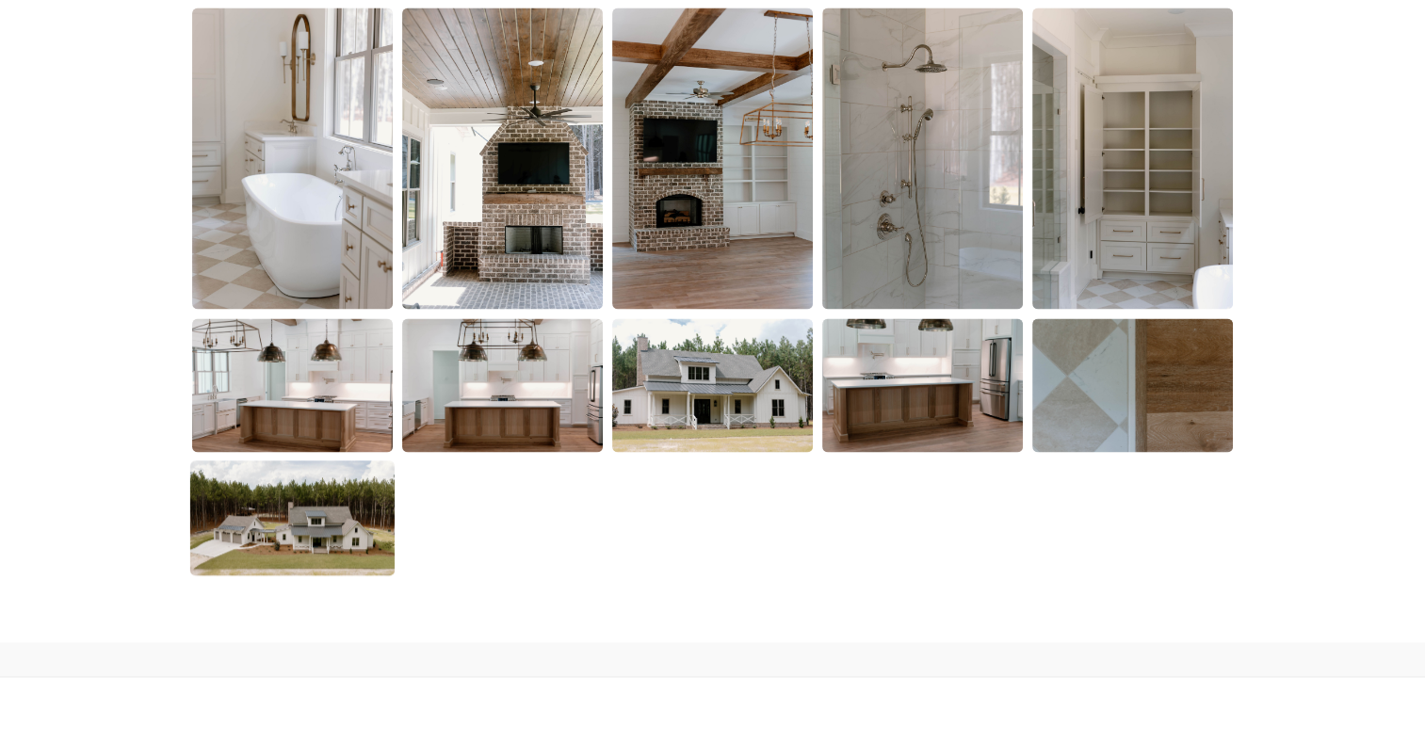
click at [274, 524] on img at bounding box center [292, 517] width 204 height 115
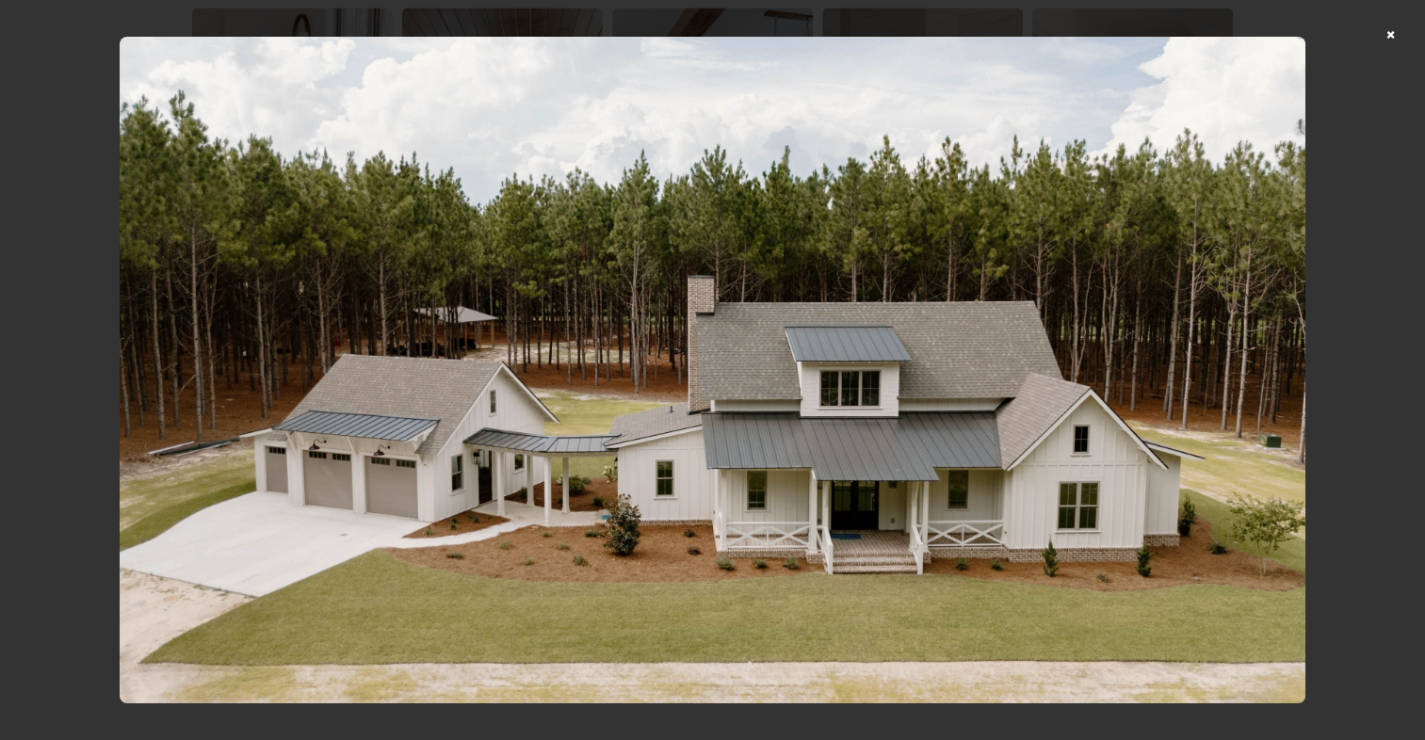
click at [1399, 33] on div at bounding box center [712, 370] width 1425 height 740
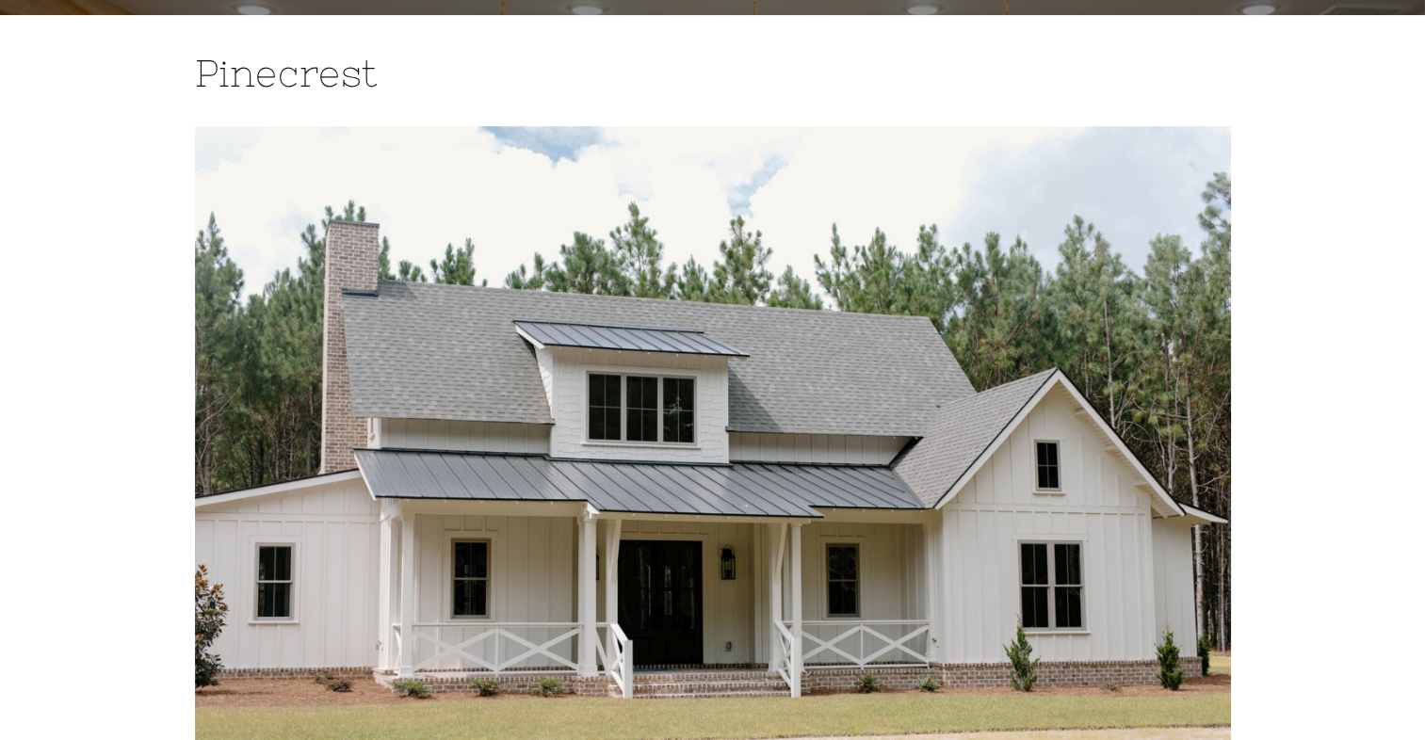
scroll to position [0, 0]
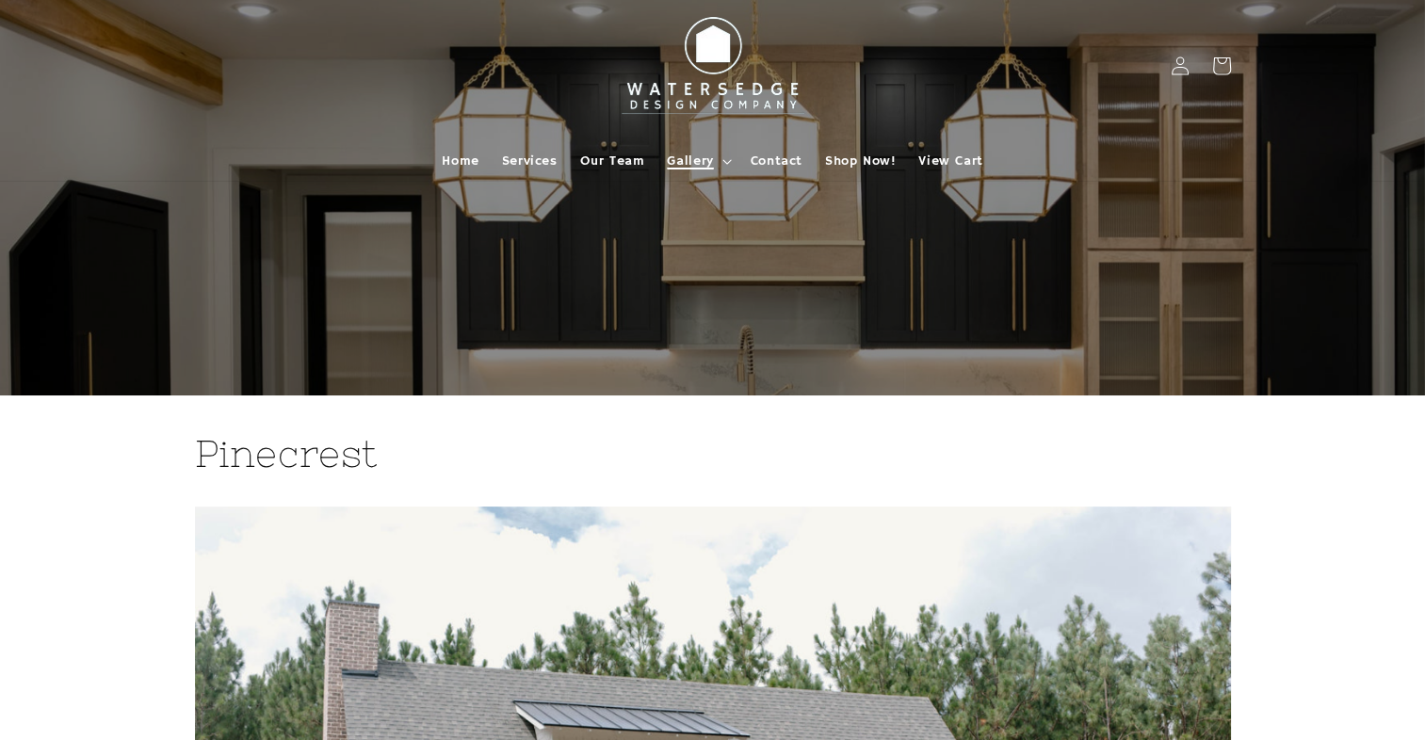
click at [718, 163] on summary "Gallery" at bounding box center [696, 161] width 83 height 40
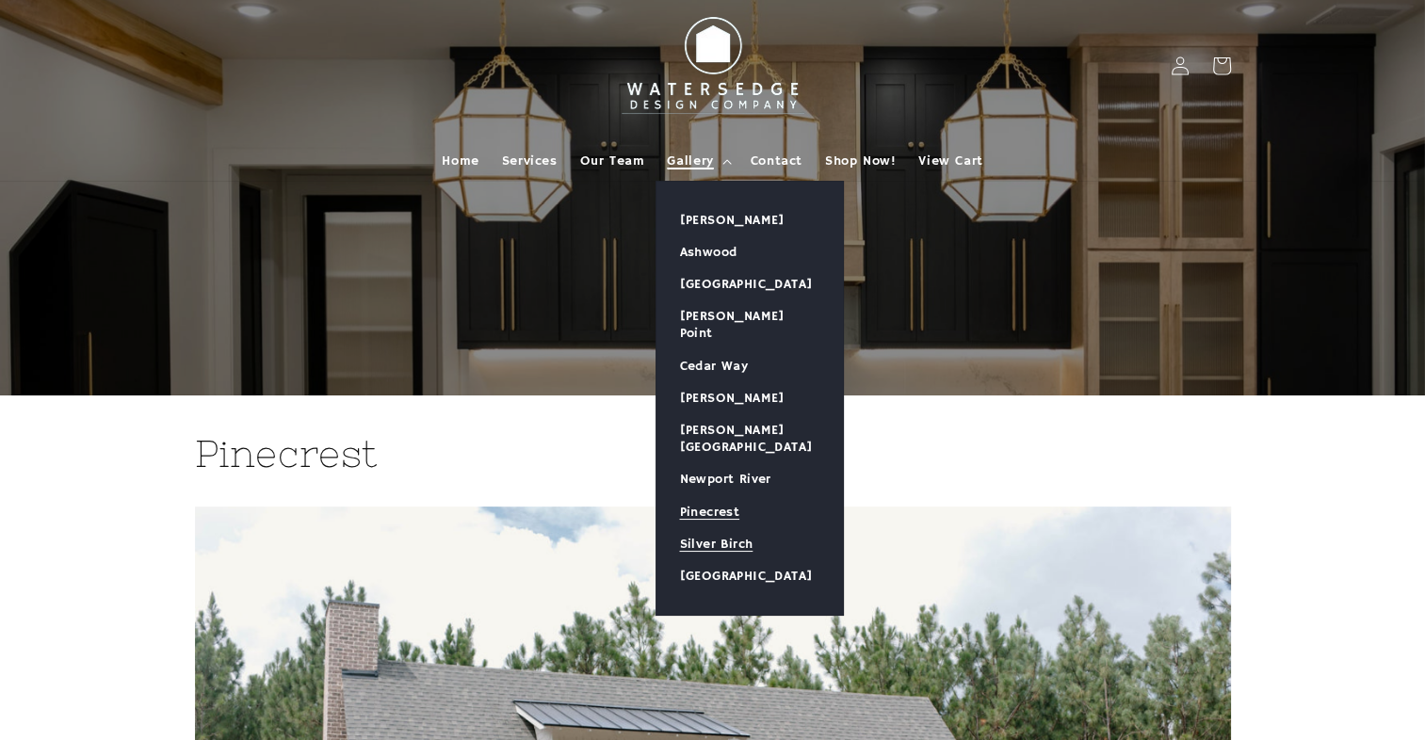
click at [718, 528] on link "Silver Birch" at bounding box center [749, 544] width 186 height 32
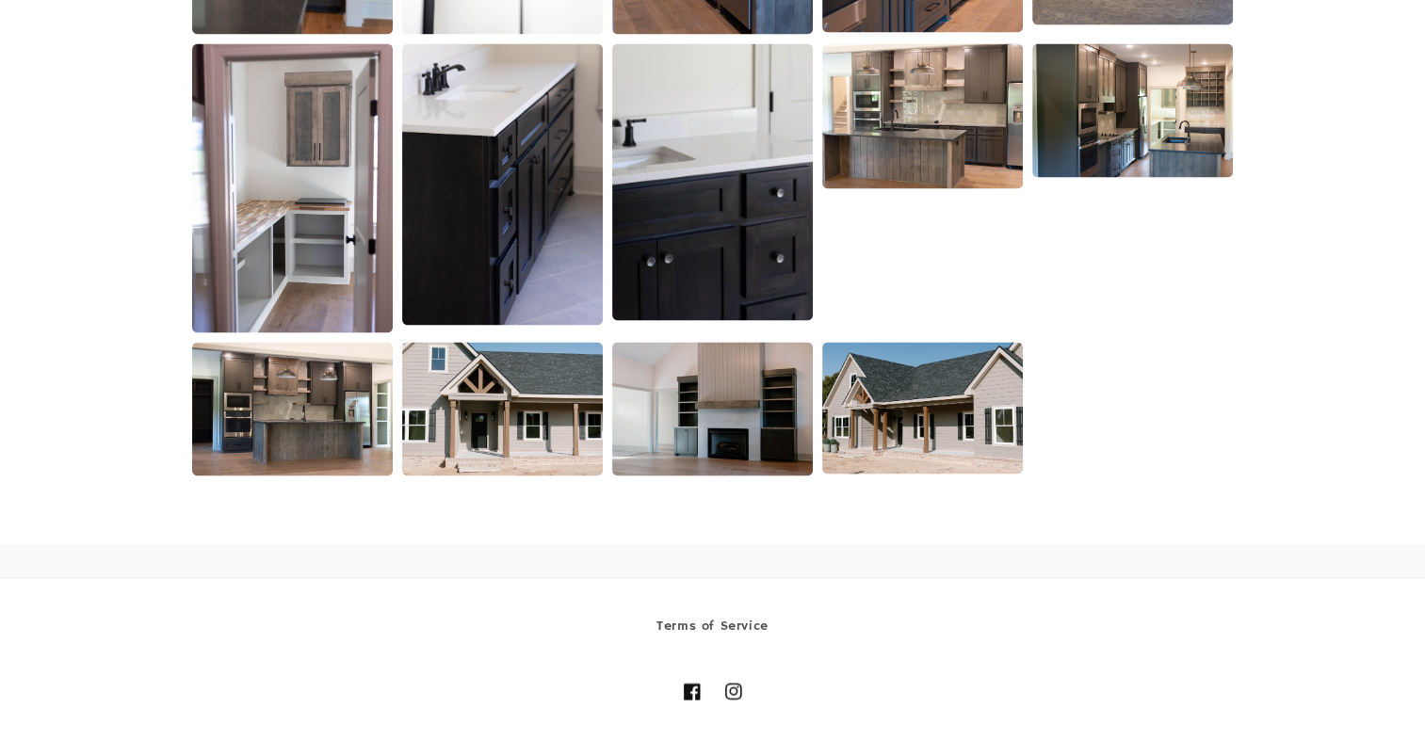
scroll to position [3413, 0]
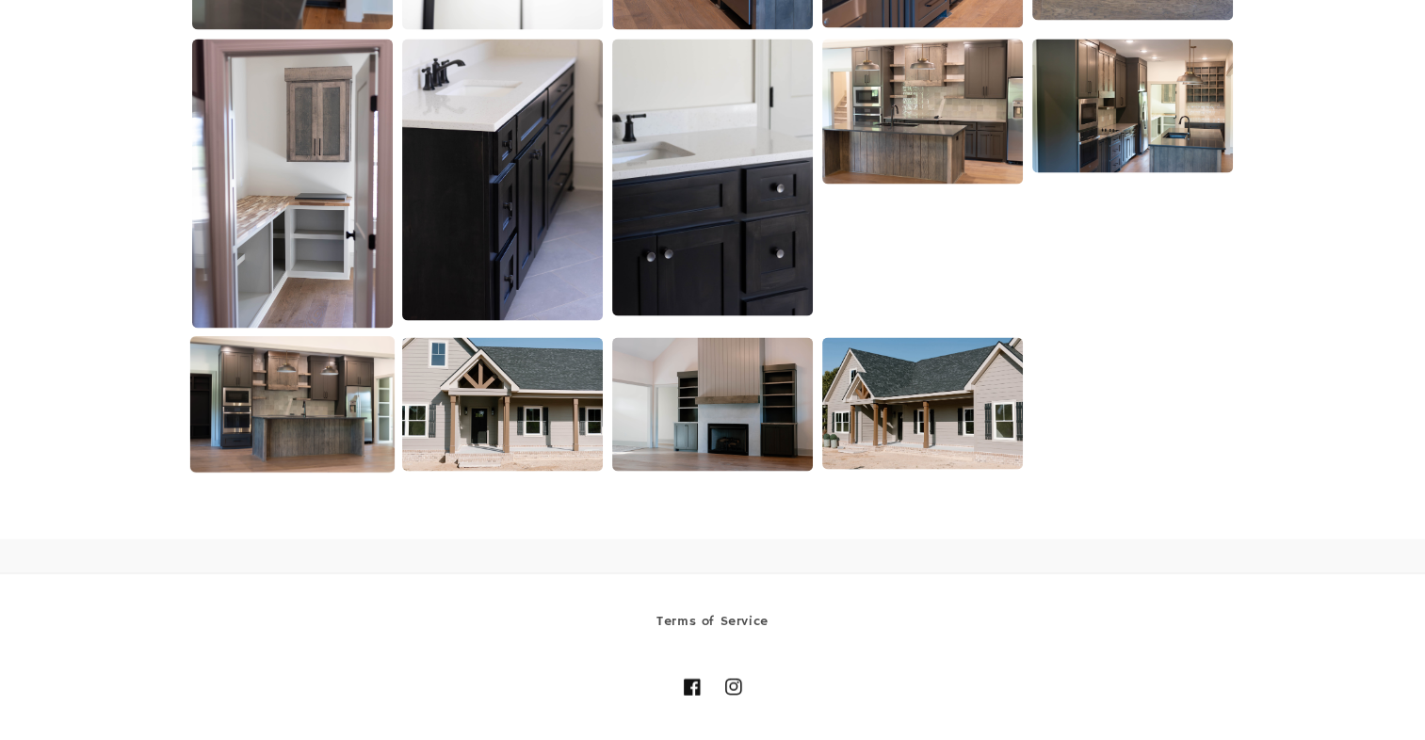
click at [250, 381] on img at bounding box center [292, 403] width 204 height 137
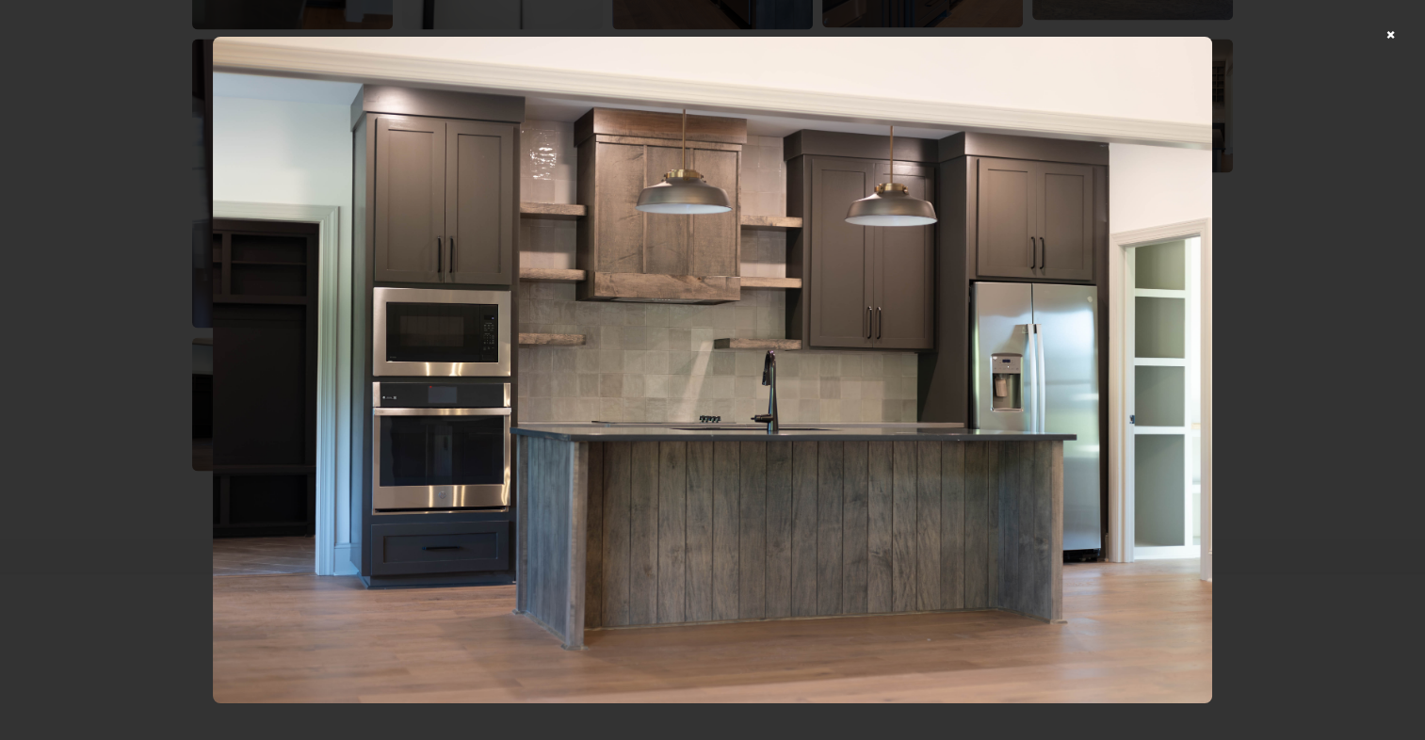
click at [1404, 32] on div at bounding box center [712, 370] width 1425 height 740
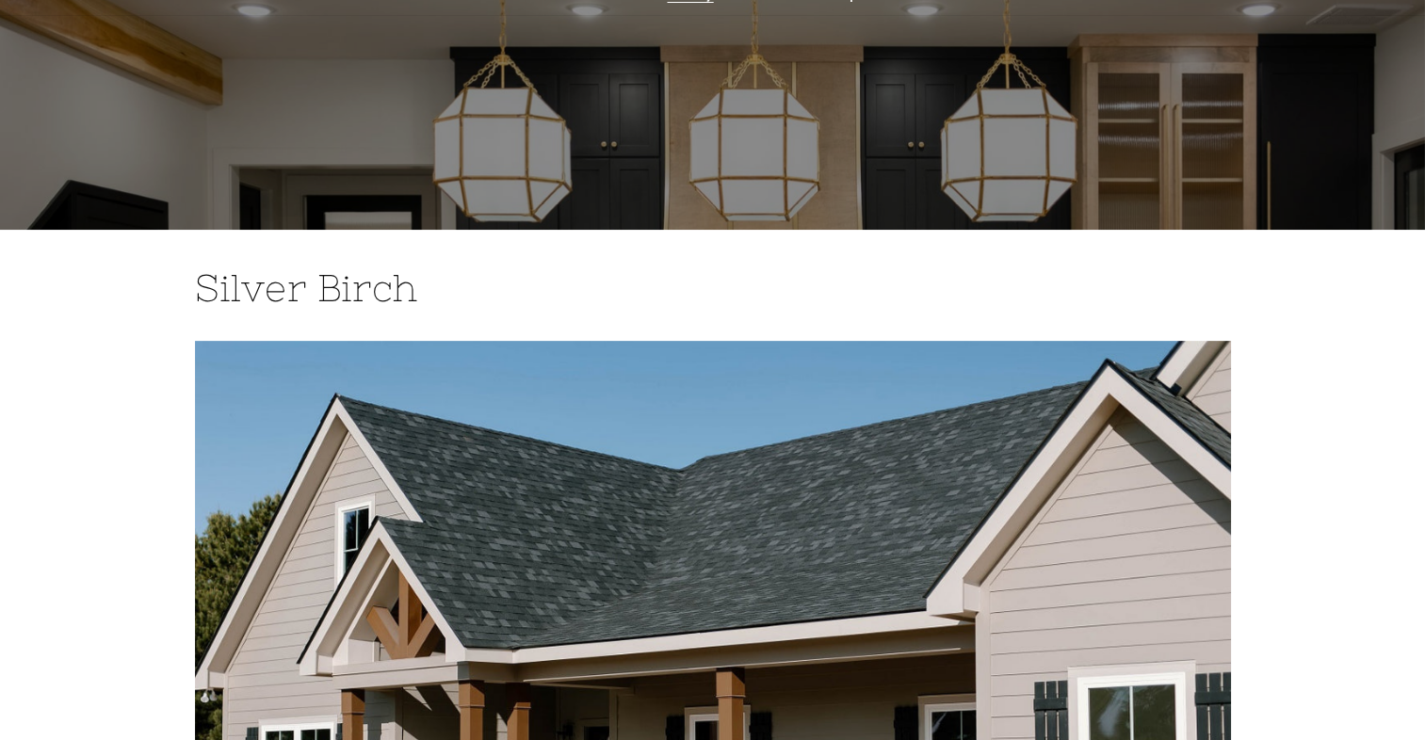
scroll to position [0, 0]
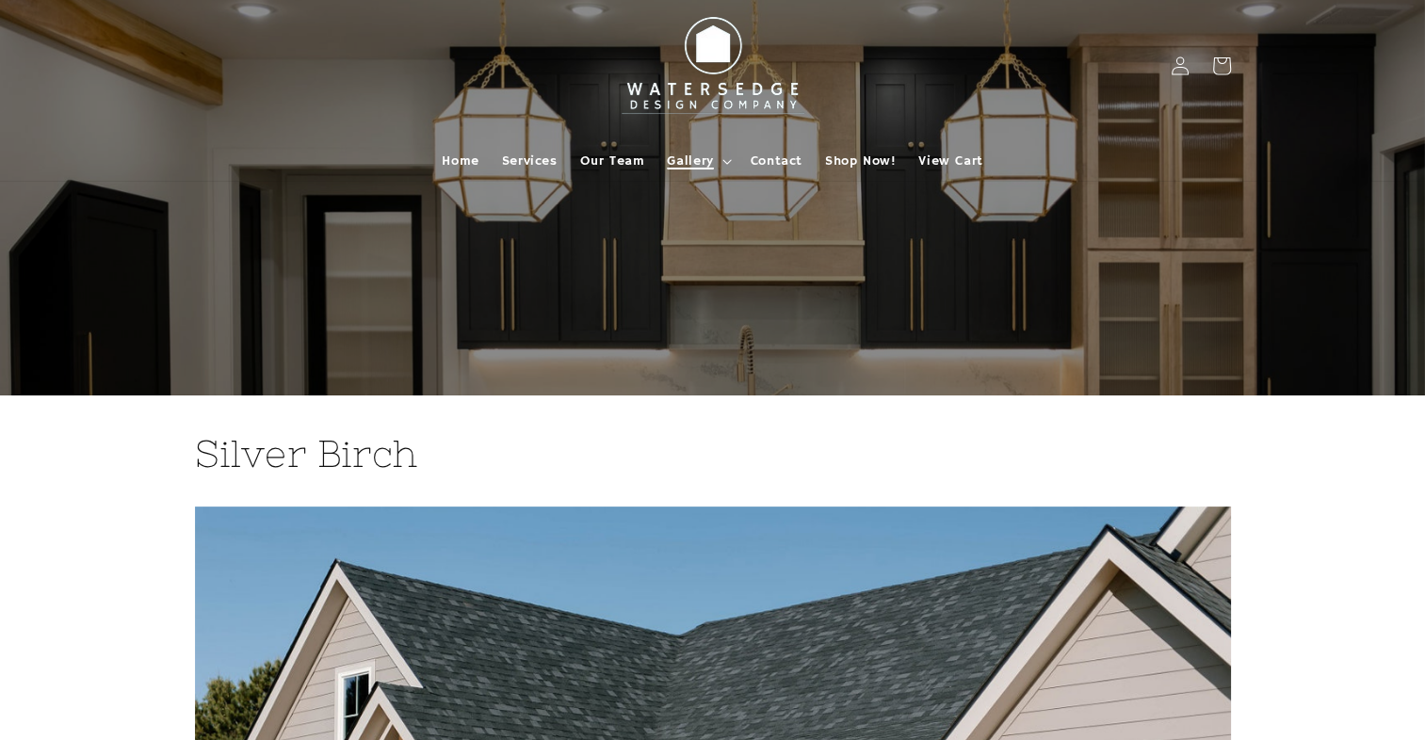
click at [701, 153] on span "Gallery" at bounding box center [690, 161] width 46 height 17
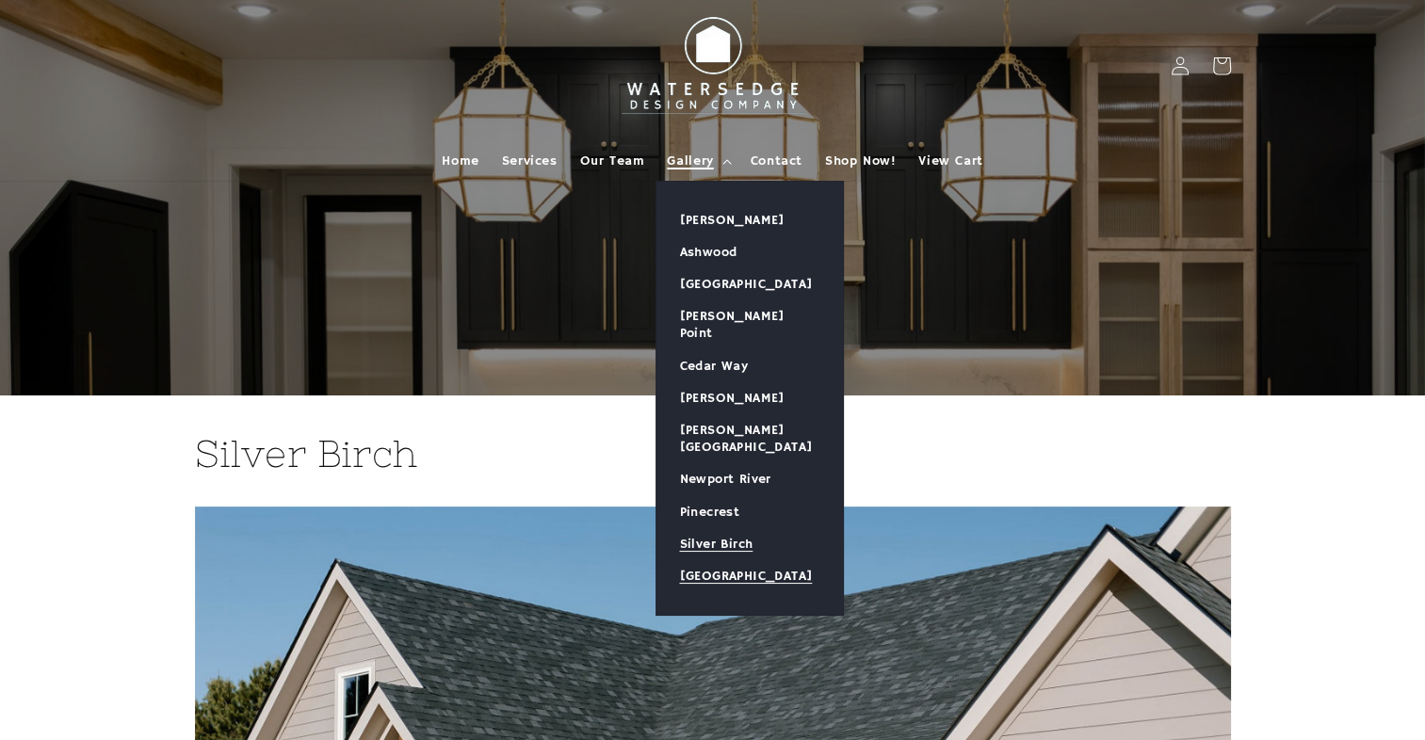
click at [734, 560] on link "[GEOGRAPHIC_DATA]" at bounding box center [749, 576] width 186 height 32
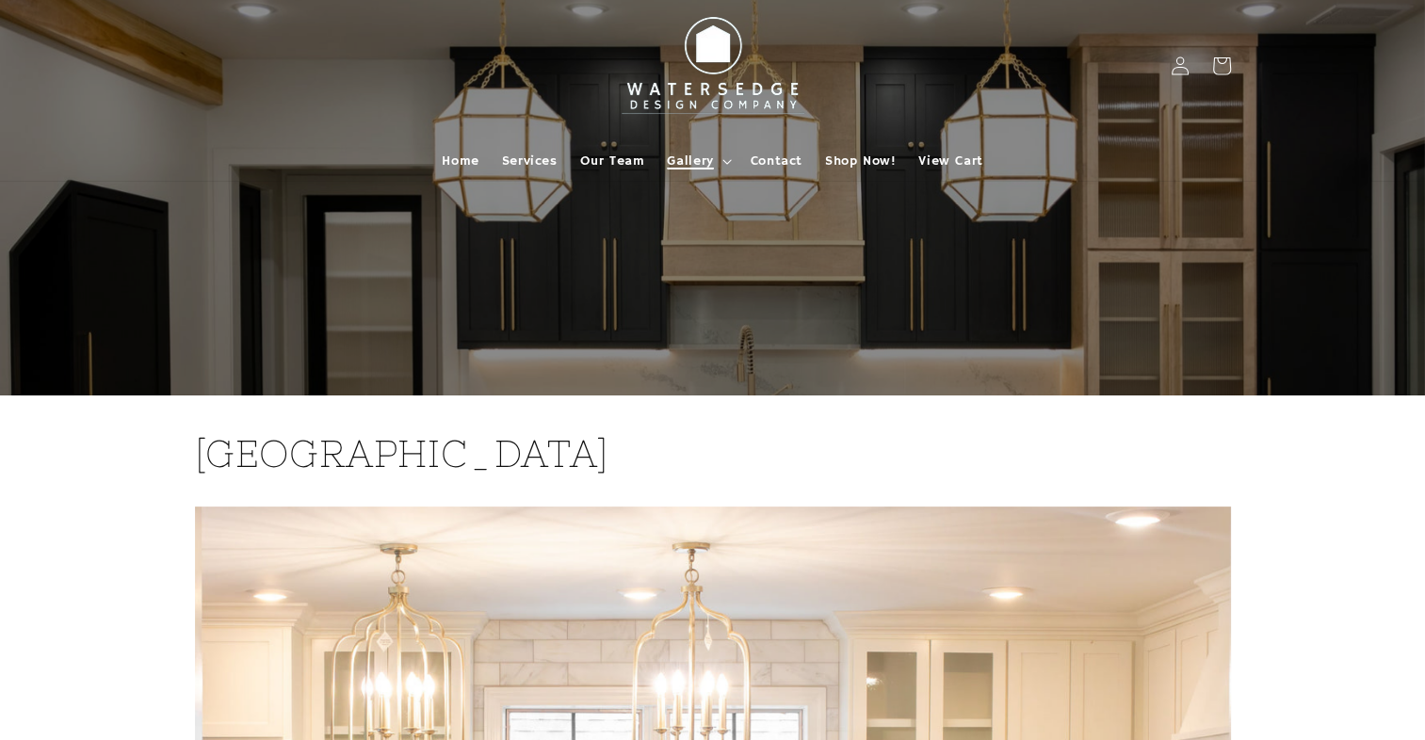
click at [683, 164] on span "Gallery" at bounding box center [690, 161] width 46 height 17
